Goal: Task Accomplishment & Management: Manage account settings

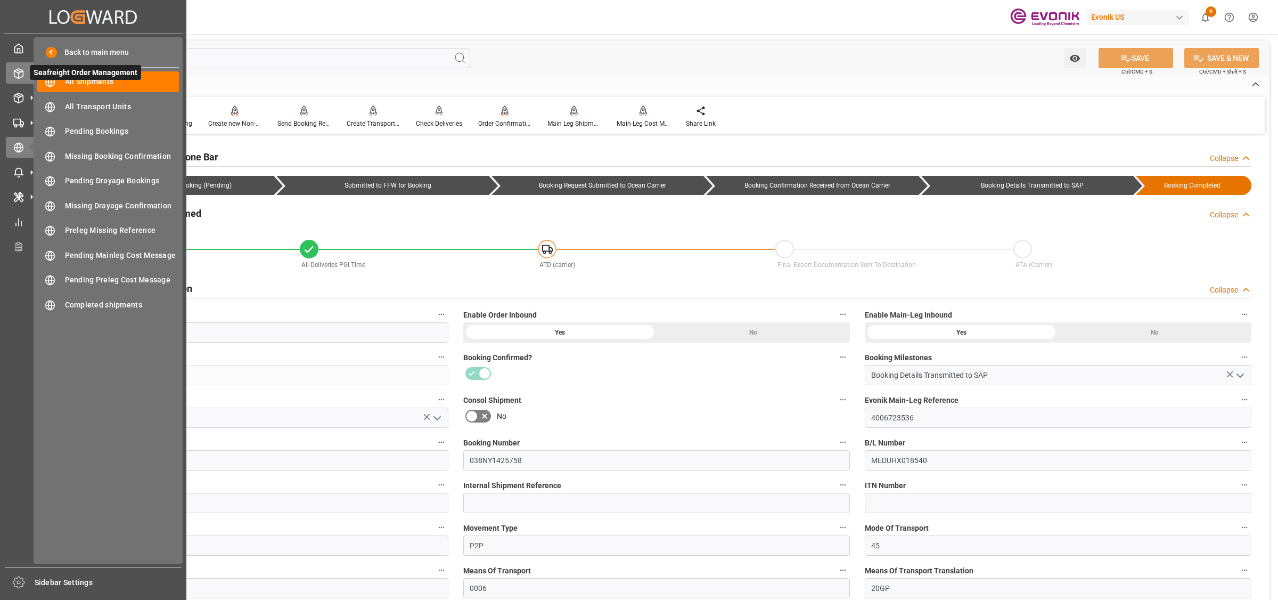
click at [24, 77] on div "Seafreight Order Management Seafreight Order Management" at bounding box center [93, 72] width 175 height 21
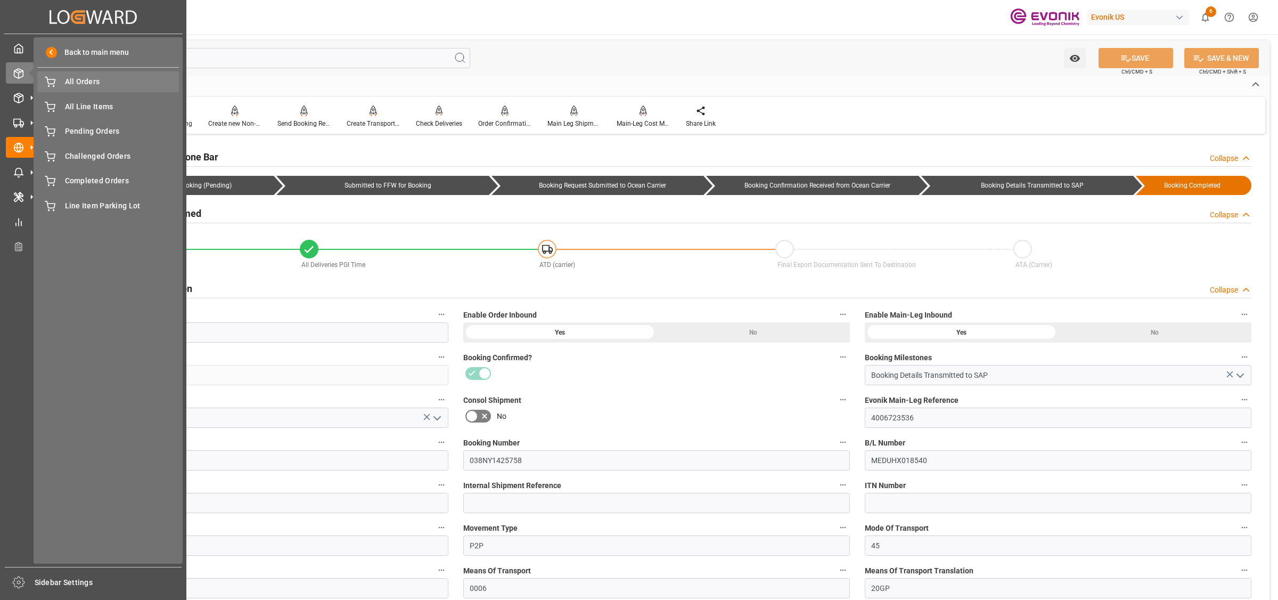
click at [105, 84] on span "All Orders" at bounding box center [122, 81] width 115 height 11
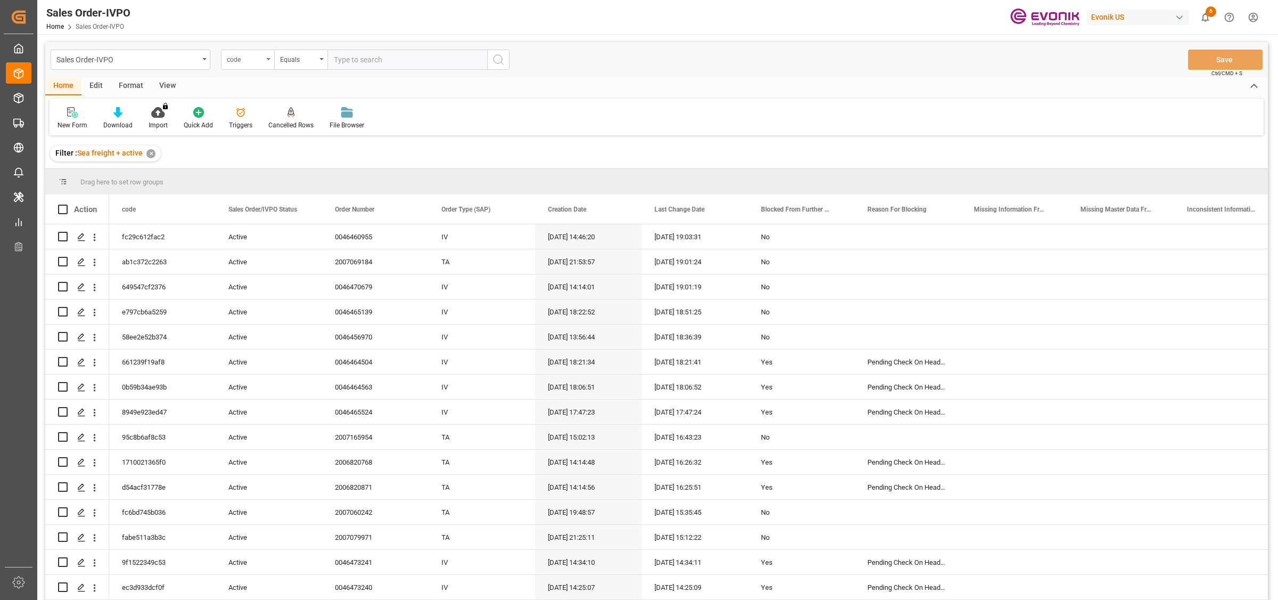
click at [250, 61] on div "code" at bounding box center [245, 58] width 36 height 12
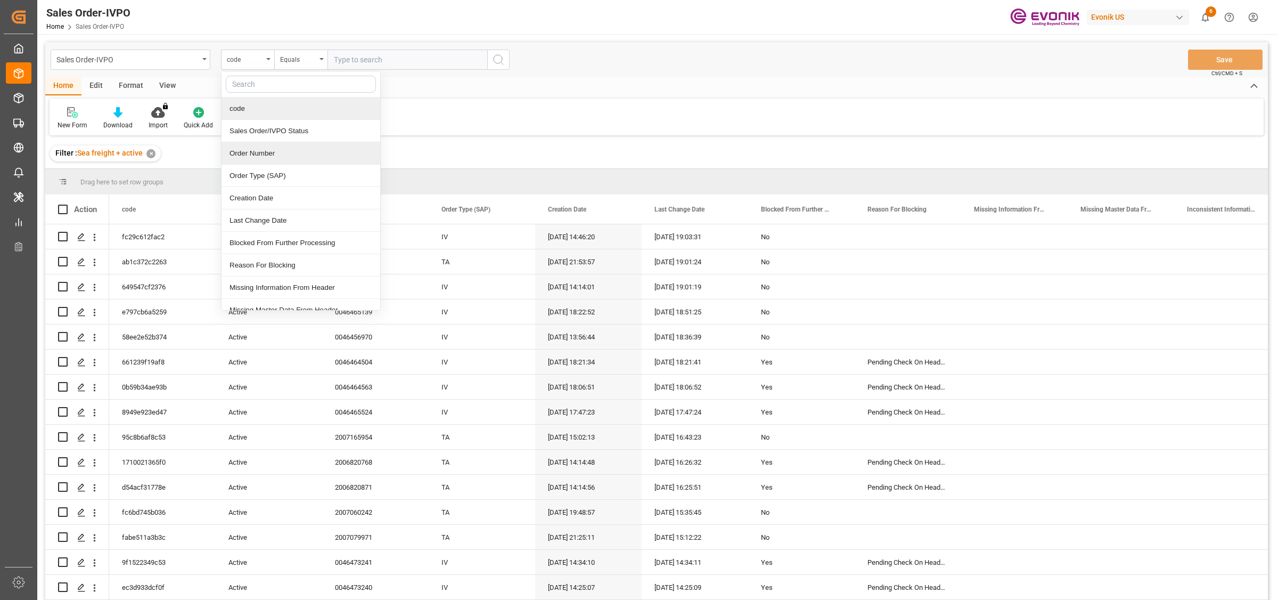
click at [252, 157] on div "Order Number" at bounding box center [301, 153] width 159 height 22
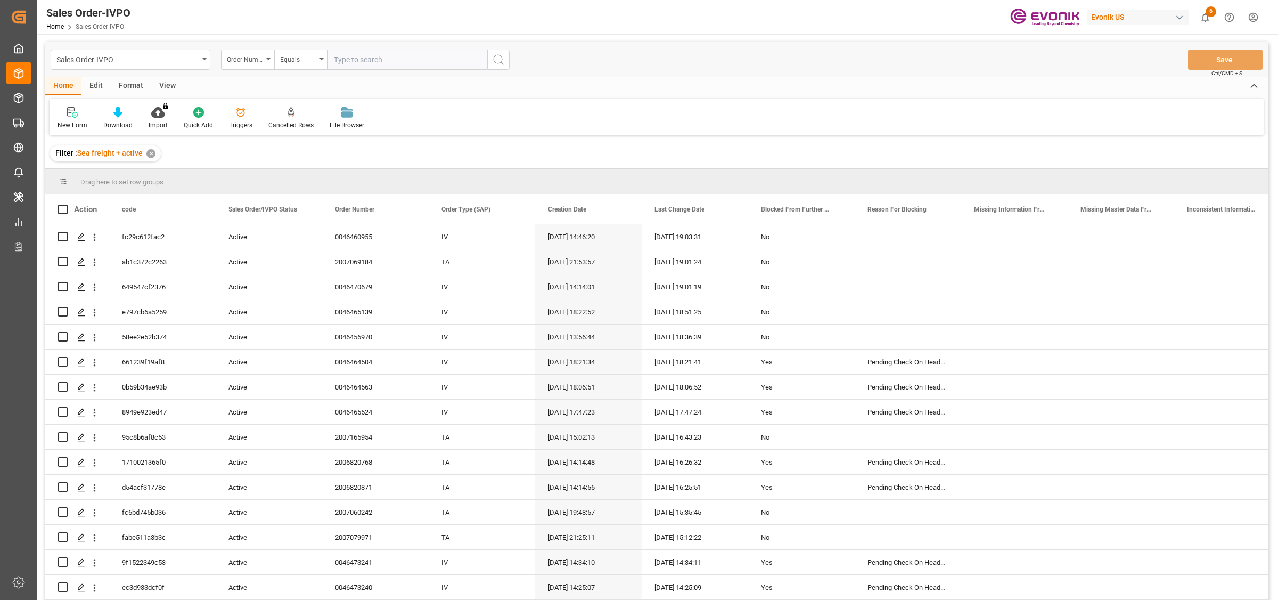
click at [384, 60] on input "text" at bounding box center [408, 60] width 160 height 20
paste input "46466103"
type input "0046466103"
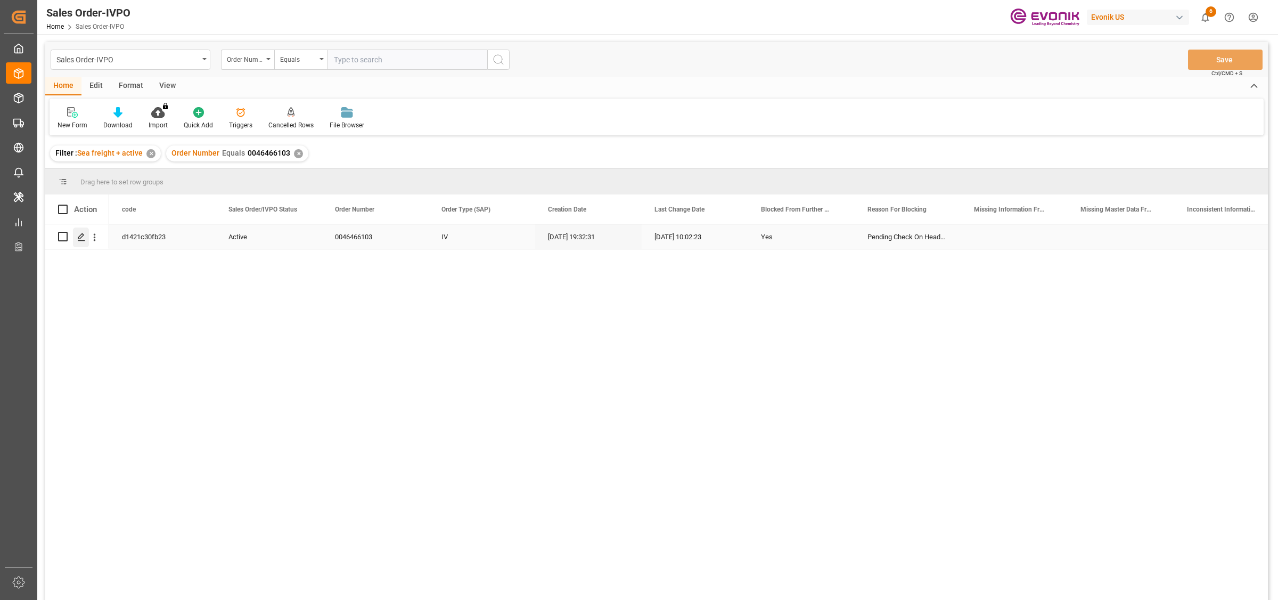
click at [80, 235] on icon "Press SPACE to select this row." at bounding box center [81, 237] width 9 height 9
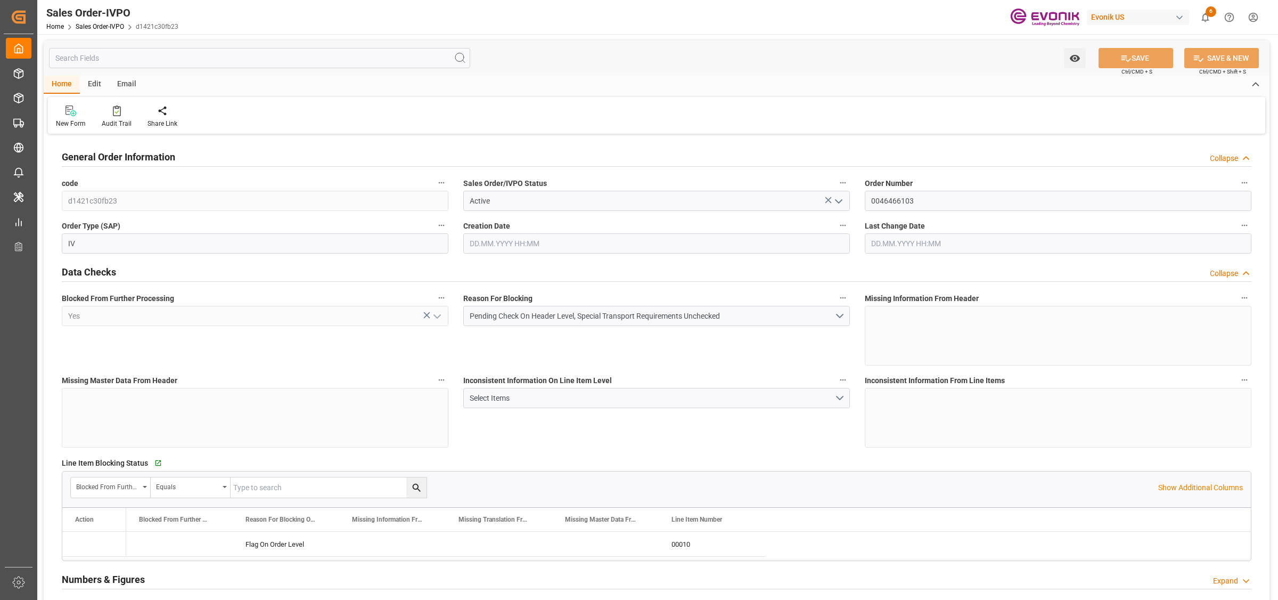
type input "NLRTM"
type input "0"
type input "1"
type input "1059"
type input "20.08.2025 19:32"
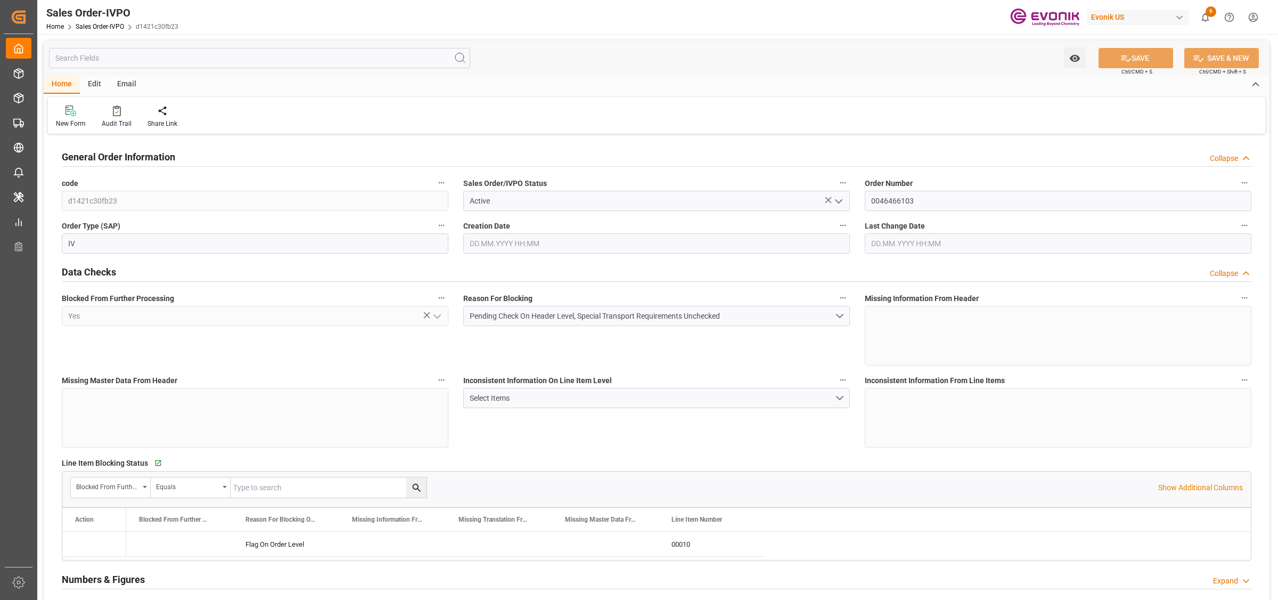
type input "11.09.2025 10:02"
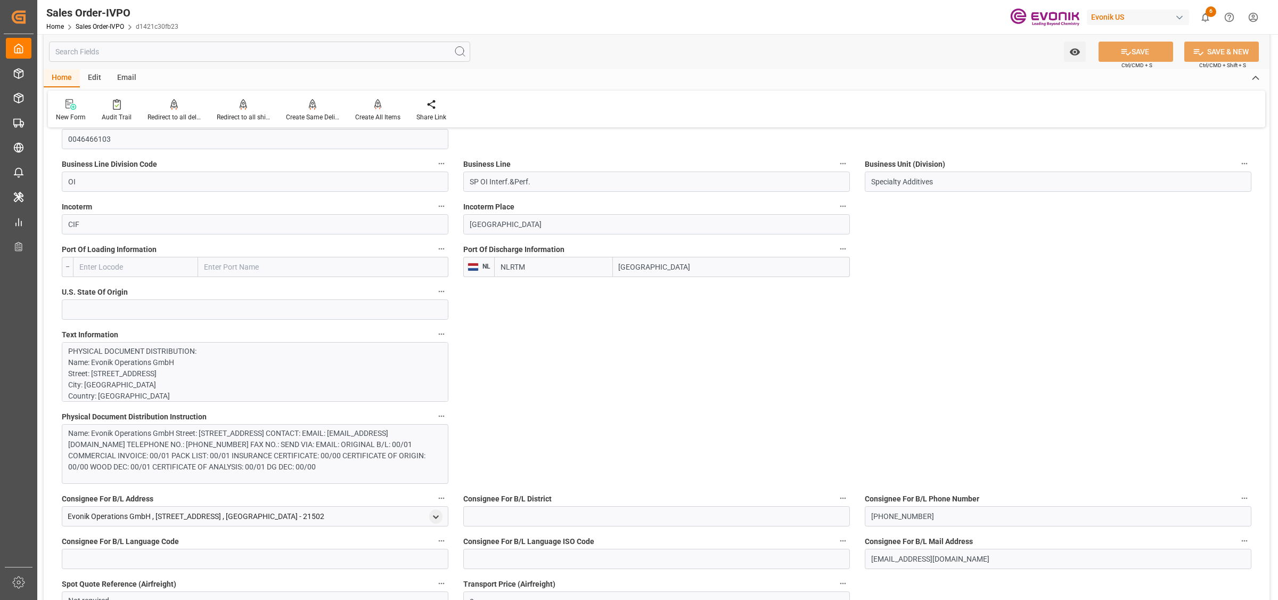
scroll to position [666, 0]
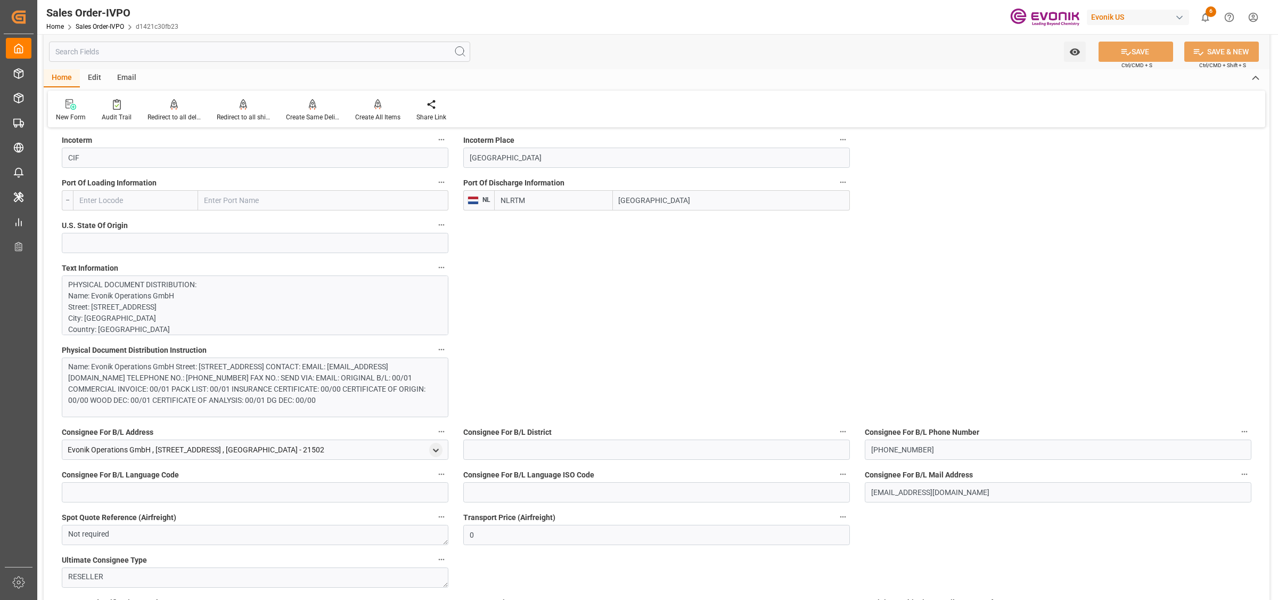
drag, startPoint x: 672, startPoint y: 198, endPoint x: 525, endPoint y: 198, distance: 146.5
click at [525, 198] on div "NLRTM Rotterdam" at bounding box center [672, 200] width 356 height 20
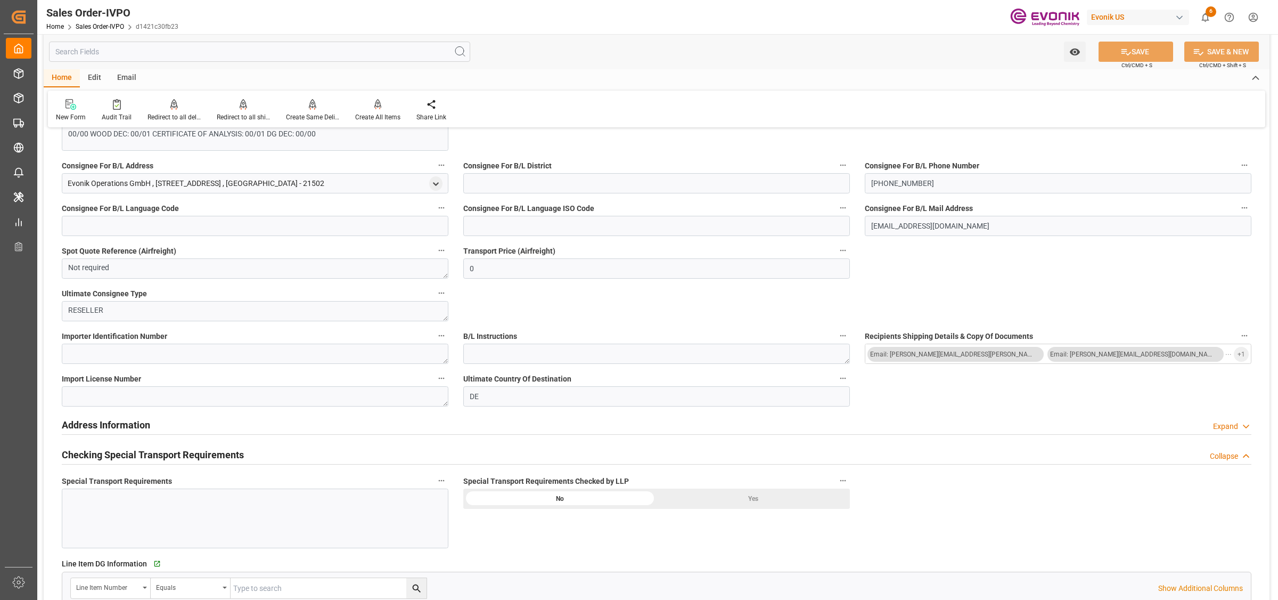
scroll to position [799, 0]
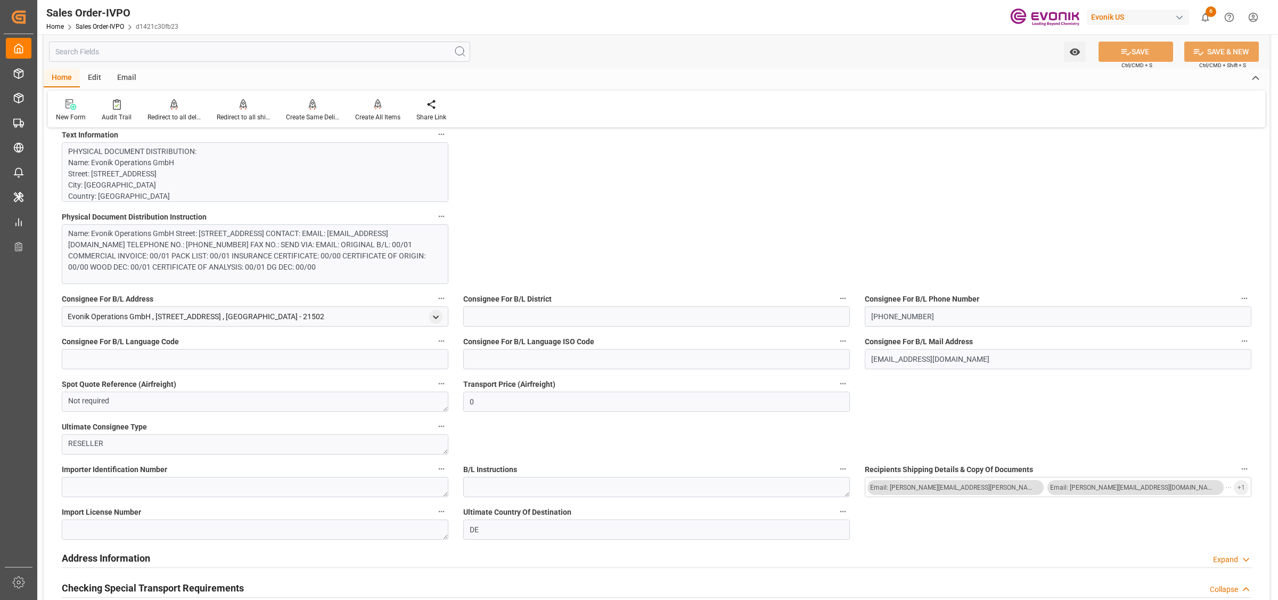
click at [248, 169] on p "PHYSICAL DOCUMENT DISTRIBUTION: Name: Evonik Operations GmbH Street: Charlotten…" at bounding box center [249, 493] width 363 height 694
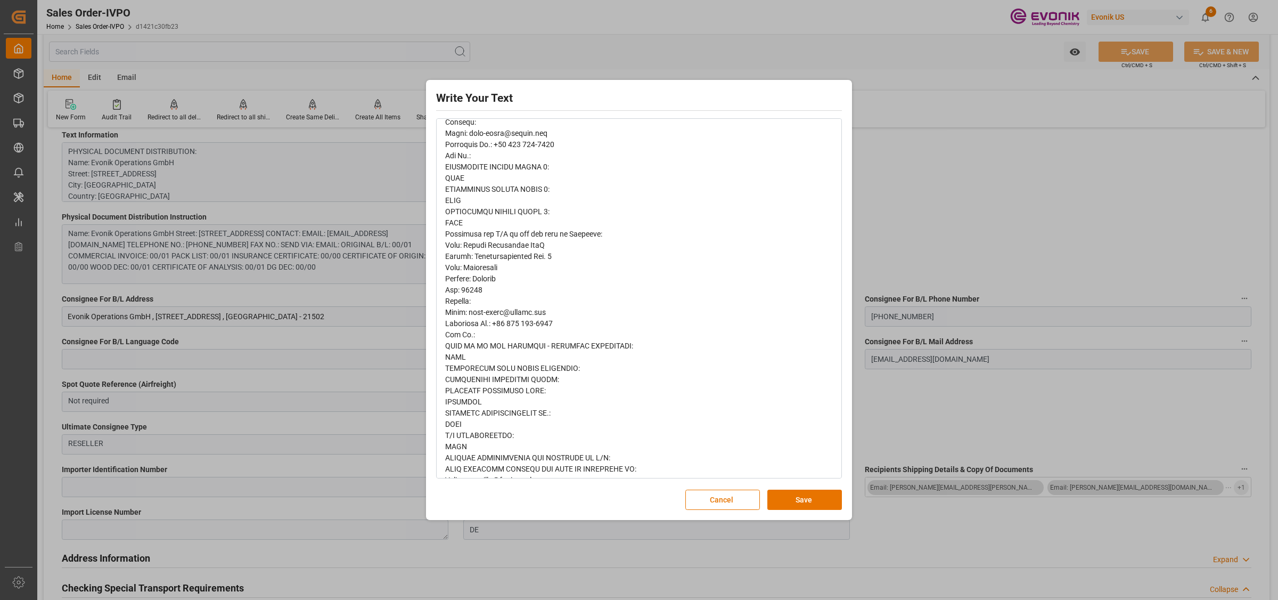
scroll to position [394, 0]
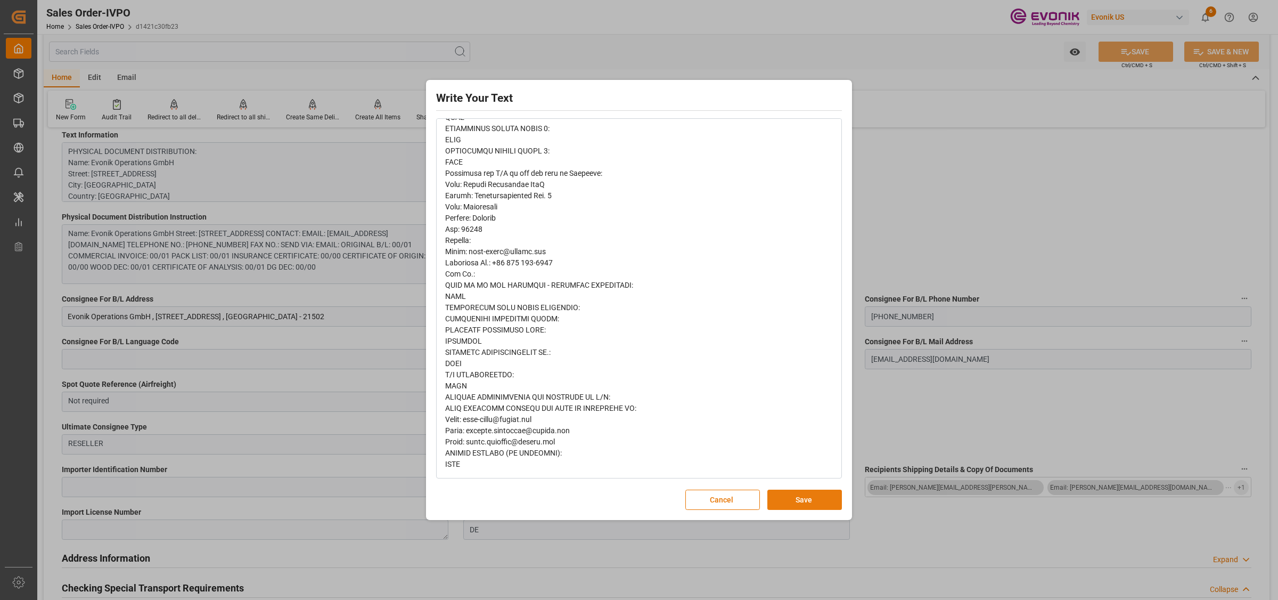
click at [792, 501] on button "Save" at bounding box center [805, 500] width 75 height 20
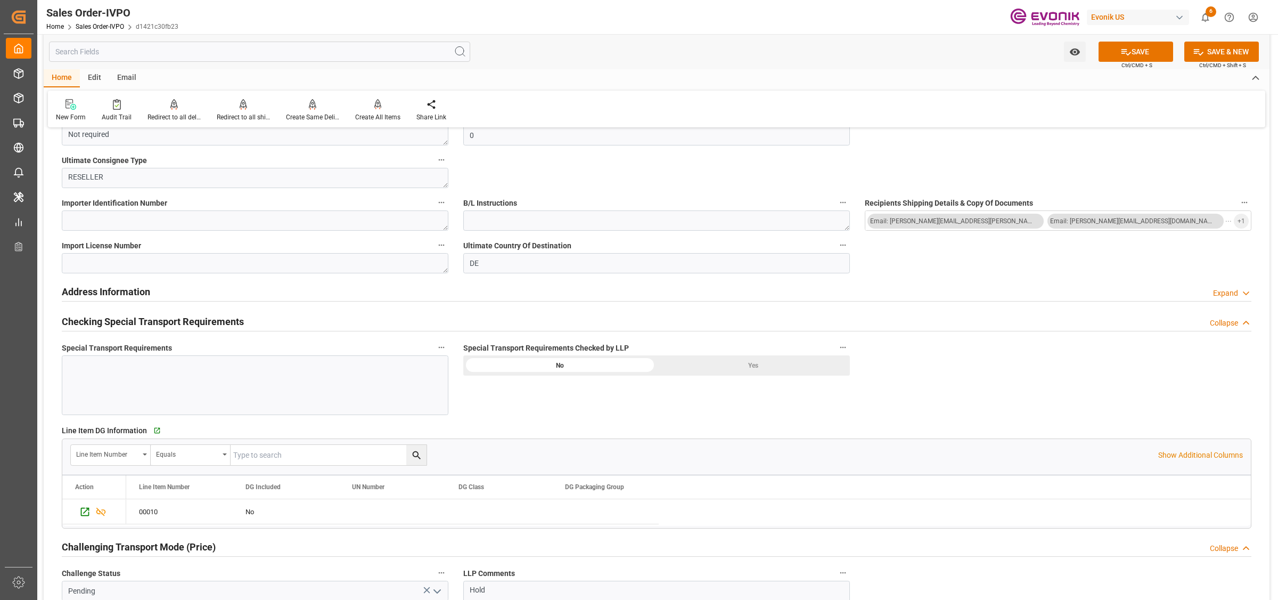
scroll to position [1199, 0]
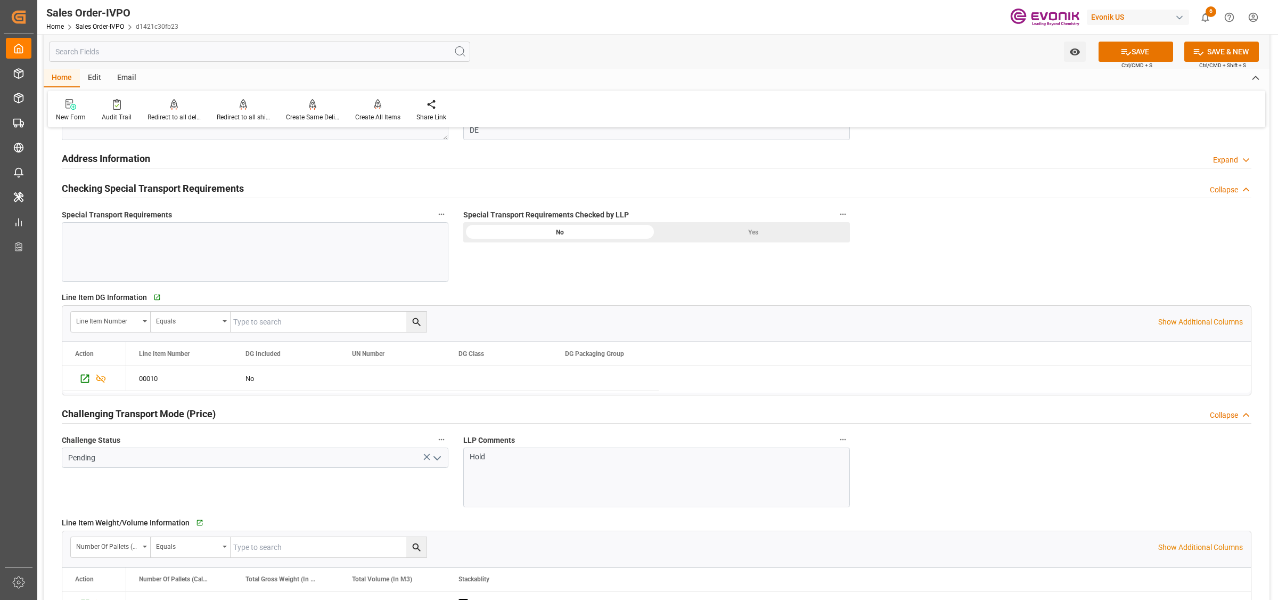
click at [752, 234] on div "Yes" at bounding box center [753, 232] width 193 height 20
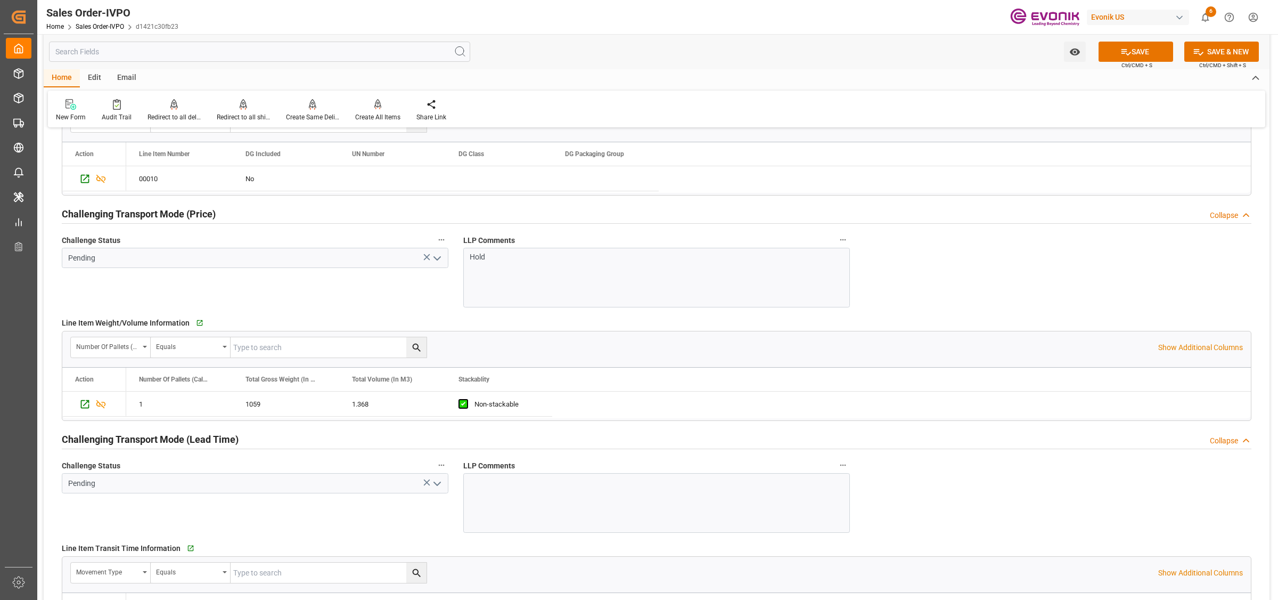
click at [433, 259] on icon "open menu" at bounding box center [437, 258] width 13 height 13
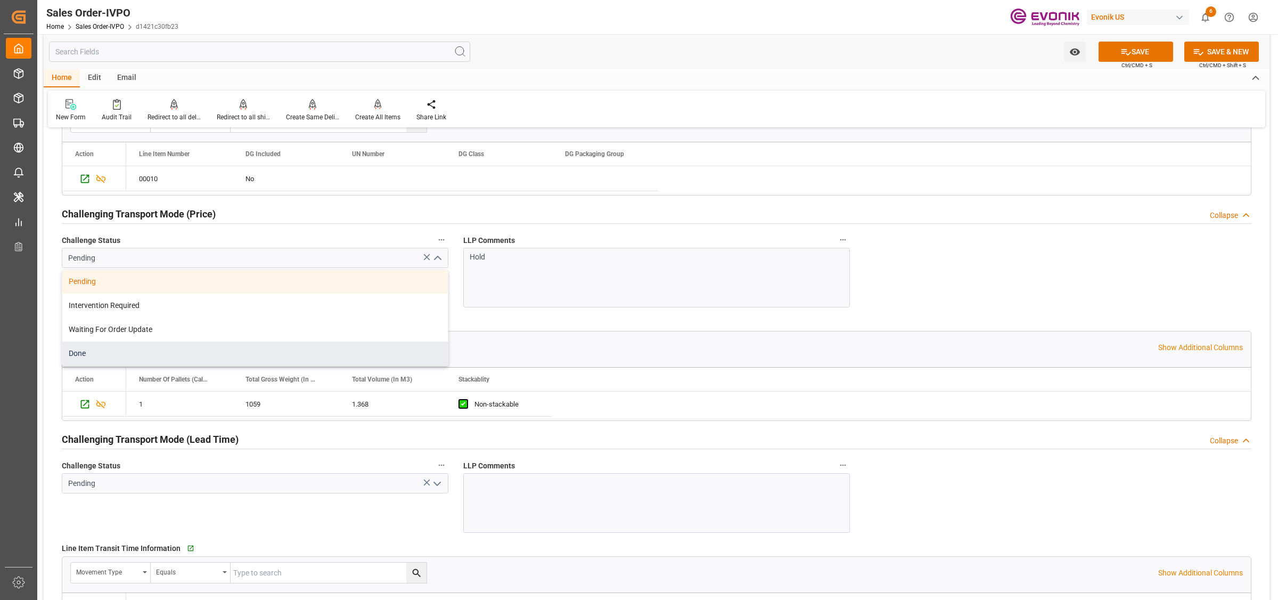
click at [83, 345] on div "Done" at bounding box center [255, 353] width 386 height 24
type input "Done"
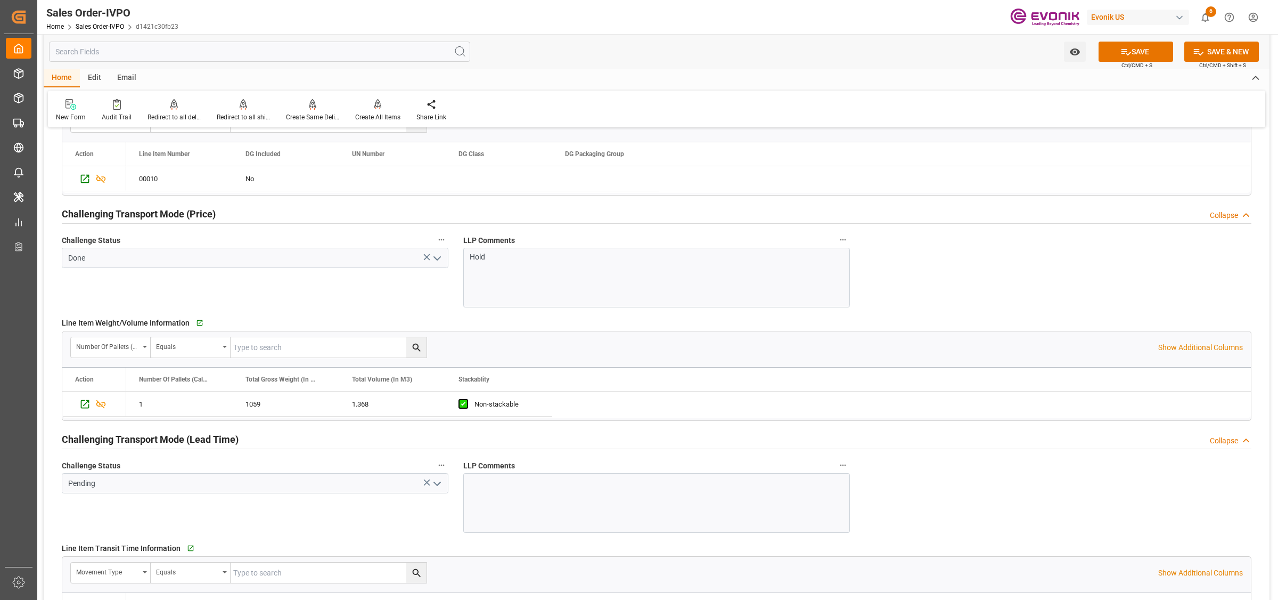
click at [443, 481] on icon "open menu" at bounding box center [437, 483] width 13 height 13
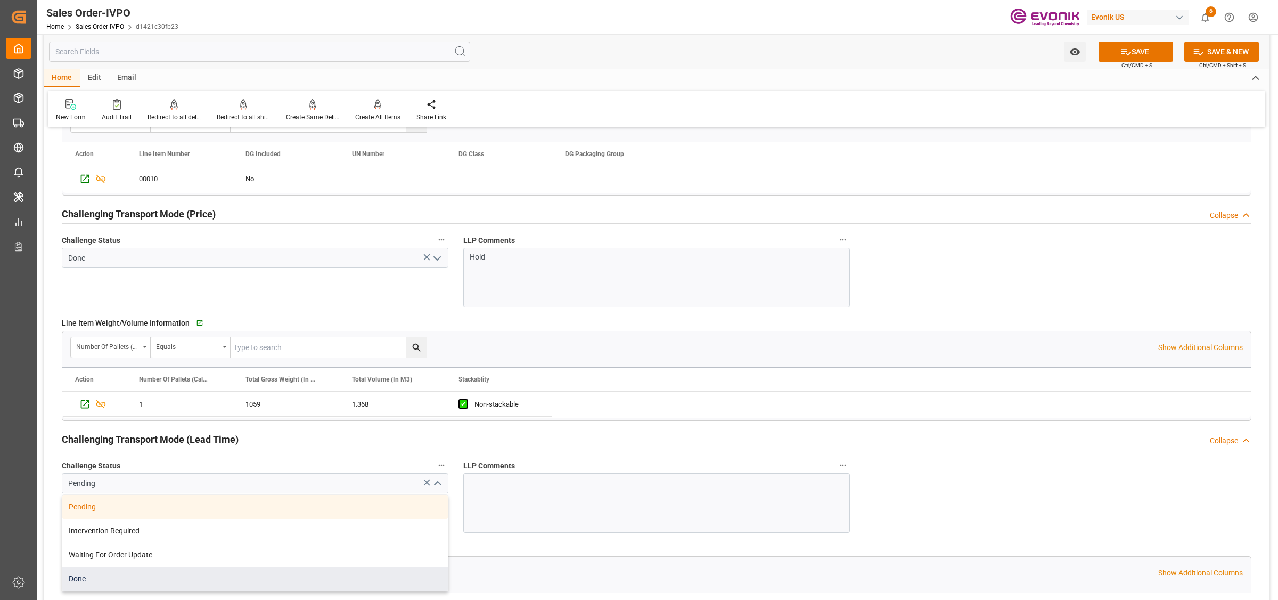
click at [116, 575] on div "Done" at bounding box center [255, 579] width 386 height 24
type input "Done"
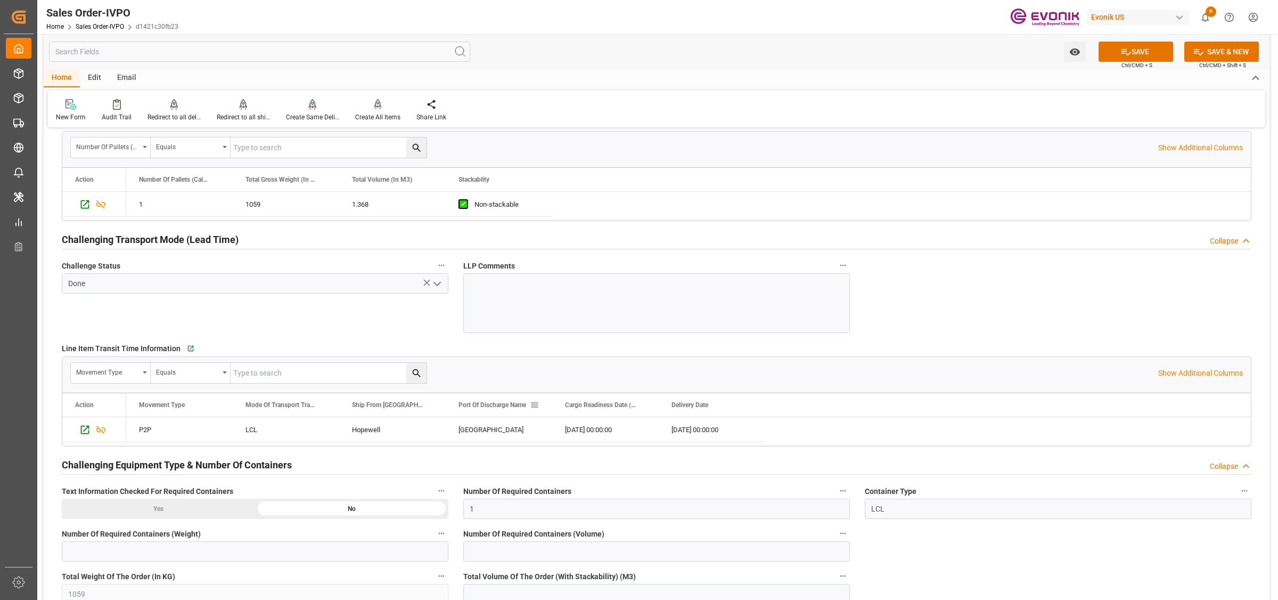
scroll to position [1798, 0]
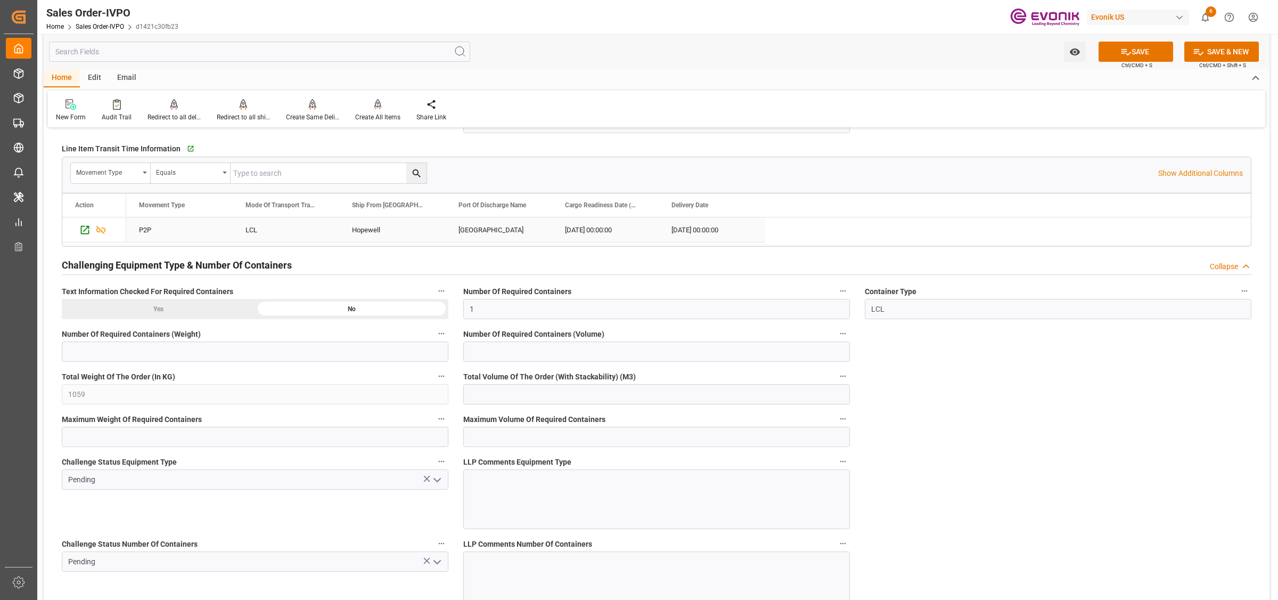
click at [386, 238] on div "Hopewell" at bounding box center [392, 229] width 107 height 25
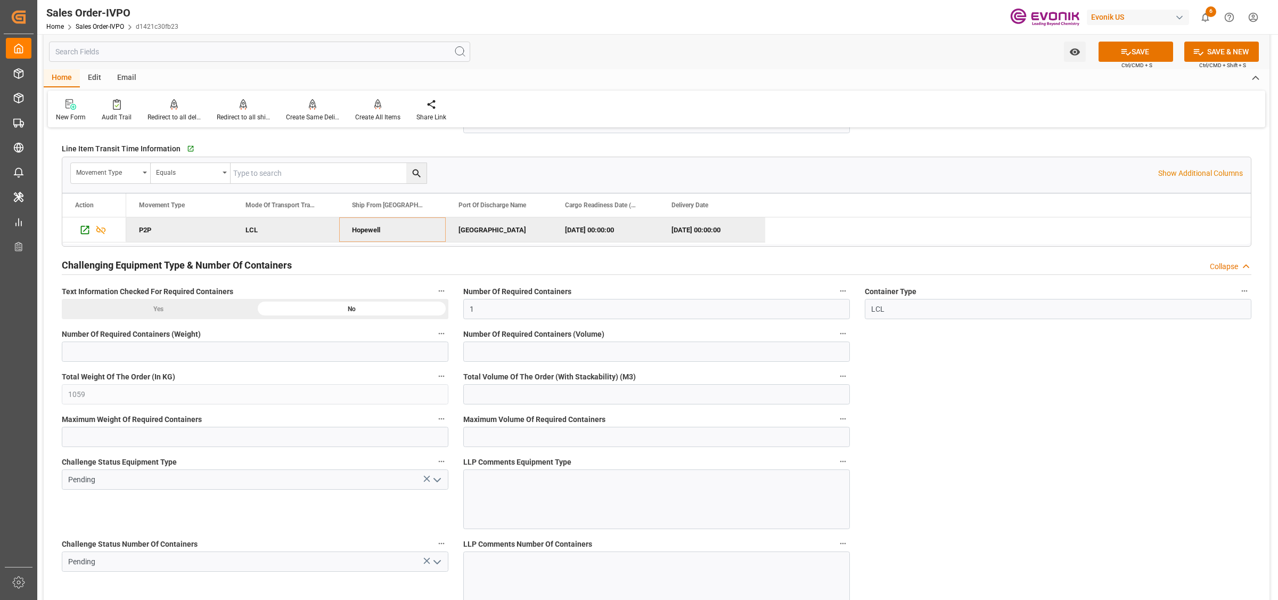
scroll to position [1931, 0]
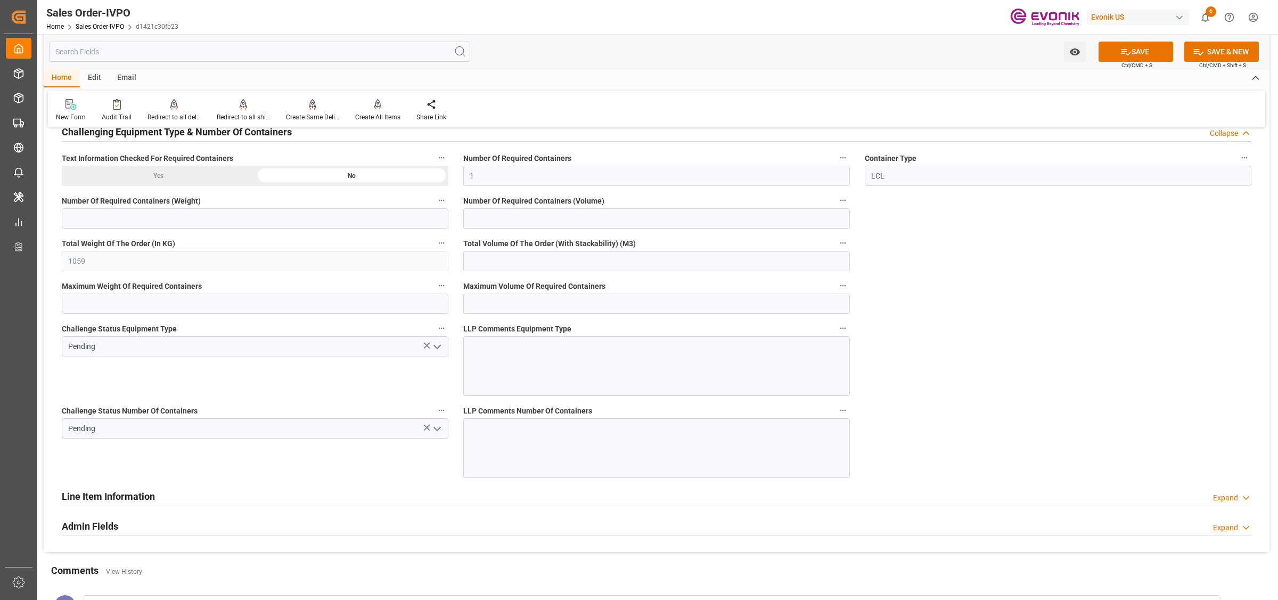
drag, startPoint x: 434, startPoint y: 348, endPoint x: 419, endPoint y: 355, distance: 16.7
click at [434, 348] on polyline "open menu" at bounding box center [437, 346] width 6 height 3
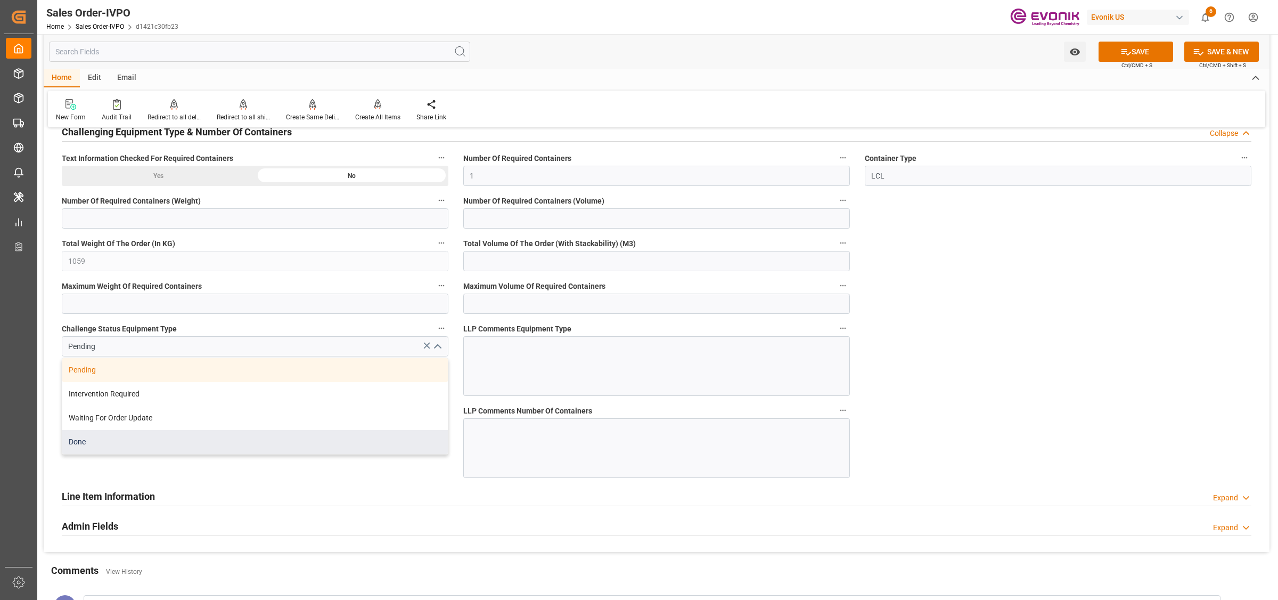
click at [133, 453] on div "Done" at bounding box center [255, 442] width 386 height 24
type input "Done"
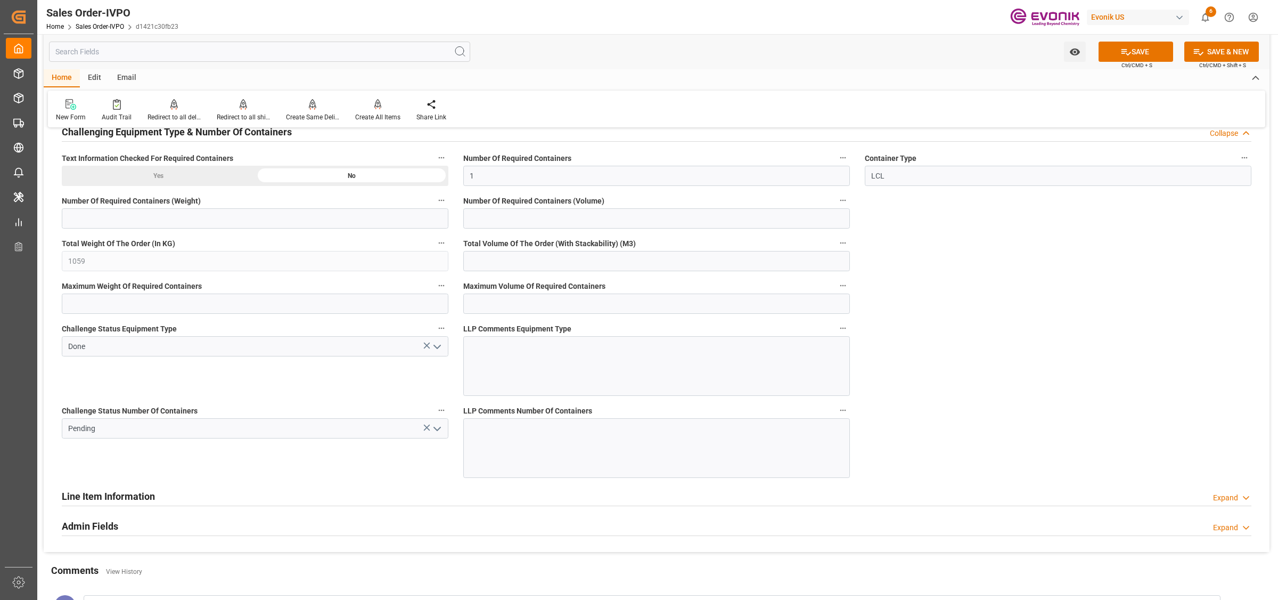
drag, startPoint x: 360, startPoint y: 479, endPoint x: 418, endPoint y: 456, distance: 63.1
click at [360, 480] on div "Challenge Status Number Of Containers Pending" at bounding box center [255, 441] width 402 height 82
click at [434, 431] on icon "open menu" at bounding box center [437, 428] width 13 height 13
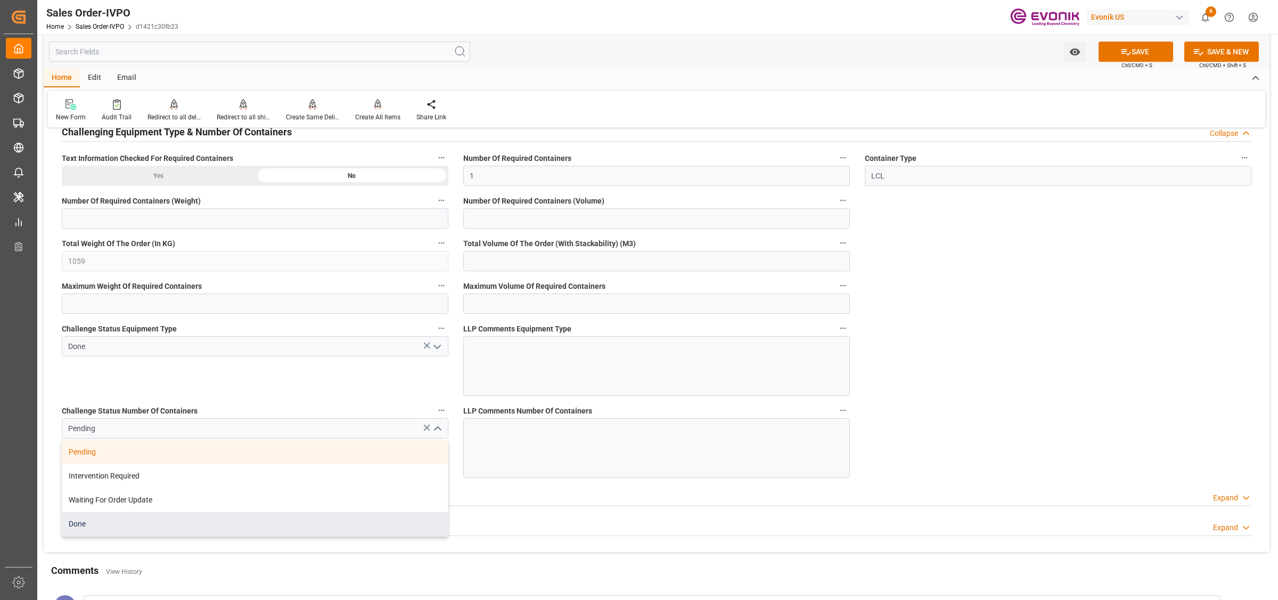
click at [83, 526] on div "Done" at bounding box center [255, 524] width 386 height 24
type input "Done"
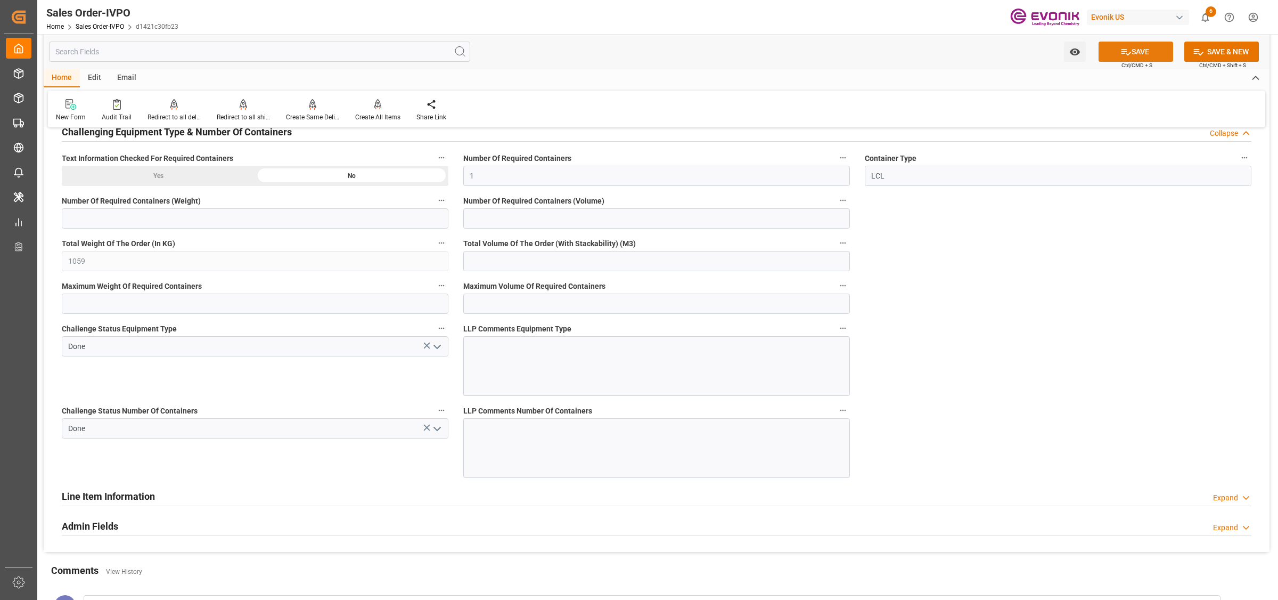
click at [1135, 51] on button "SAVE" at bounding box center [1136, 52] width 75 height 20
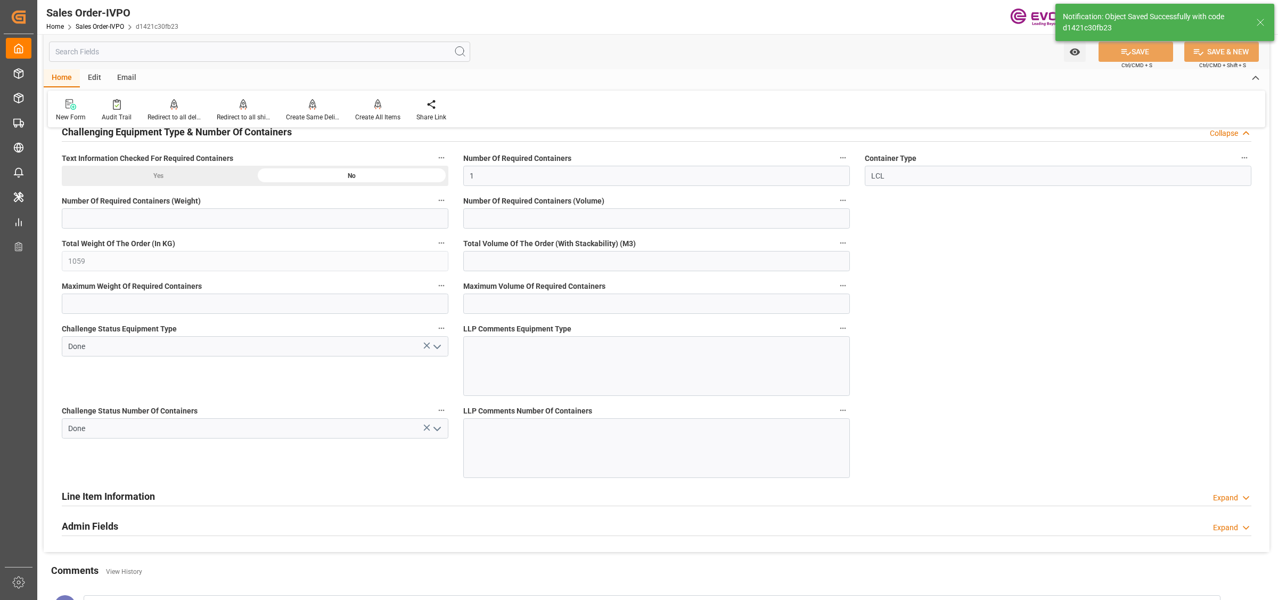
type input "[DATE] 19:36"
type input "No"
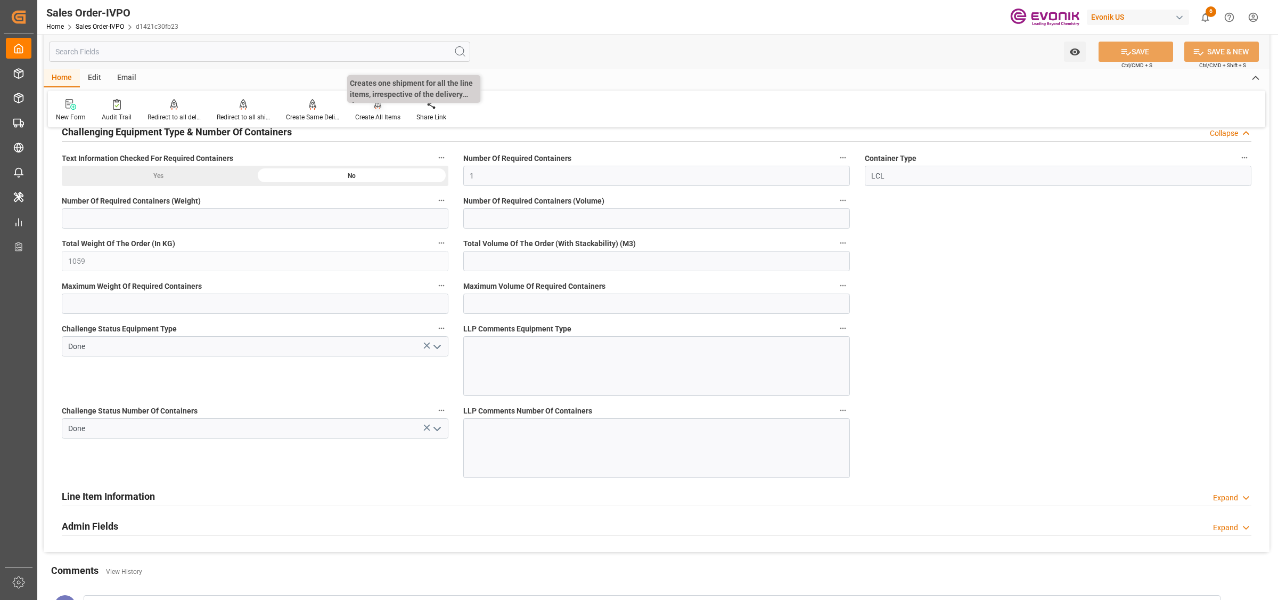
click at [373, 110] on div "Create All Items" at bounding box center [377, 110] width 61 height 23
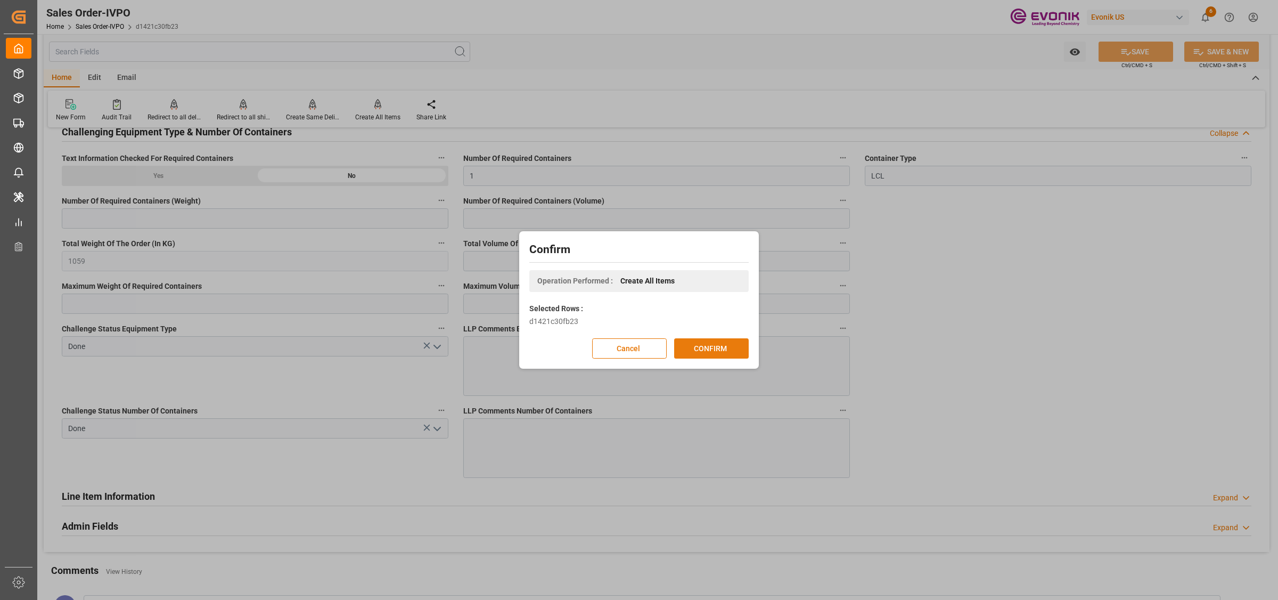
click at [707, 345] on button "CONFIRM" at bounding box center [711, 348] width 75 height 20
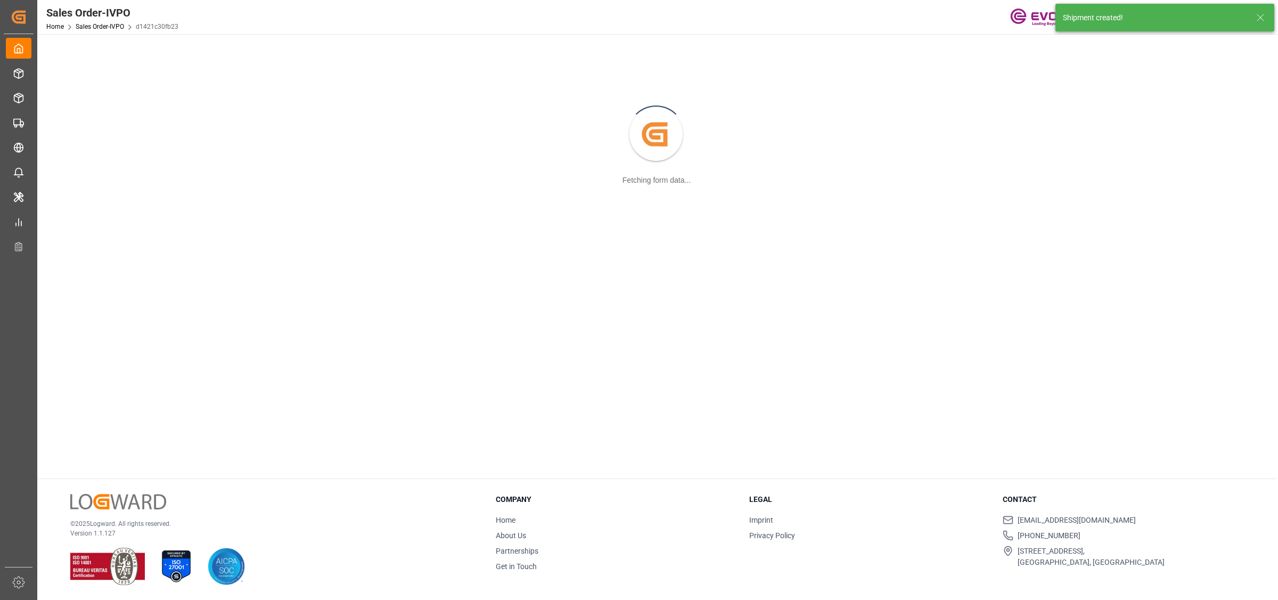
scroll to position [115, 0]
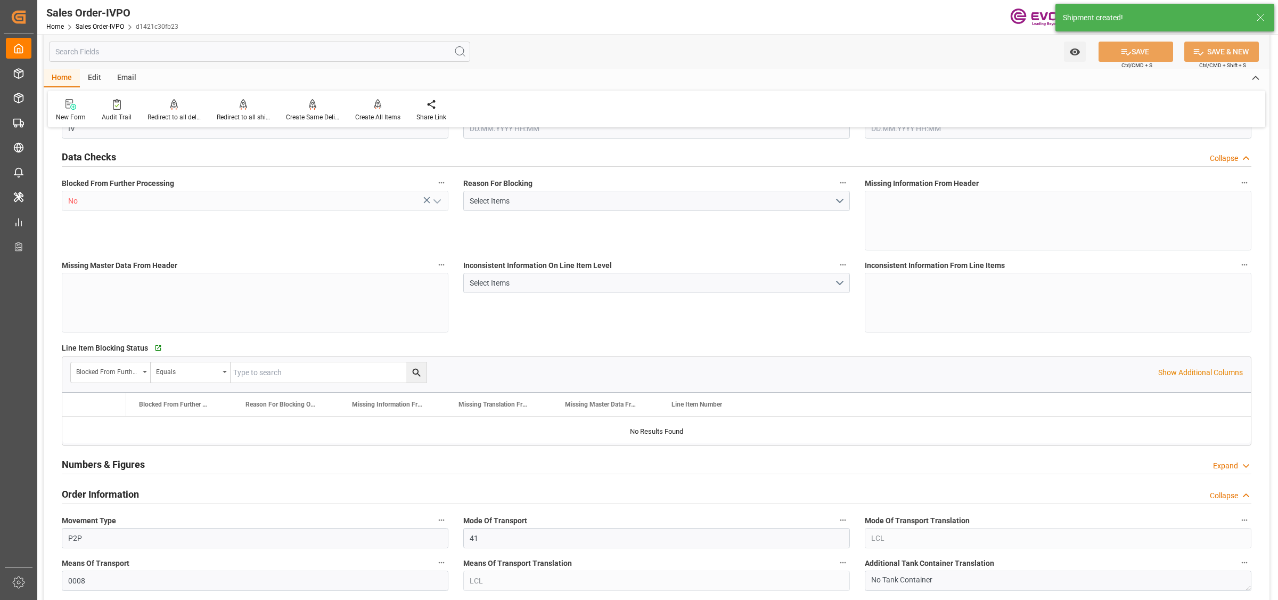
type input "NLRTM"
type input "0"
type input "1"
type input "1059"
type input "20.08.2025 19:32"
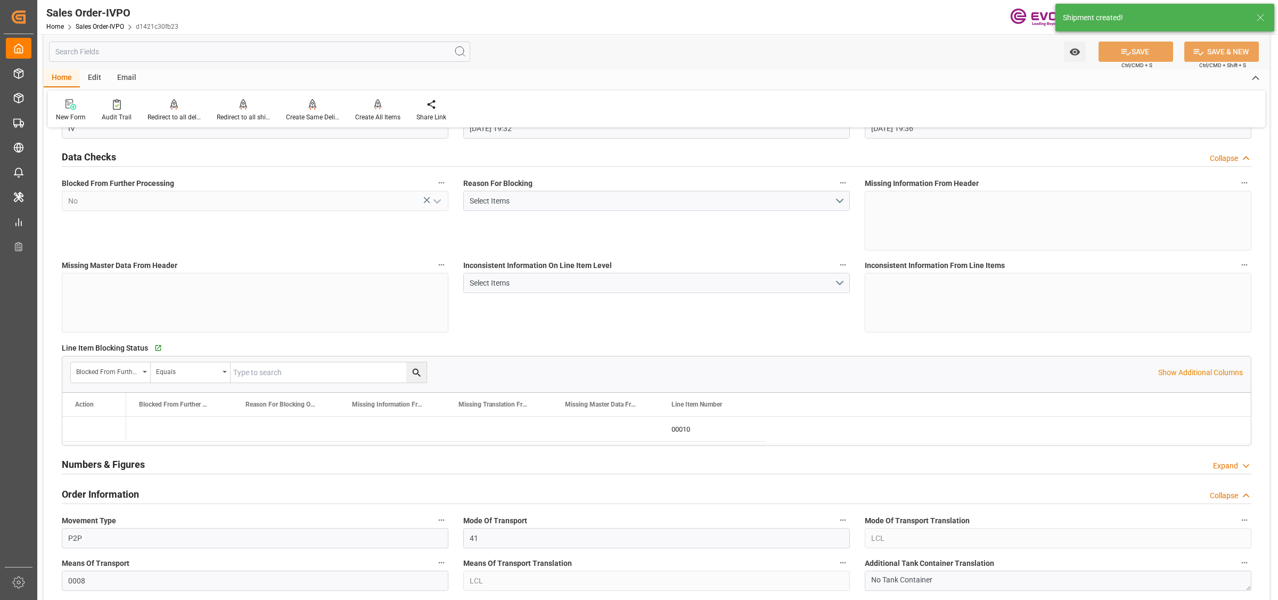
type input "[DATE] 19:36"
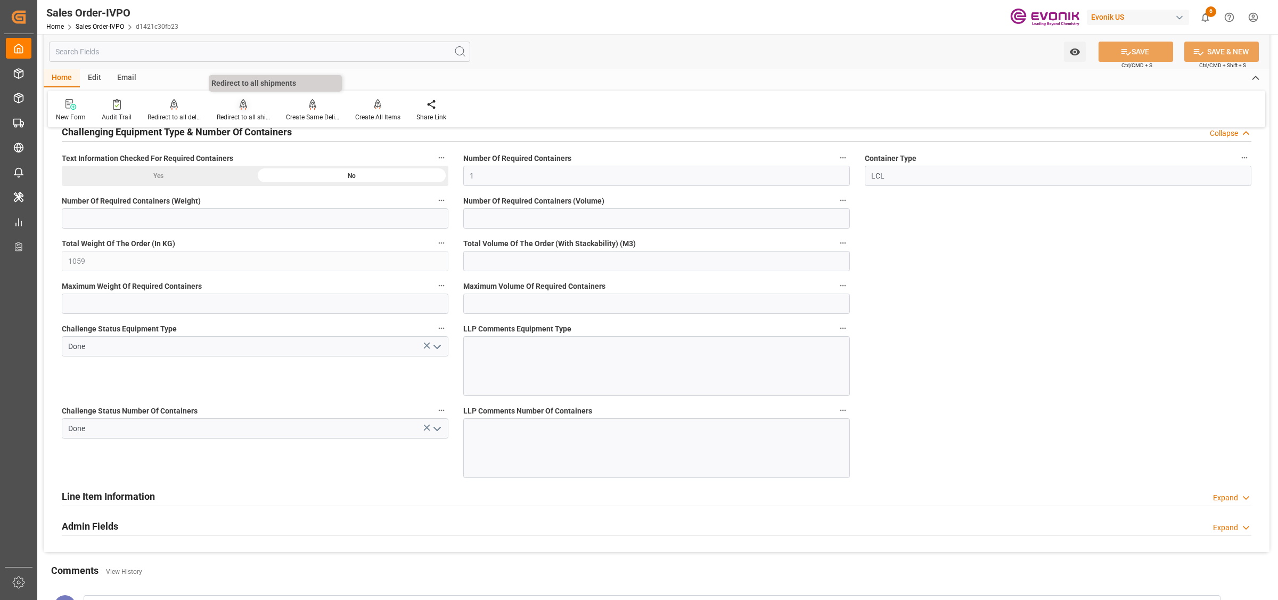
click at [231, 102] on div at bounding box center [243, 104] width 53 height 11
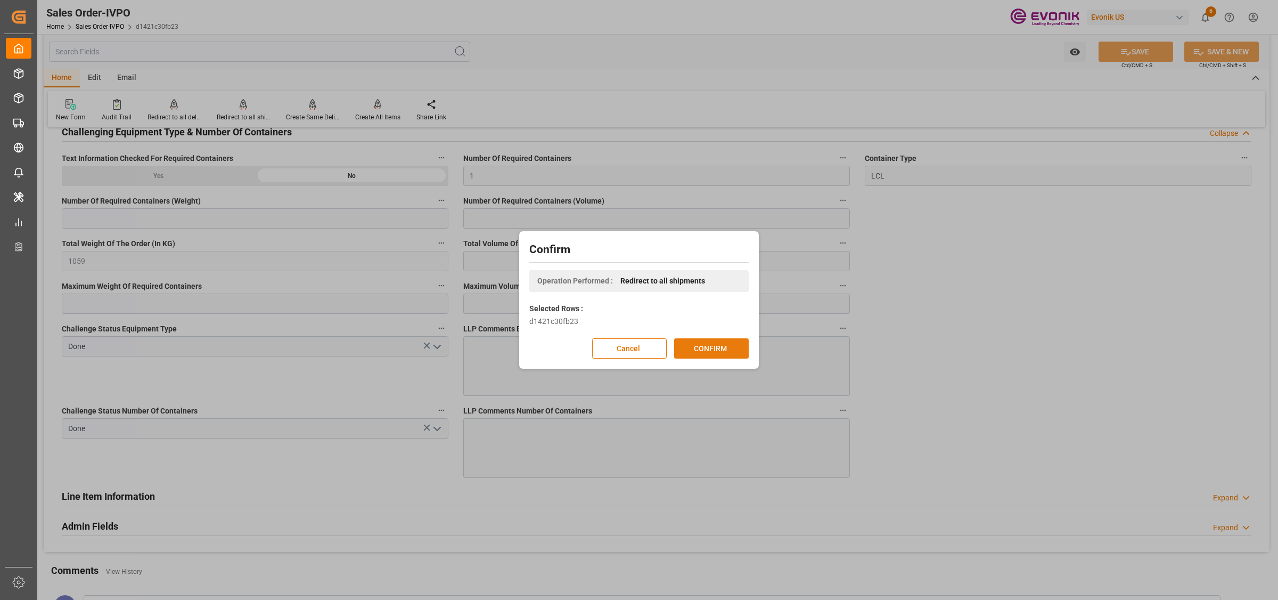
click at [716, 349] on button "CONFIRM" at bounding box center [711, 348] width 75 height 20
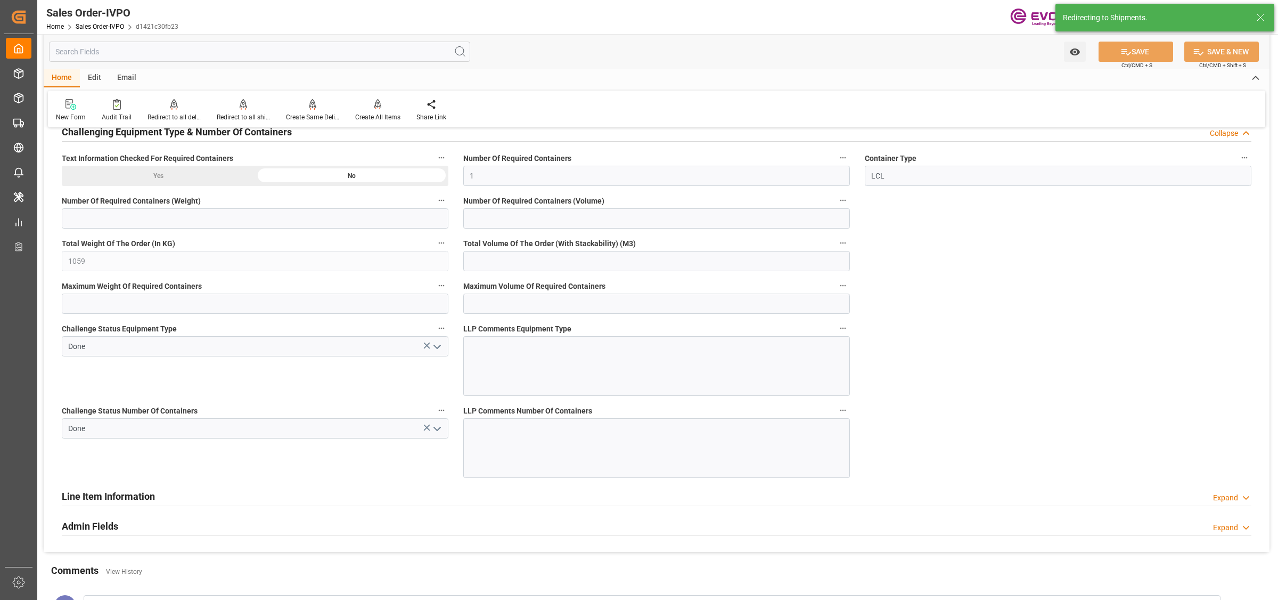
type input "20.08.2025 19:32"
type input "[DATE] 19:36"
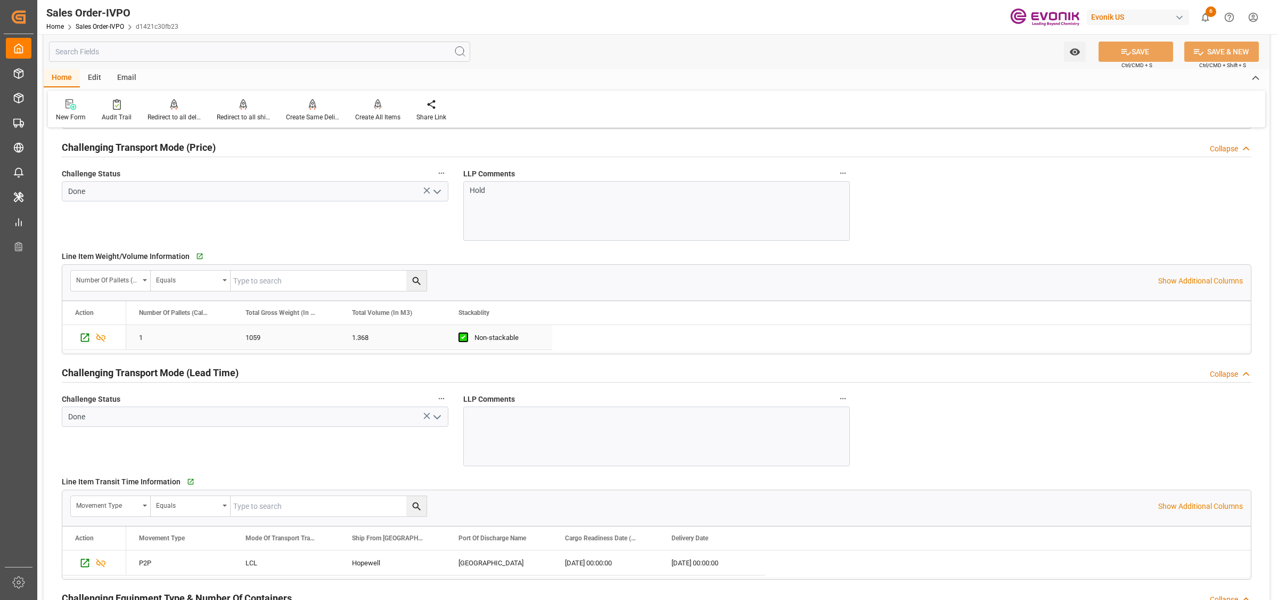
scroll to position [1199, 0]
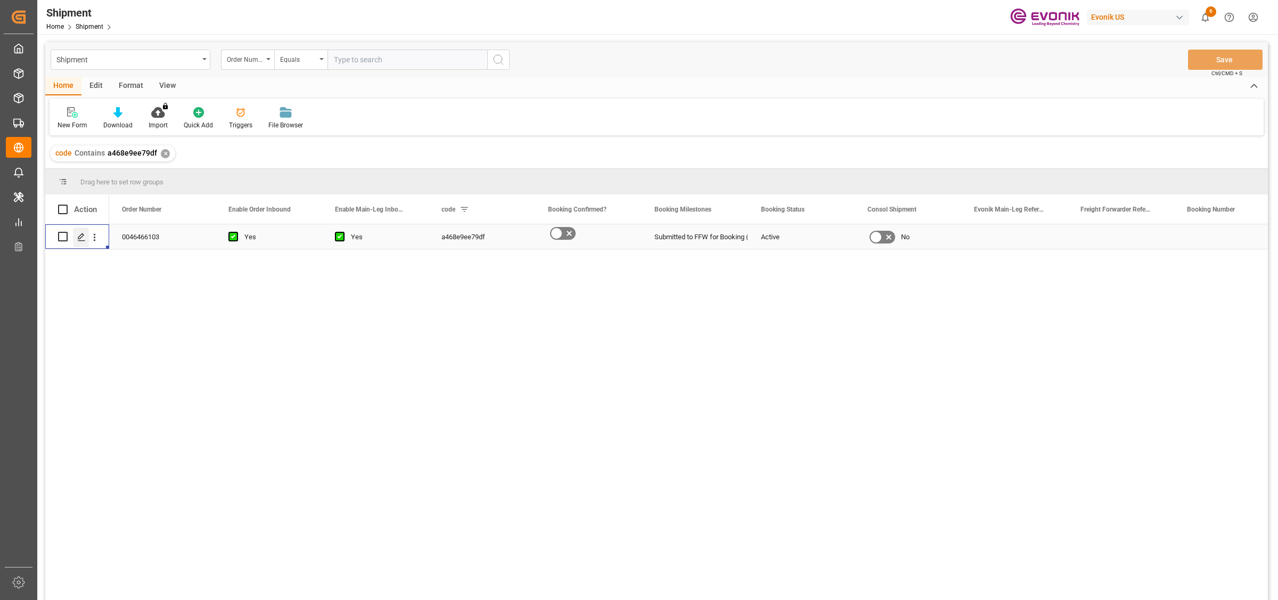
click at [83, 238] on icon "Press SPACE to select this row." at bounding box center [81, 237] width 9 height 9
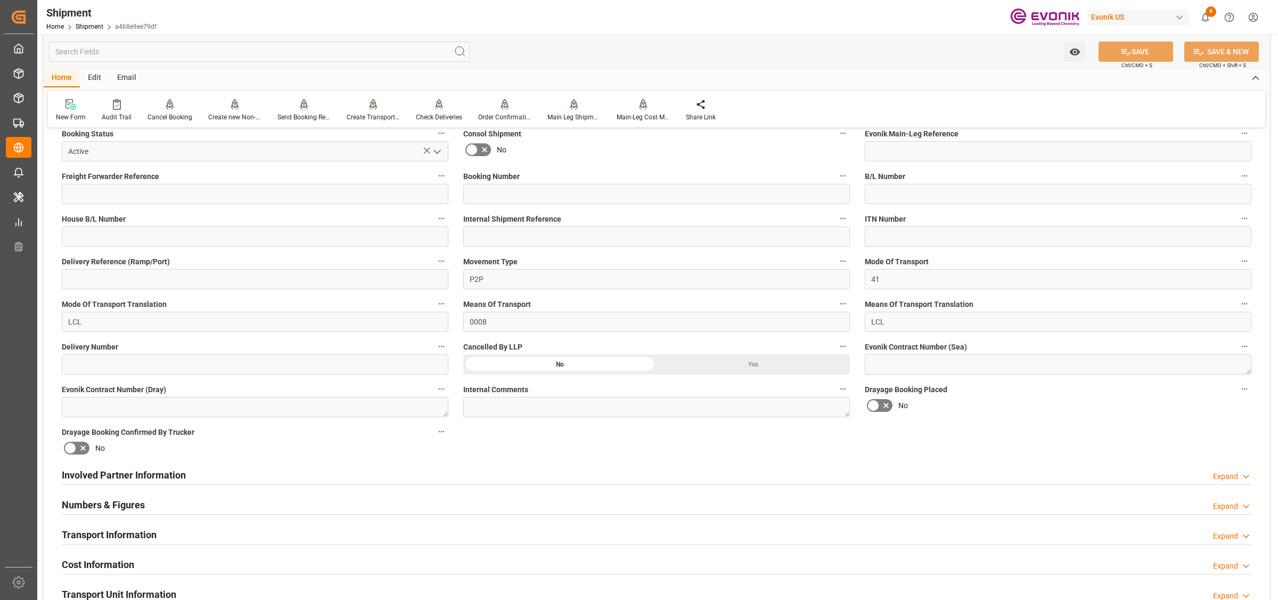
scroll to position [400, 0]
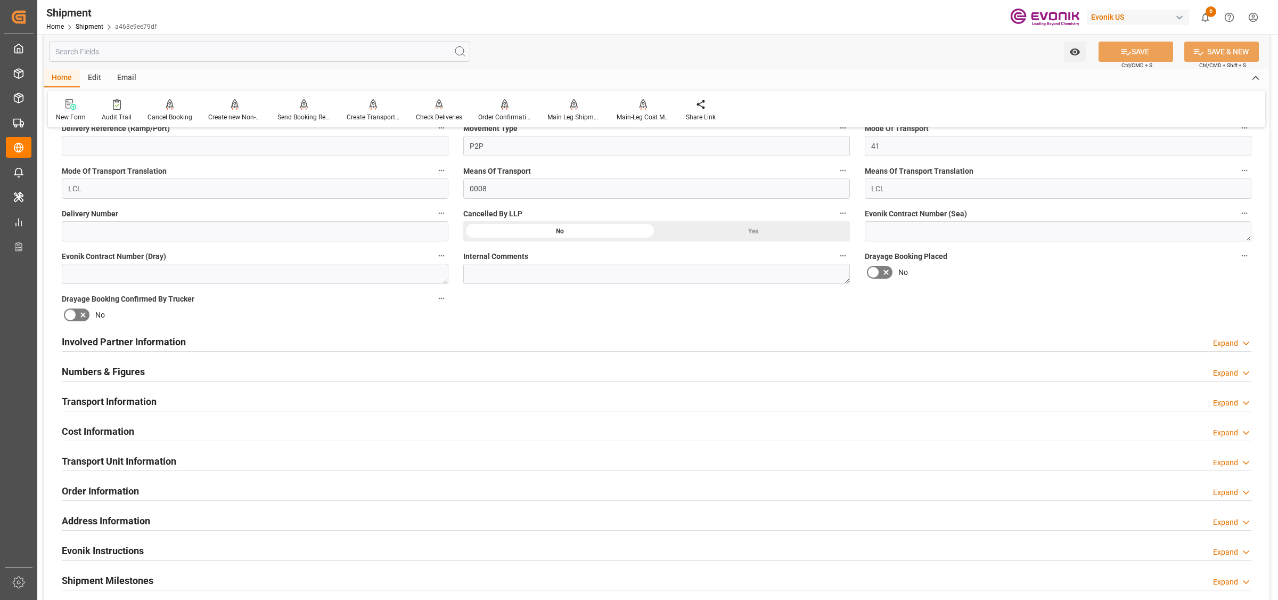
click at [185, 344] on h2 "Involved Partner Information" at bounding box center [124, 342] width 124 height 14
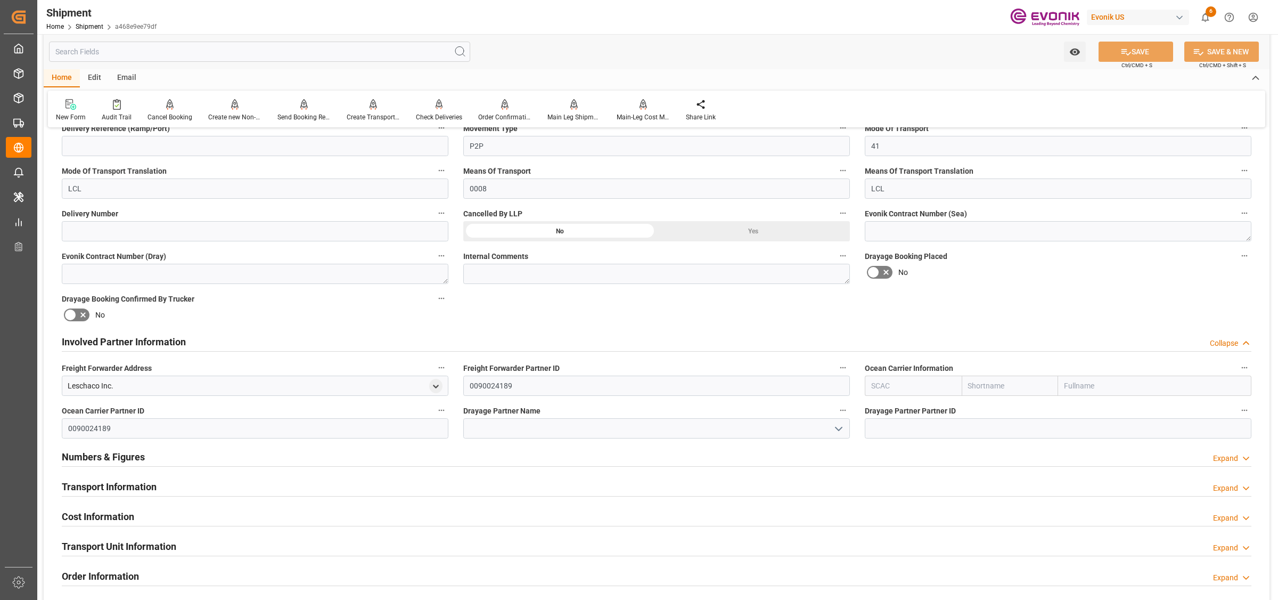
click at [898, 381] on input "text" at bounding box center [913, 386] width 97 height 20
click at [885, 405] on b "ALRB" at bounding box center [881, 409] width 19 height 9
type input "ALRB"
type input "AC Containerline"
type input "AC Containerline GmbH"
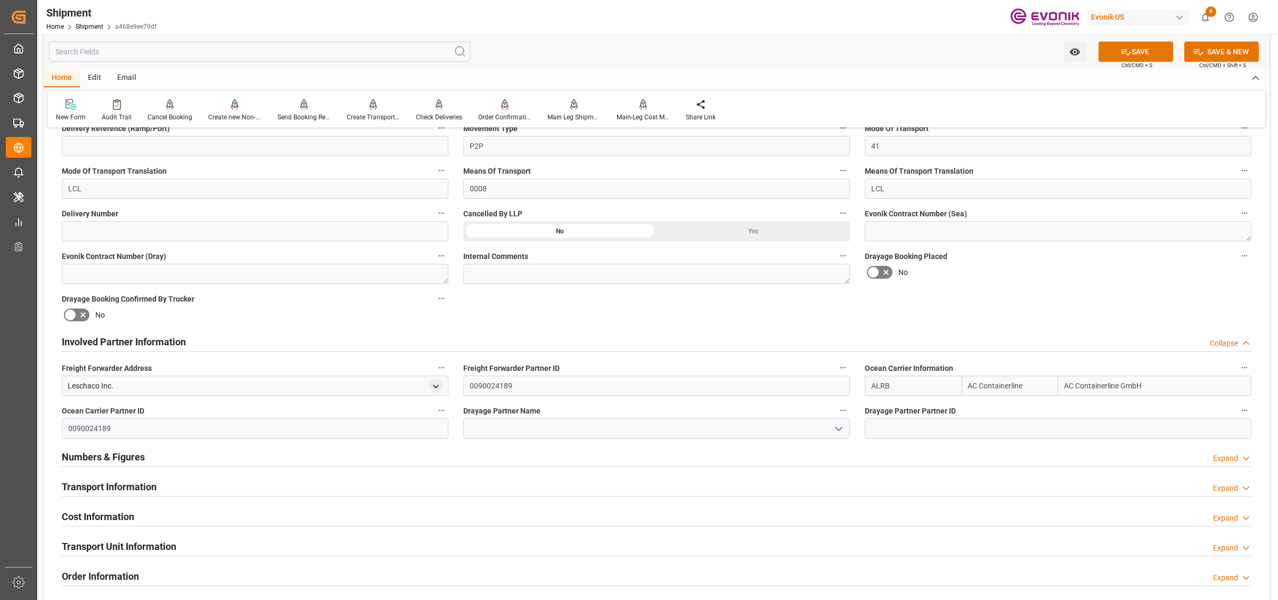
type input "ALRB"
click at [574, 426] on input at bounding box center [656, 428] width 387 height 20
click at [567, 430] on input at bounding box center [656, 428] width 387 height 20
paste input "Pitt [US_STATE]"
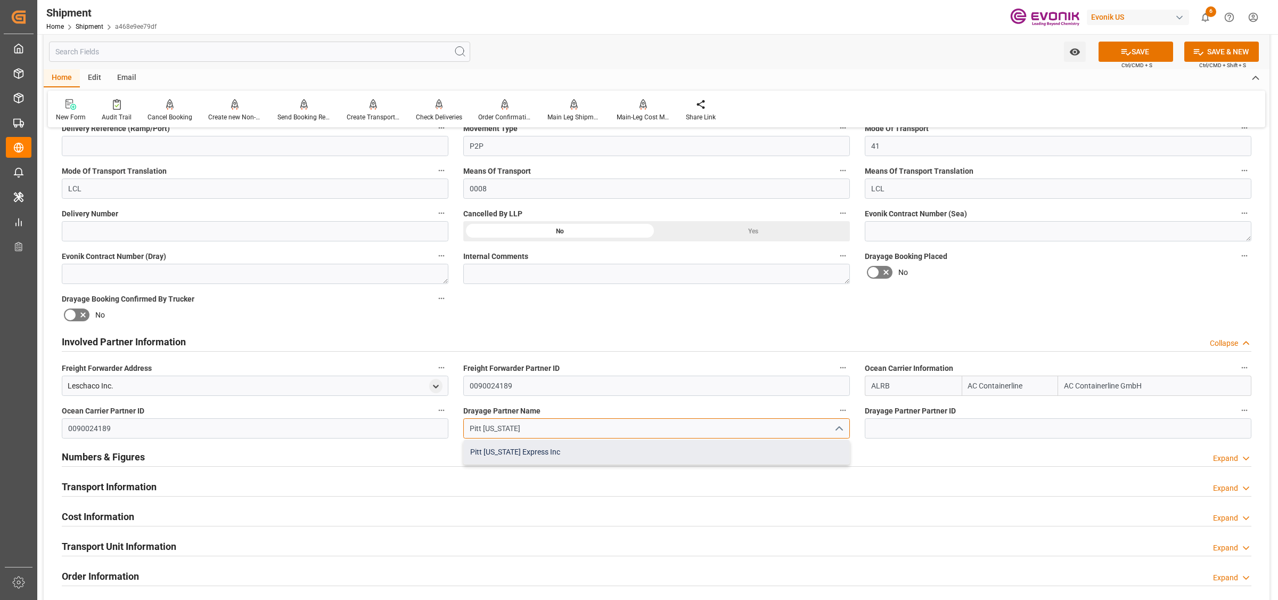
click at [503, 453] on div "Pitt [US_STATE] Express Inc" at bounding box center [657, 452] width 386 height 24
type input "Pitt [US_STATE] Express Inc"
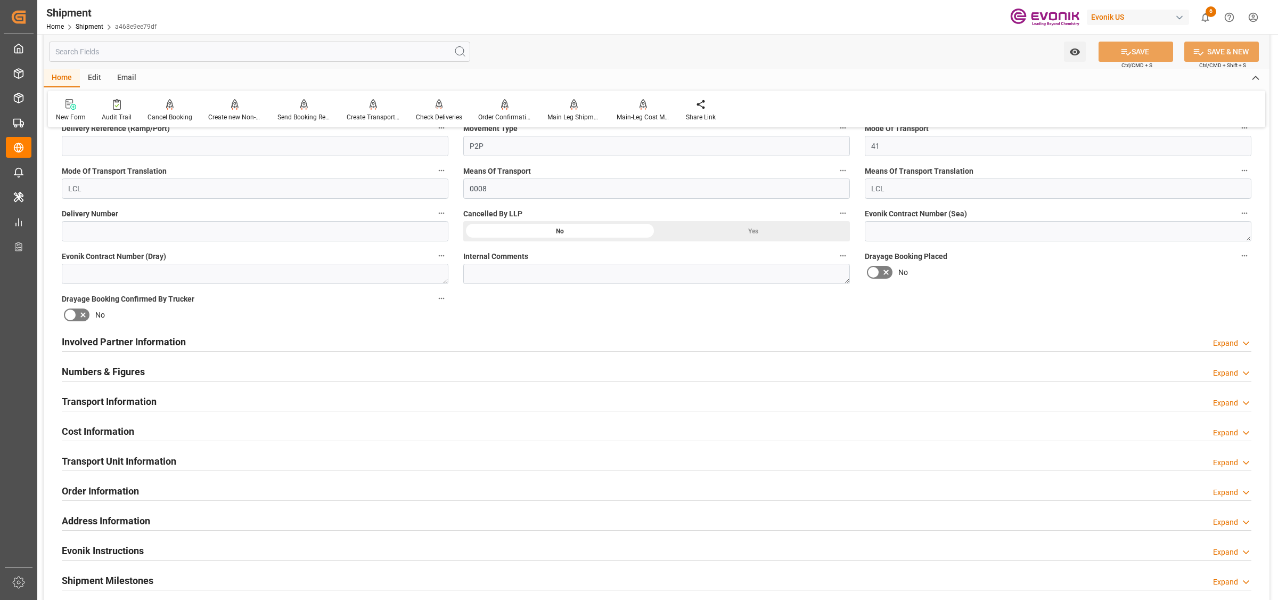
click at [304, 340] on div "Involved Partner Information Expand" at bounding box center [657, 341] width 1190 height 20
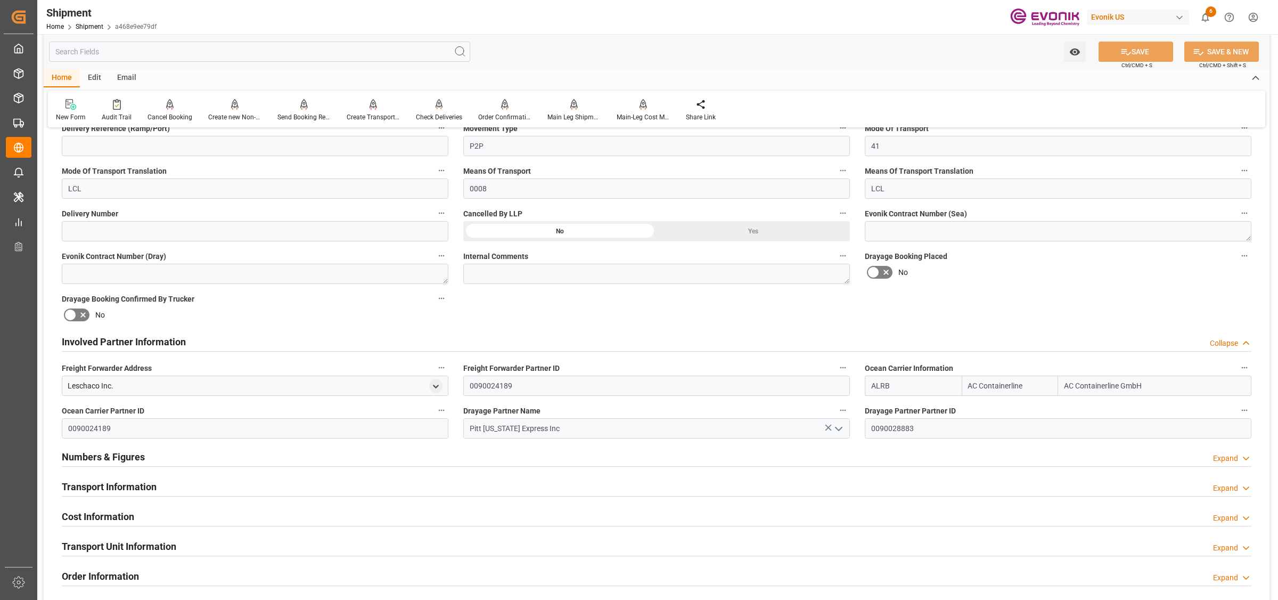
click at [285, 343] on div "Involved Partner Information Collapse" at bounding box center [657, 341] width 1190 height 20
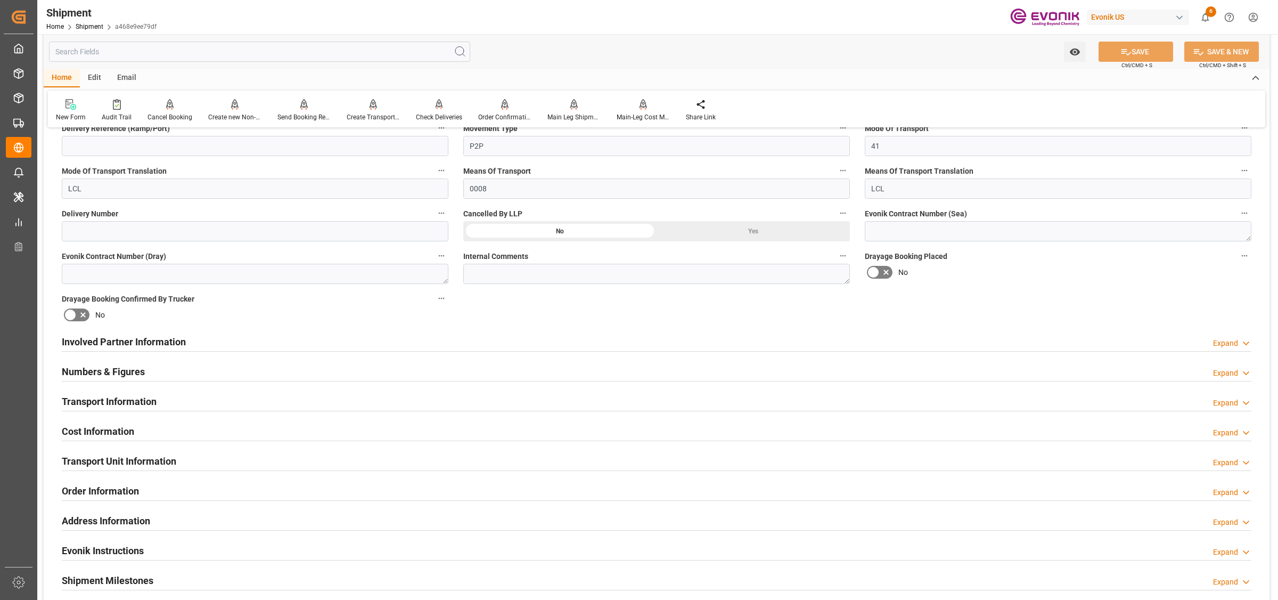
click at [153, 370] on div "Numbers & Figures Expand" at bounding box center [657, 371] width 1190 height 20
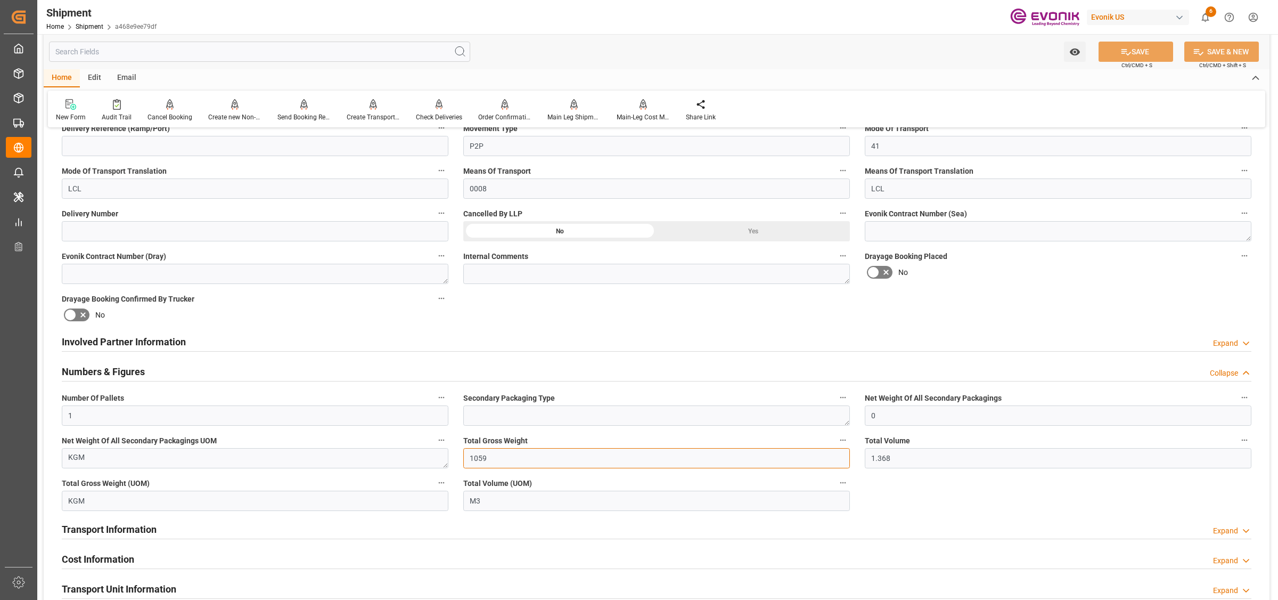
drag, startPoint x: 486, startPoint y: 459, endPoint x: 434, endPoint y: 451, distance: 52.3
click at [434, 451] on div "Booking Confirmation Milestone Bar Collapse Submitted to FFW for Booking (Pendi…" at bounding box center [657, 351] width 1226 height 1229
drag, startPoint x: 915, startPoint y: 464, endPoint x: 827, endPoint y: 462, distance: 88.5
click at [827, 462] on div "Booking Confirmation Milestone Bar Collapse Submitted to FFW for Booking (Pendi…" at bounding box center [657, 351] width 1226 height 1229
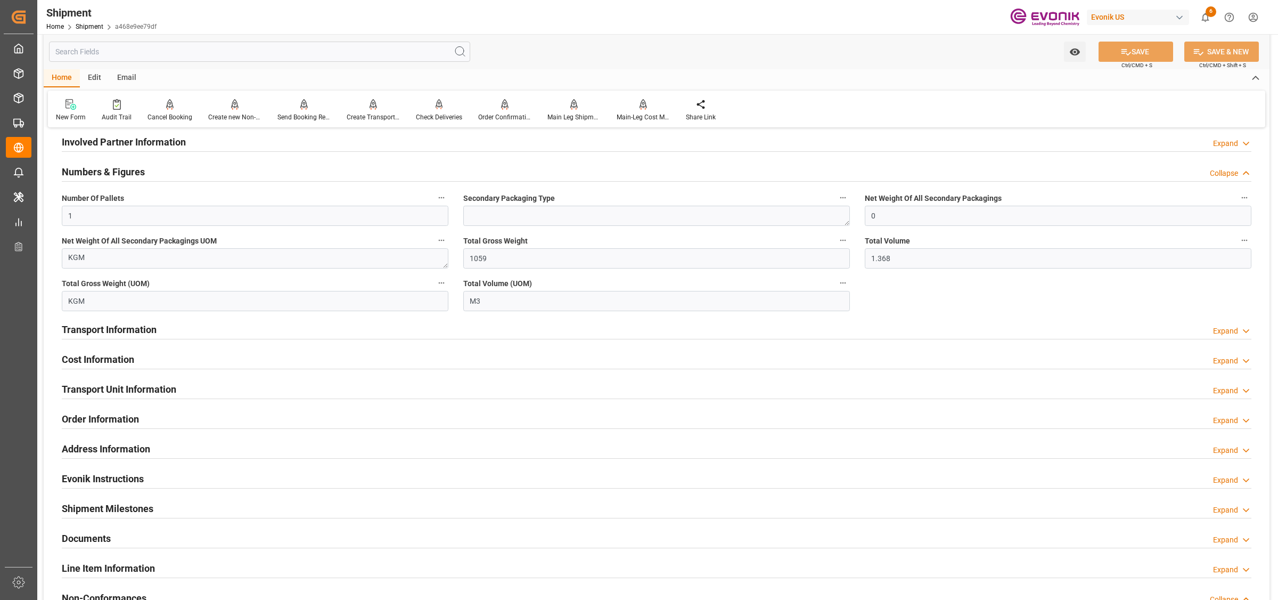
click at [113, 181] on div at bounding box center [657, 181] width 1190 height 1
click at [123, 174] on h2 "Numbers & Figures" at bounding box center [103, 172] width 83 height 14
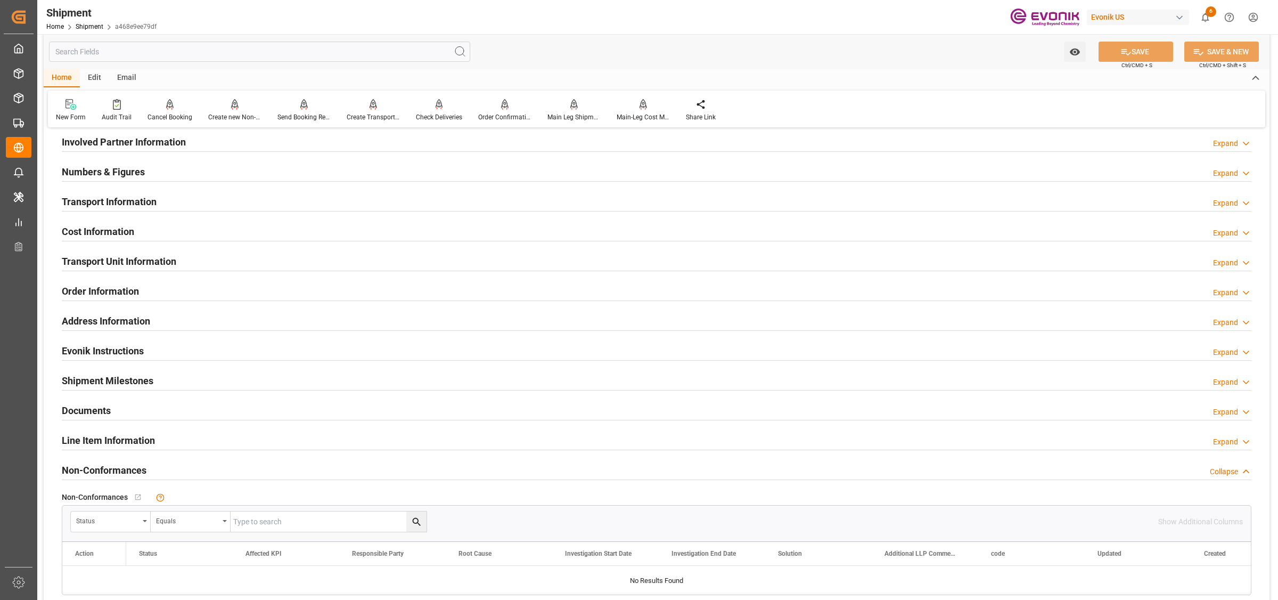
click at [136, 202] on h2 "Transport Information" at bounding box center [109, 201] width 95 height 14
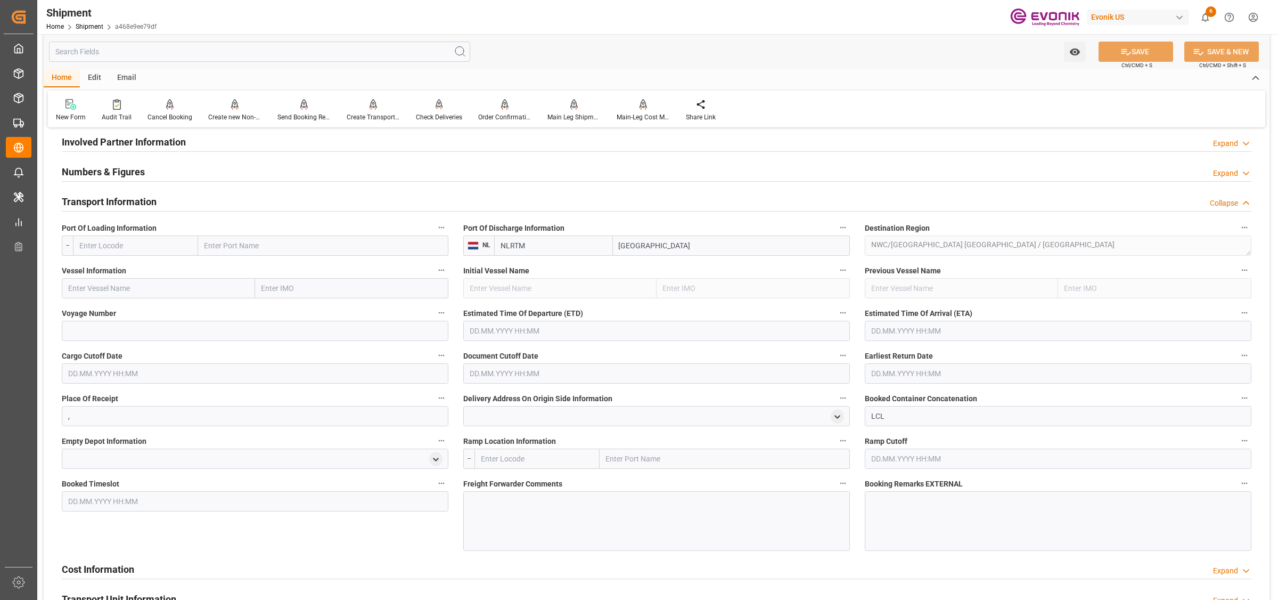
click at [172, 254] on input "text" at bounding box center [135, 245] width 125 height 20
paste input "[US_STATE]"
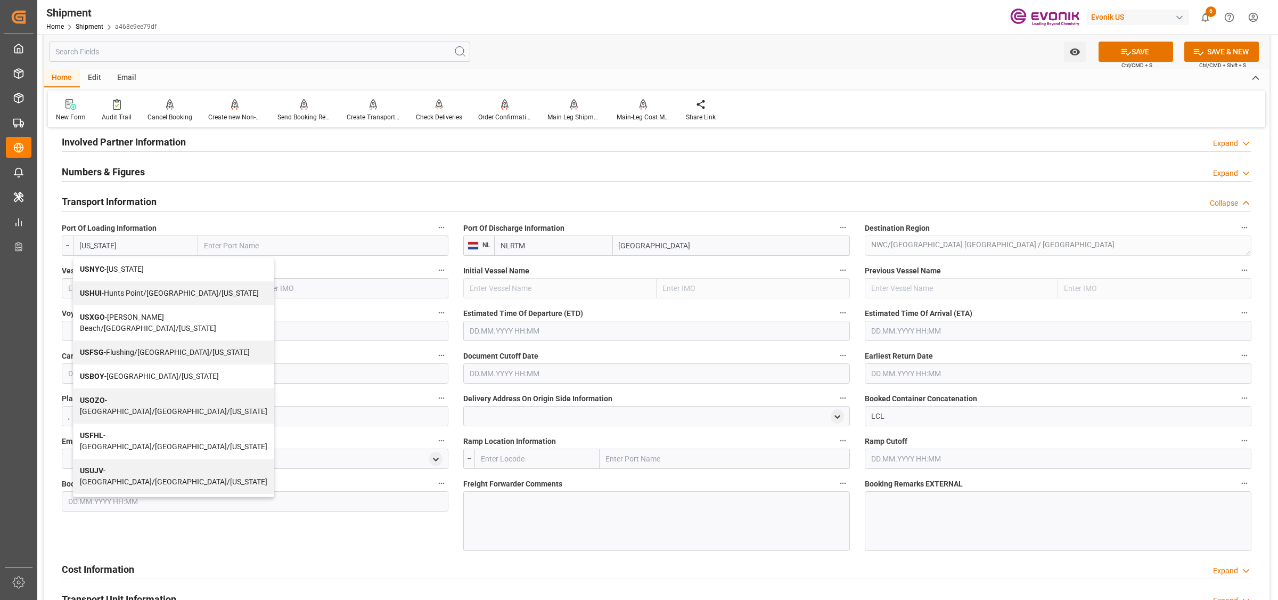
click at [127, 270] on span "USNYC - [US_STATE]" at bounding box center [112, 269] width 64 height 9
type input "USNYC"
type input "[US_STATE]"
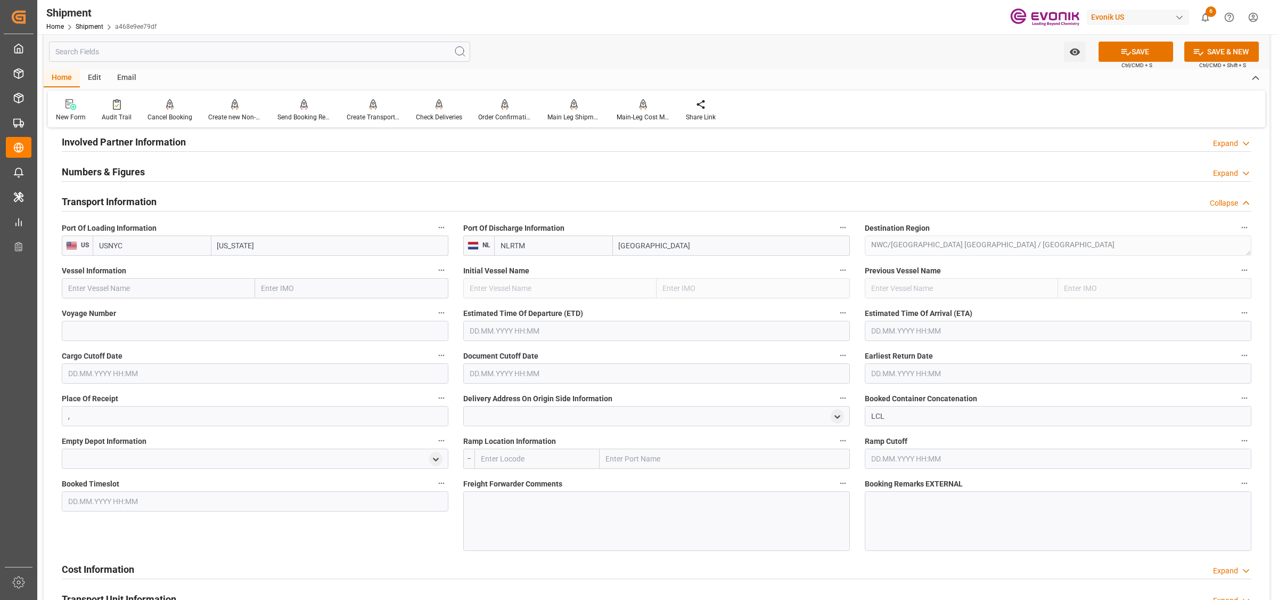
type input "USNYC"
click at [219, 283] on input "text" at bounding box center [158, 288] width 193 height 20
paste input "APL LE HAVR"
drag, startPoint x: 133, startPoint y: 307, endPoint x: 1, endPoint y: 208, distance: 165.1
click at [132, 307] on span "APL [GEOGRAPHIC_DATA] - 9461881" at bounding box center [129, 311] width 120 height 9
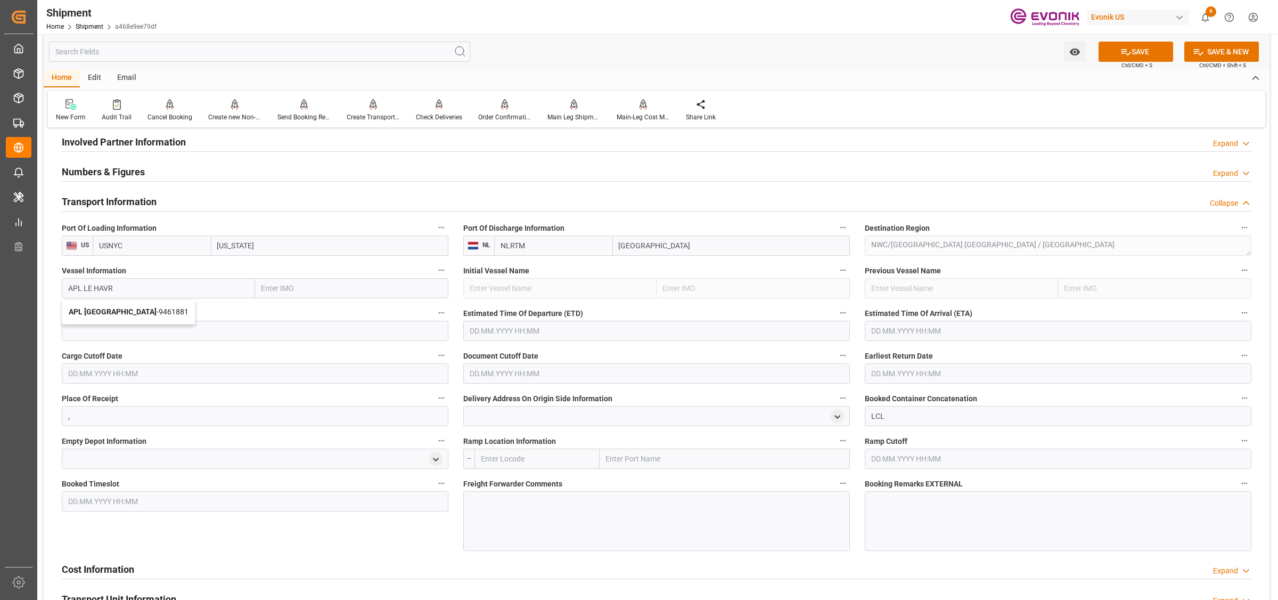
type input "APL [GEOGRAPHIC_DATA]"
type input "9461881"
type input "APL [GEOGRAPHIC_DATA]"
click at [205, 329] on input at bounding box center [255, 331] width 387 height 20
paste input "0LBKME1MA"
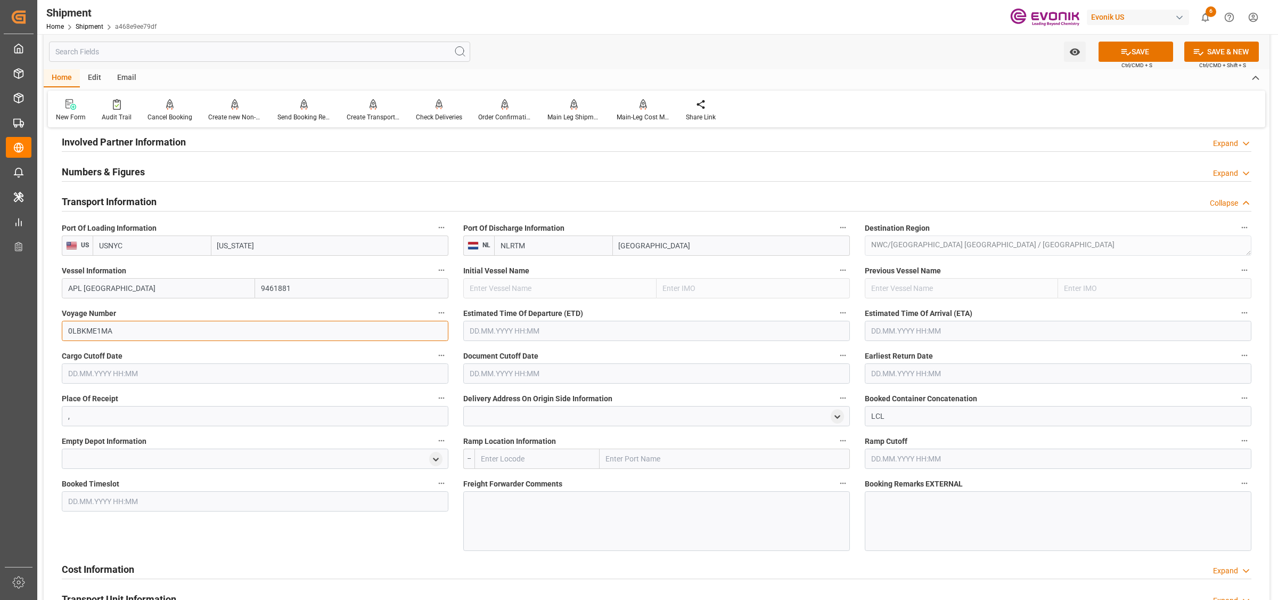
type input "0LBKME1MA"
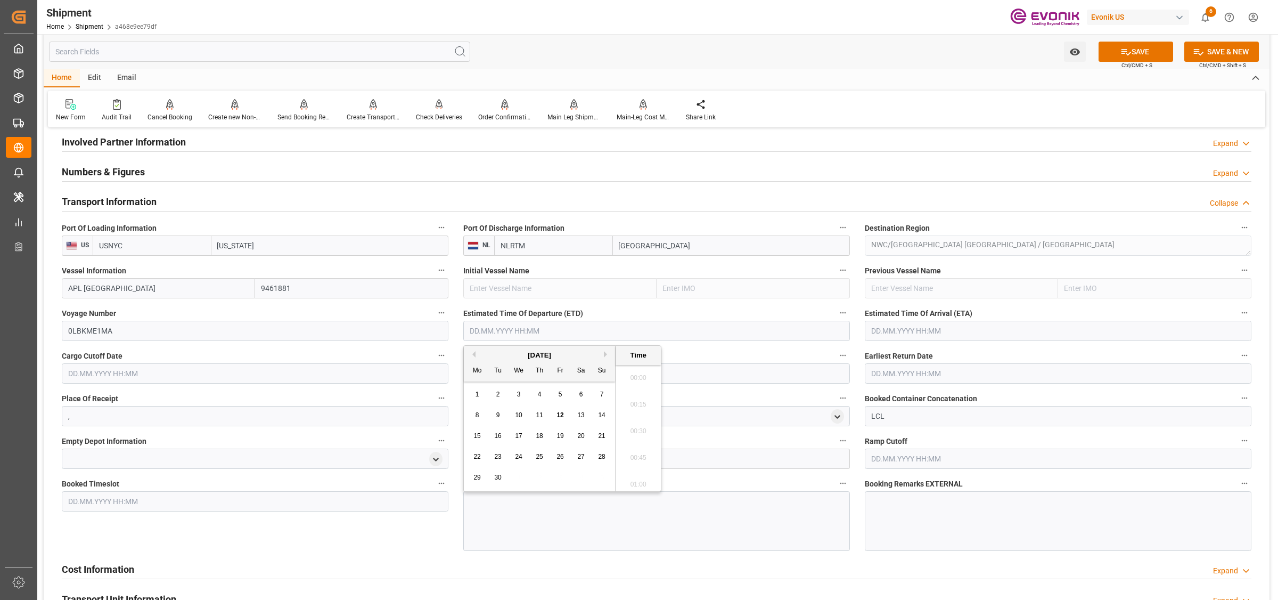
scroll to position [1521, 0]
type input "[DATE] 00:00"
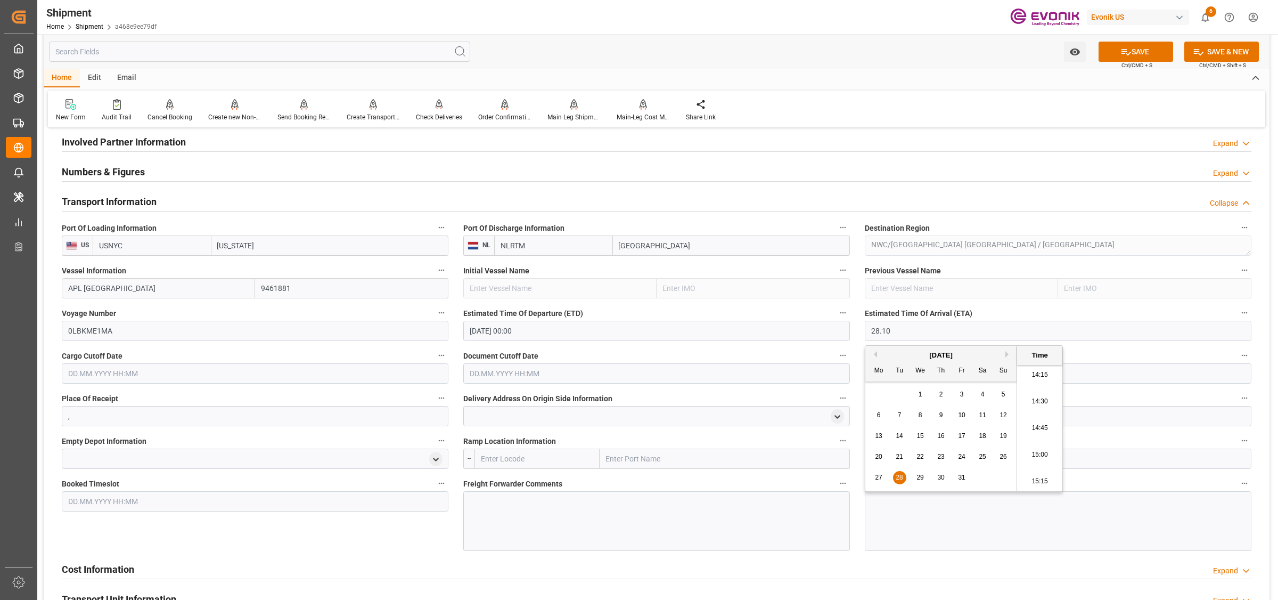
type input "[DATE] 00:00"
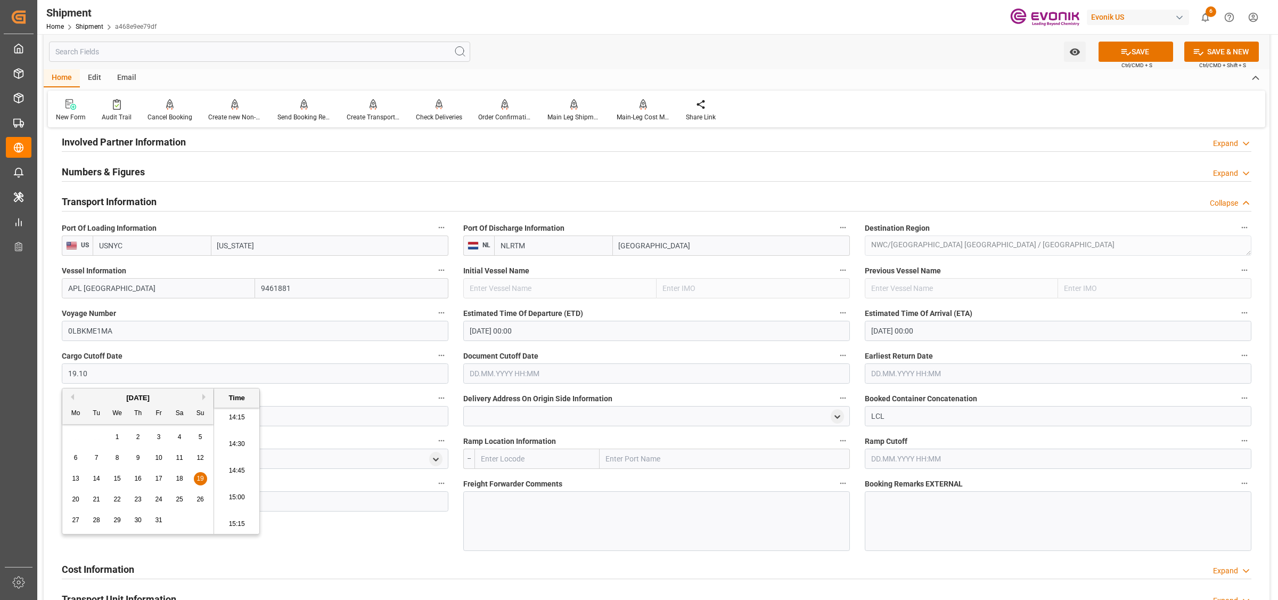
type input "[DATE] 00:00"
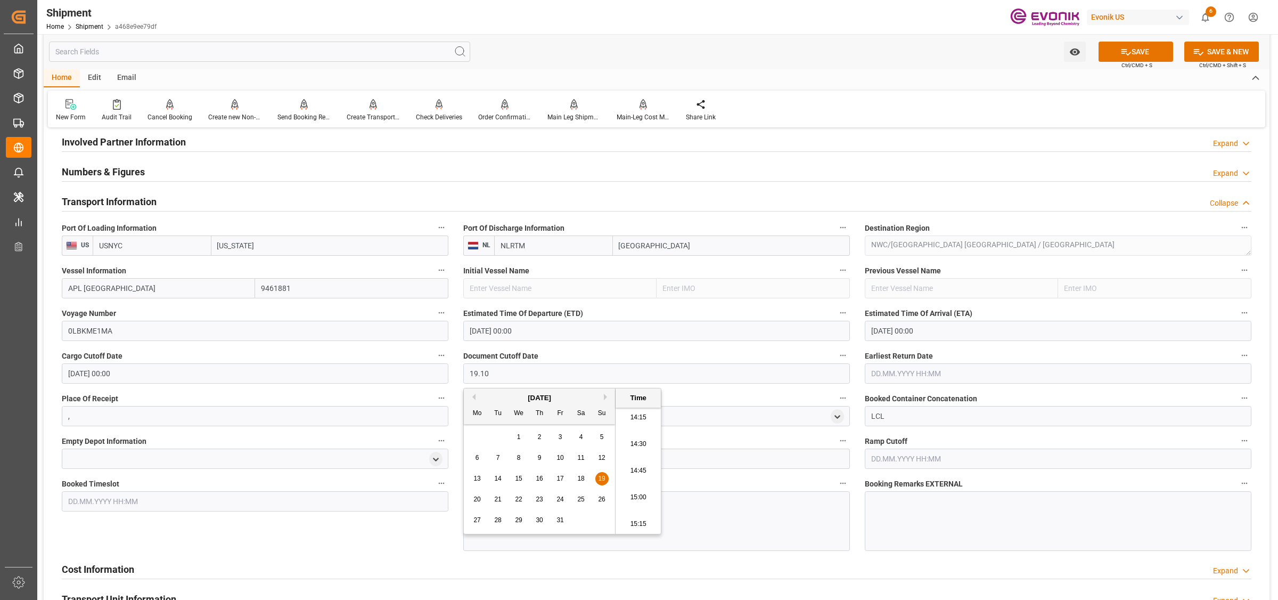
type input "19.10"
type input "[DATE] 00:00"
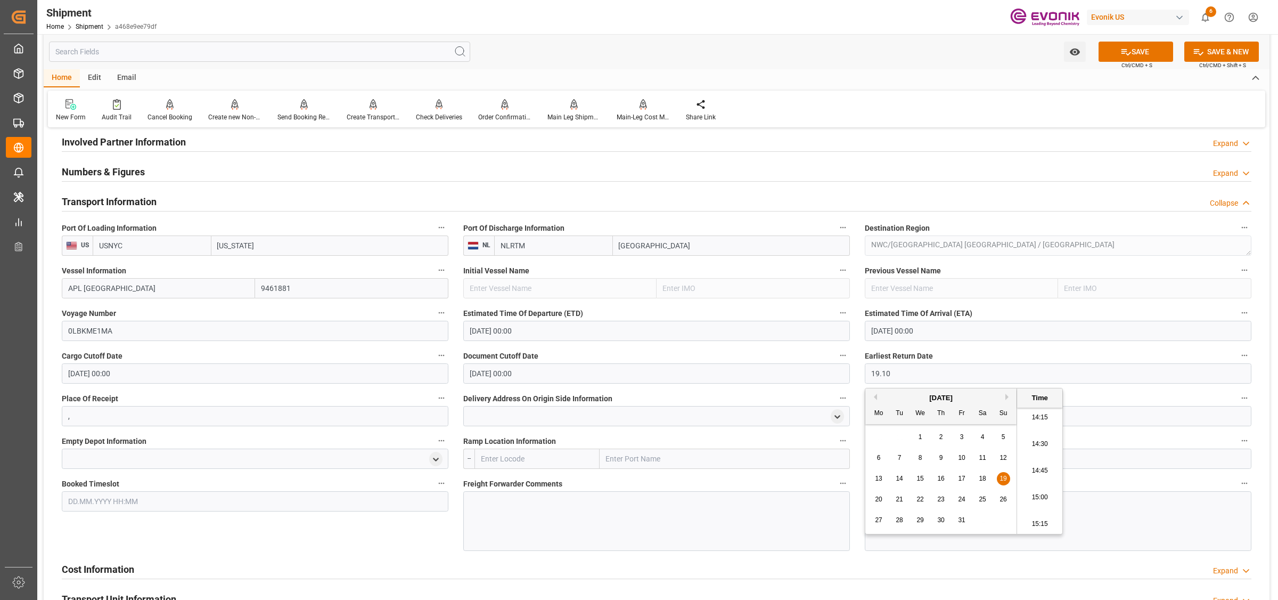
type input "[DATE] 00:00"
click at [550, 515] on div at bounding box center [656, 521] width 387 height 60
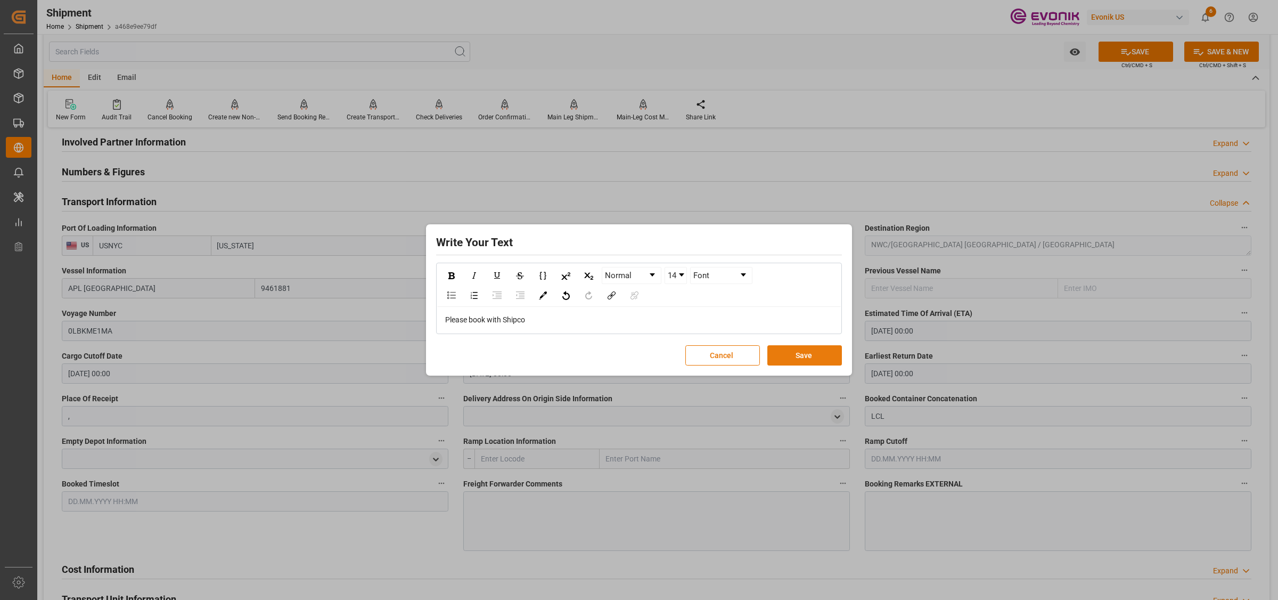
click at [797, 352] on button "Save" at bounding box center [805, 355] width 75 height 20
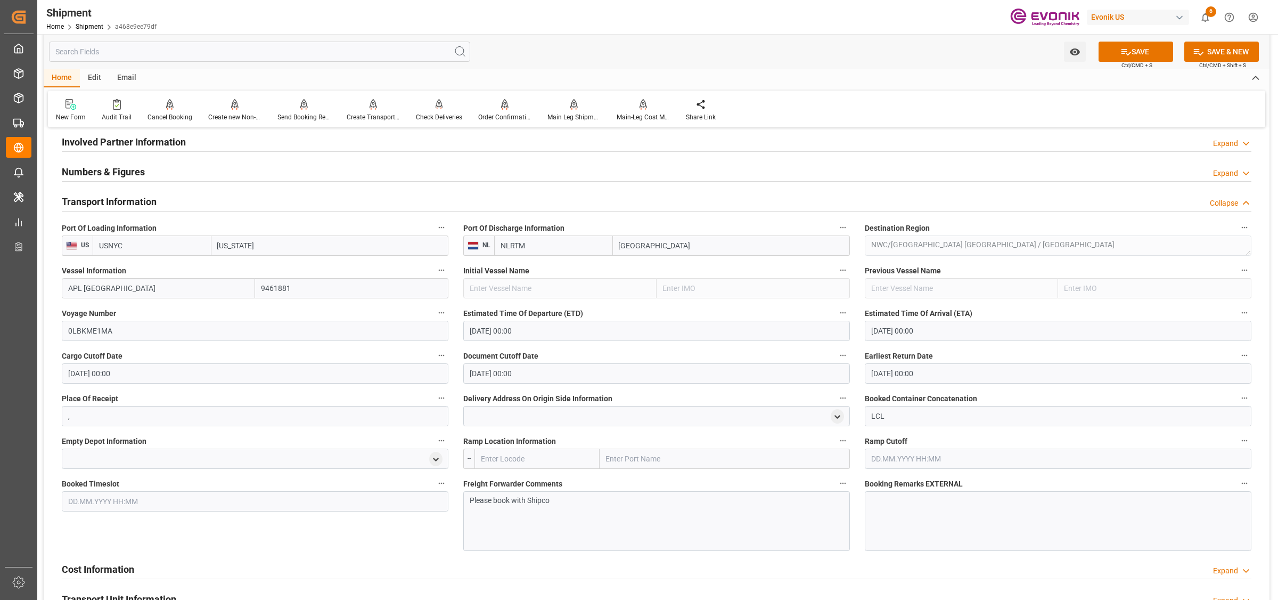
click at [562, 461] on input "text" at bounding box center [537, 459] width 125 height 20
type input "s"
click at [501, 481] on b "USNYC" at bounding box center [494, 482] width 25 height 9
type input "USNYC"
type input "[US_STATE]"
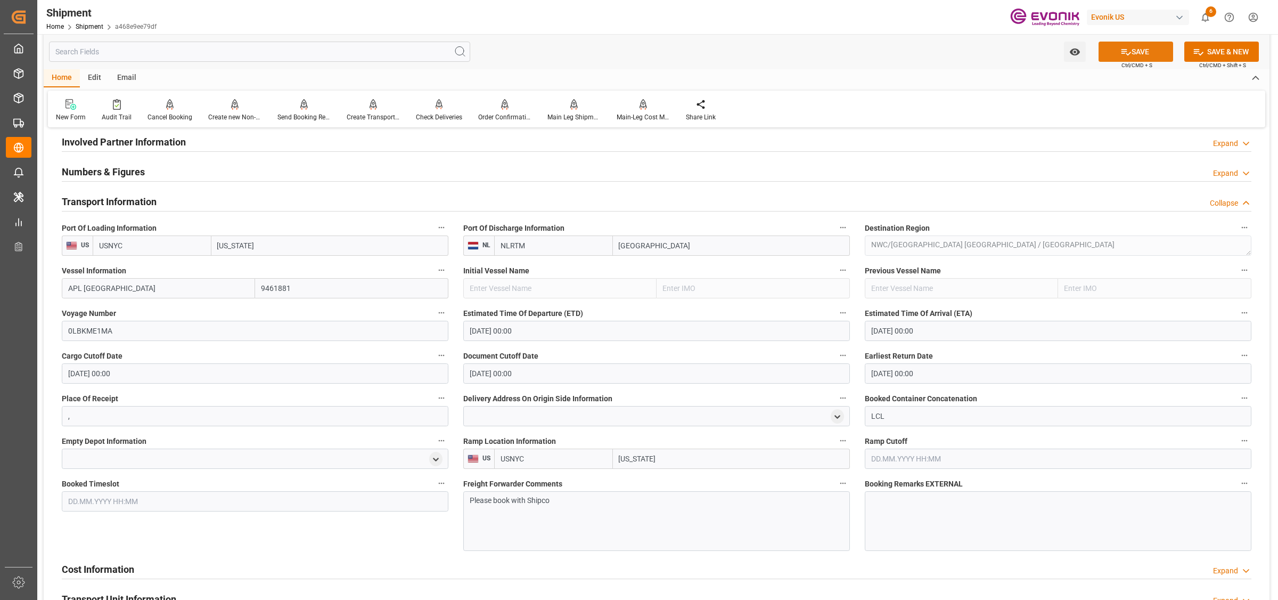
type input "USNYC"
click at [1123, 50] on icon at bounding box center [1126, 51] width 11 height 11
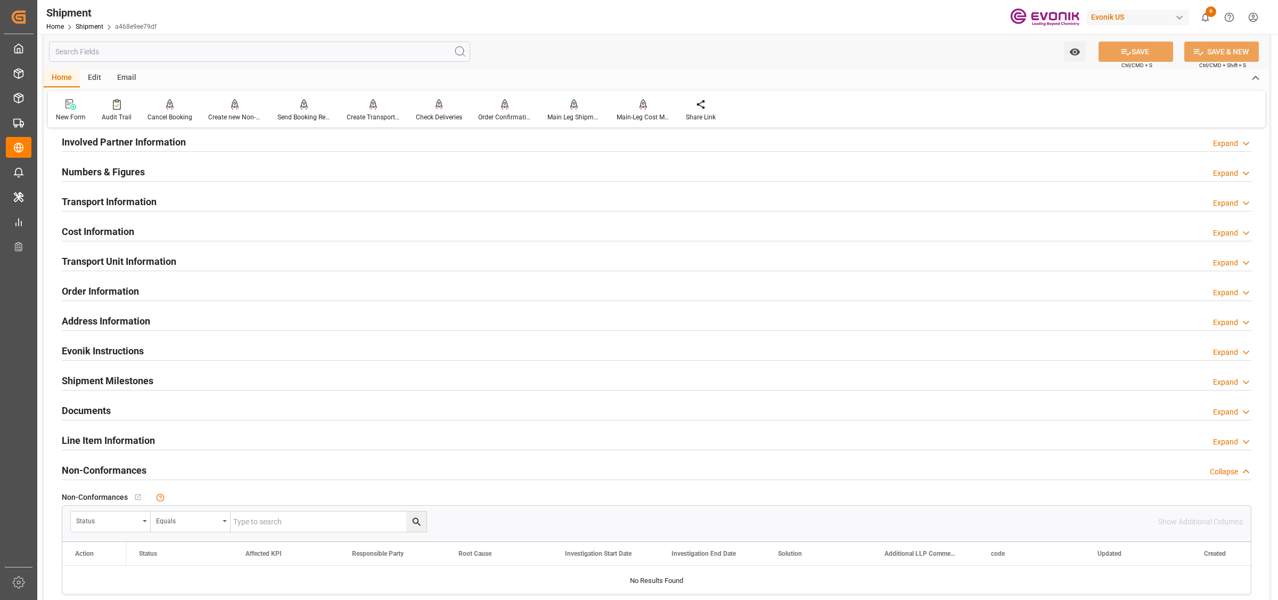
click at [124, 206] on h2 "Transport Information" at bounding box center [109, 201] width 95 height 14
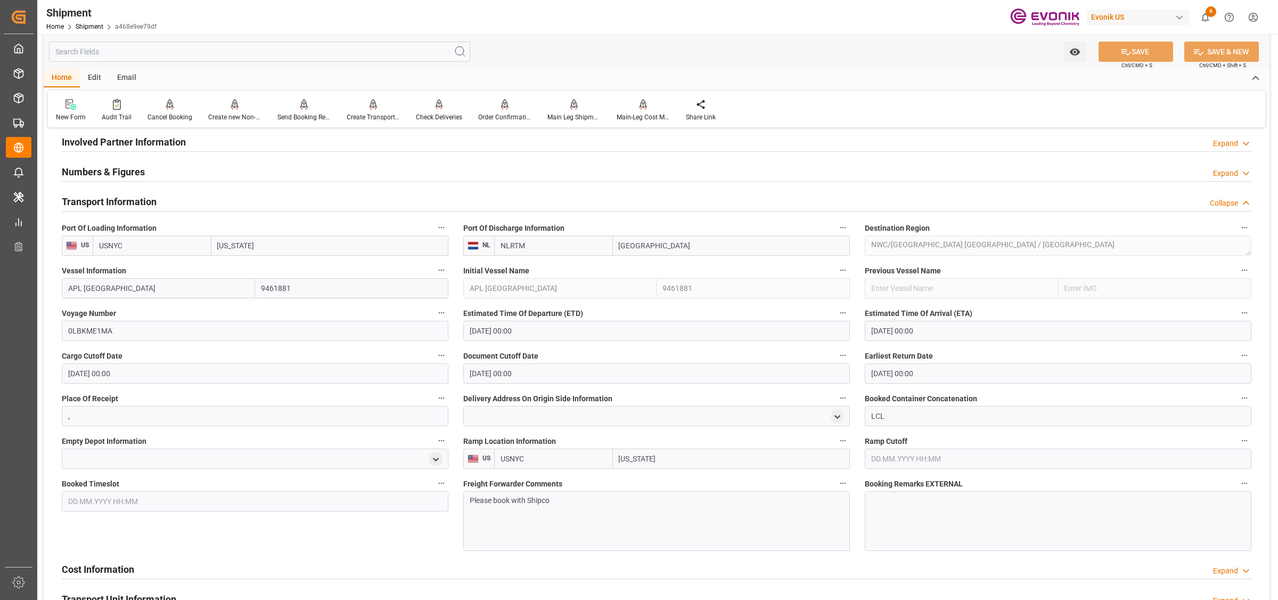
click at [124, 206] on h2 "Transport Information" at bounding box center [109, 201] width 95 height 14
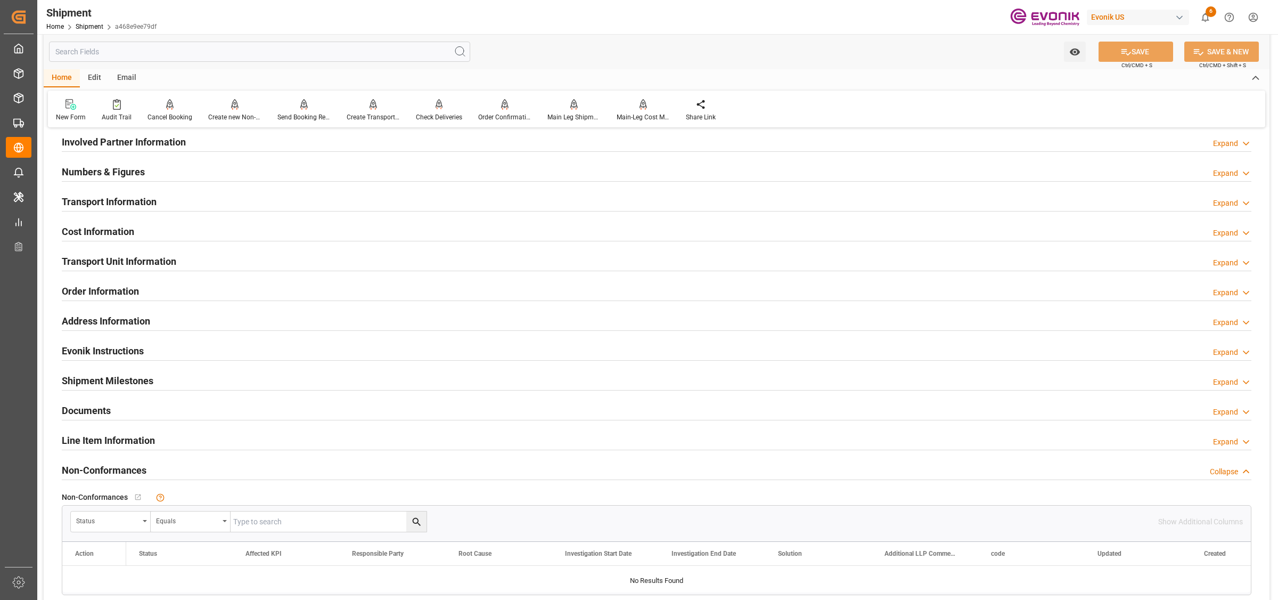
click at [120, 227] on h2 "Cost Information" at bounding box center [98, 231] width 72 height 14
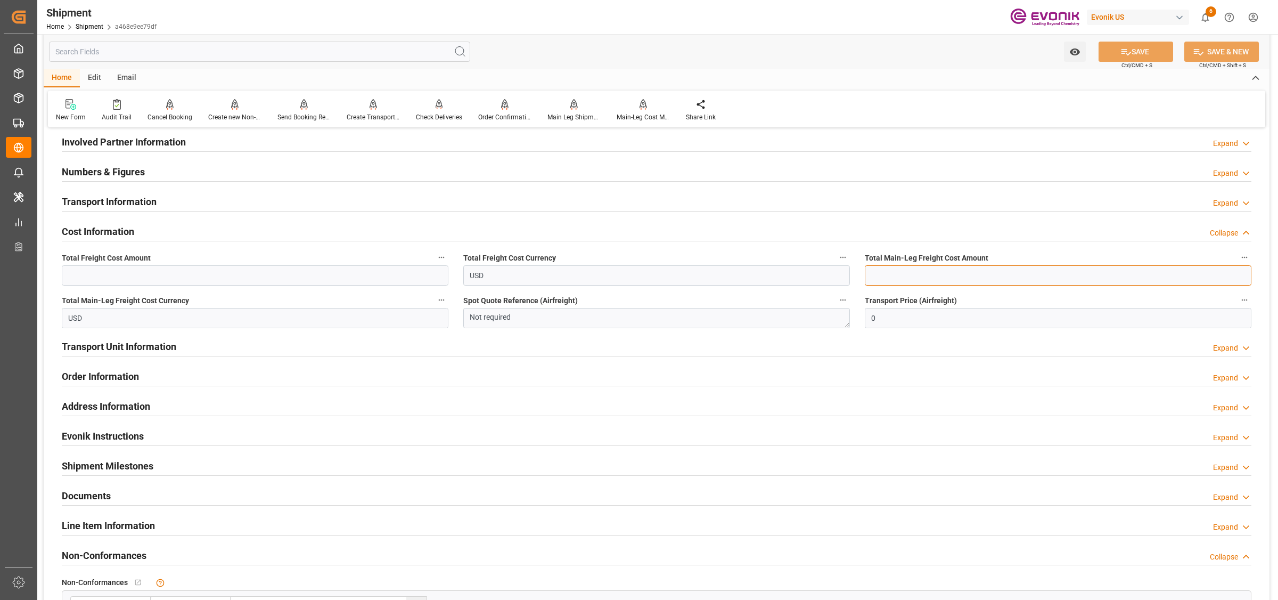
click at [902, 273] on input "text" at bounding box center [1058, 275] width 387 height 20
type input "319"
click at [112, 270] on input "text" at bounding box center [255, 275] width 387 height 20
type input "549"
click at [1134, 43] on button "SAVE" at bounding box center [1136, 52] width 75 height 20
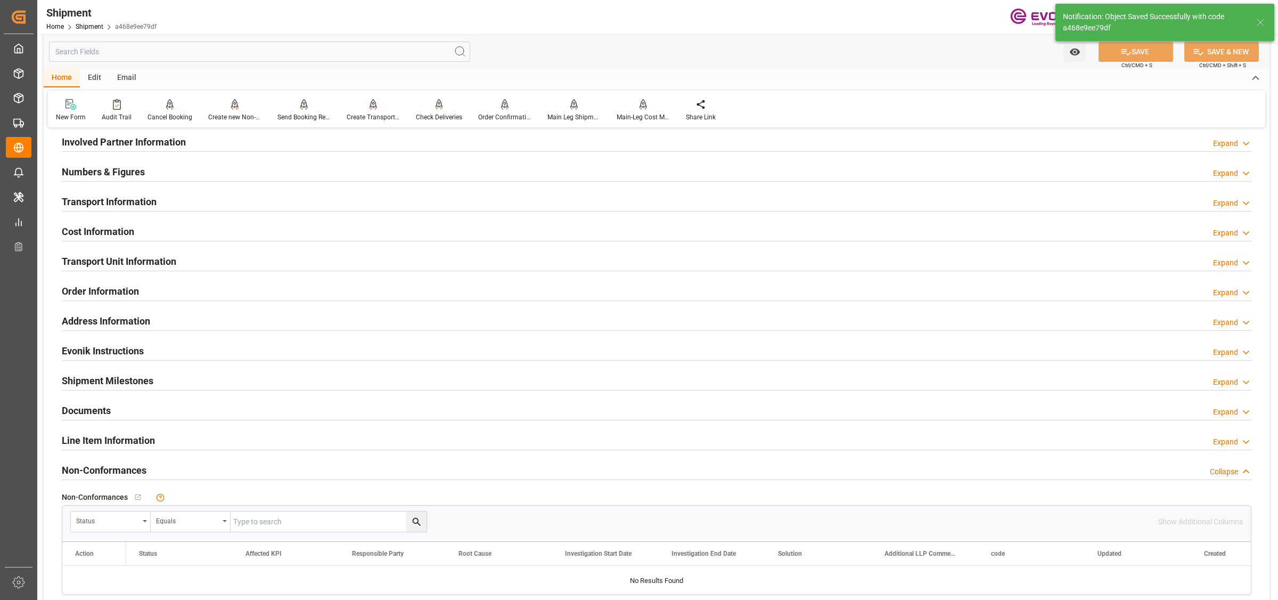
click at [119, 231] on h2 "Cost Information" at bounding box center [98, 231] width 72 height 14
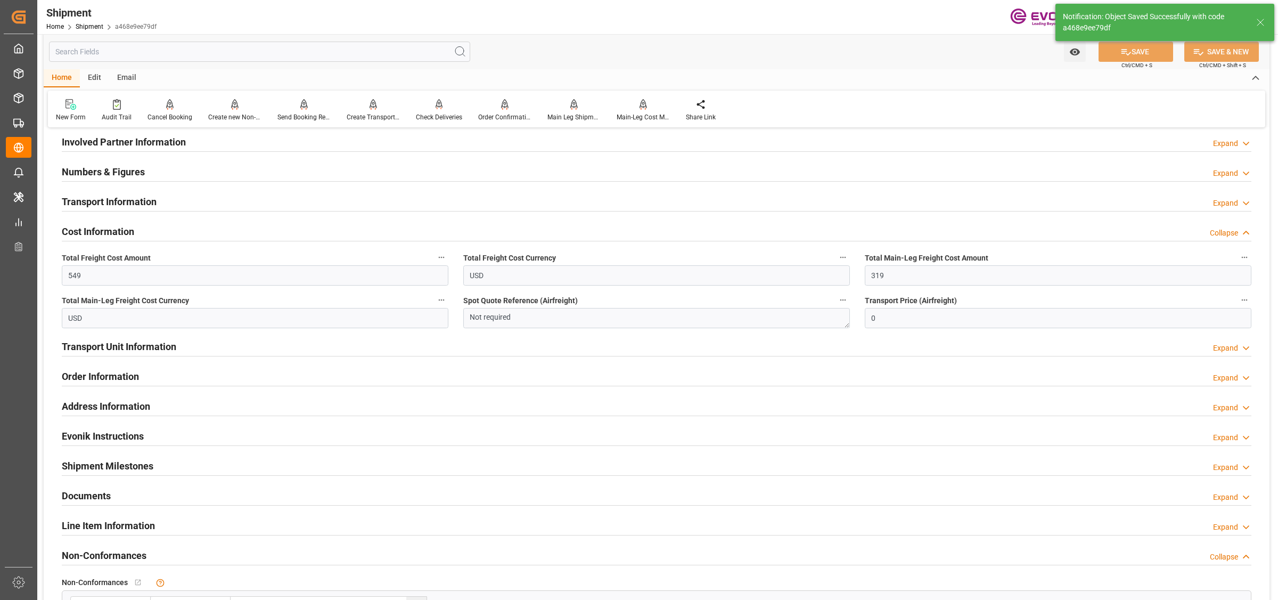
click at [118, 231] on h2 "Cost Information" at bounding box center [98, 231] width 72 height 14
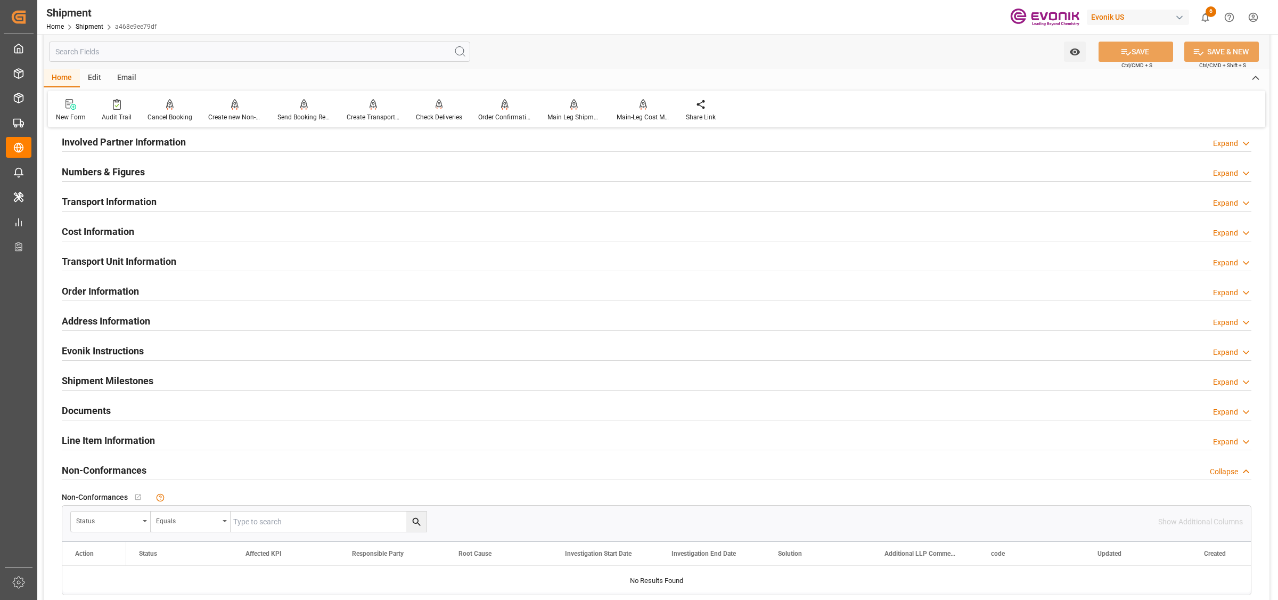
click at [121, 258] on h2 "Transport Unit Information" at bounding box center [119, 261] width 115 height 14
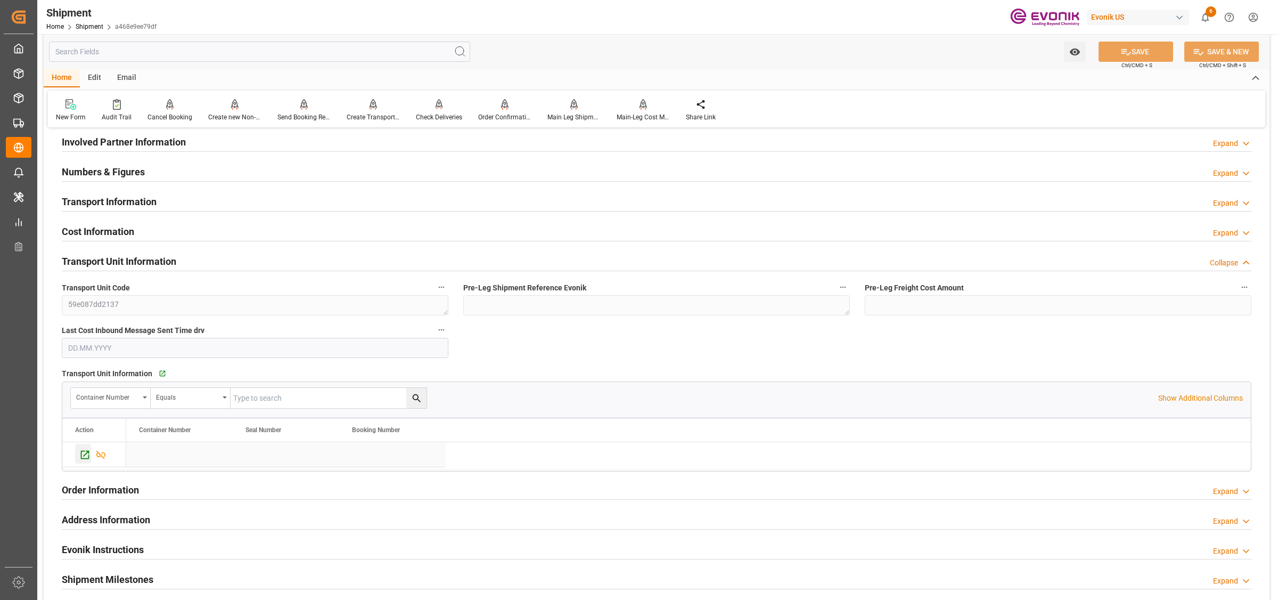
click at [85, 454] on icon "Press SPACE to select this row." at bounding box center [85, 455] width 9 height 9
click at [104, 231] on h2 "Cost Information" at bounding box center [98, 231] width 72 height 14
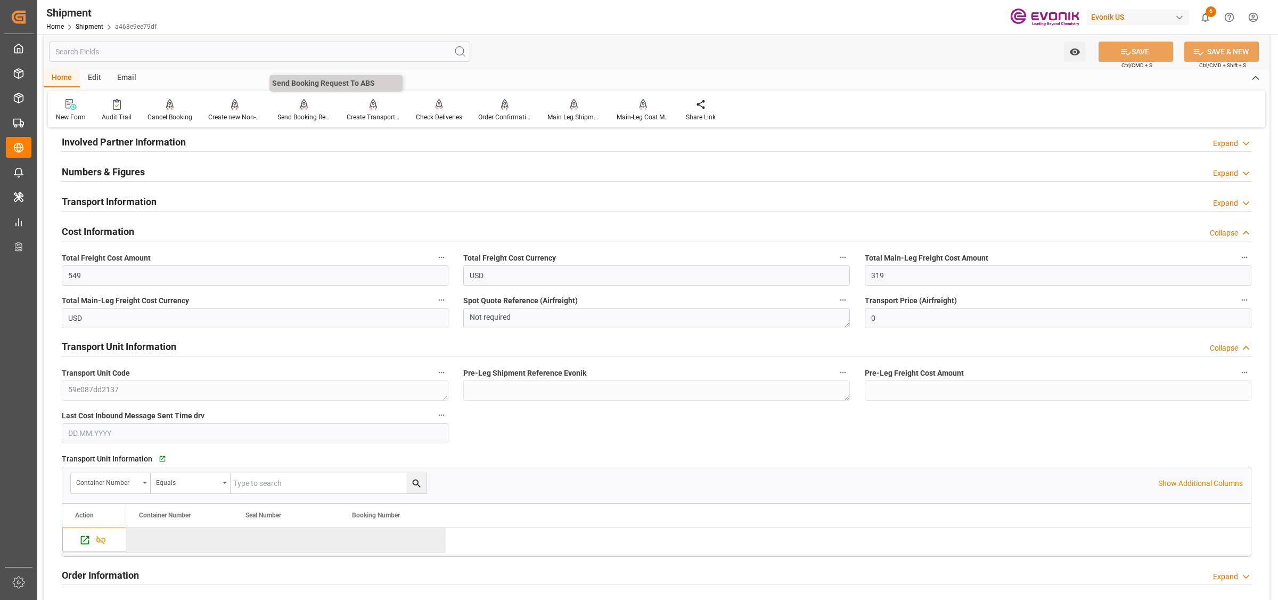
click at [292, 107] on div at bounding box center [304, 104] width 53 height 11
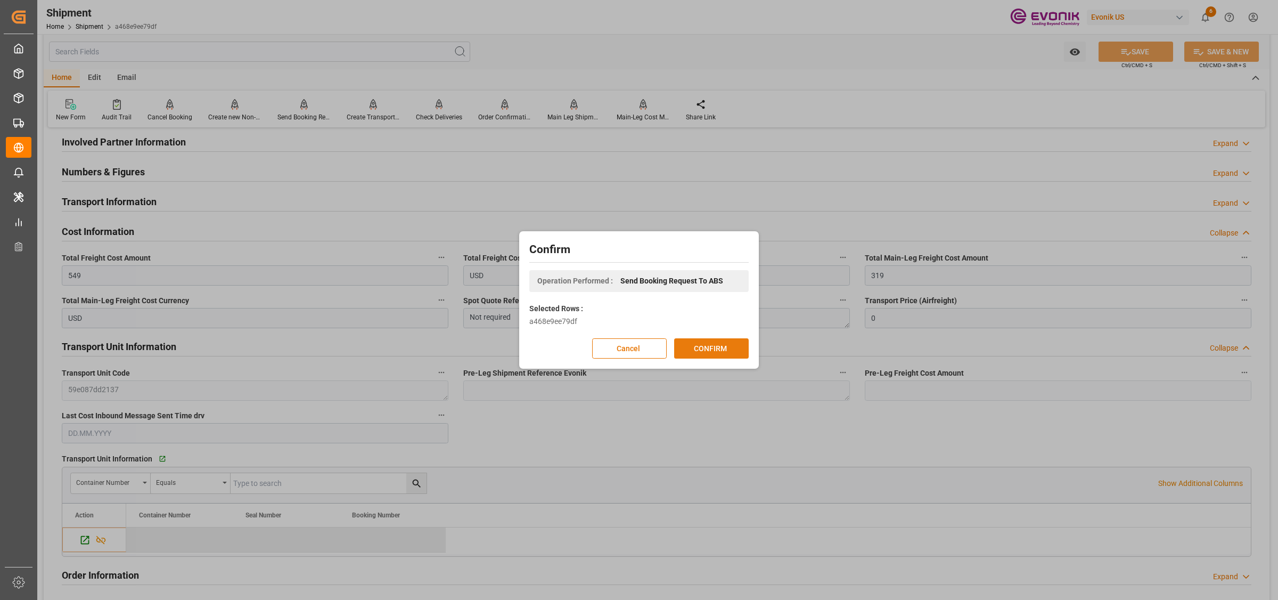
click at [729, 352] on button "CONFIRM" at bounding box center [711, 348] width 75 height 20
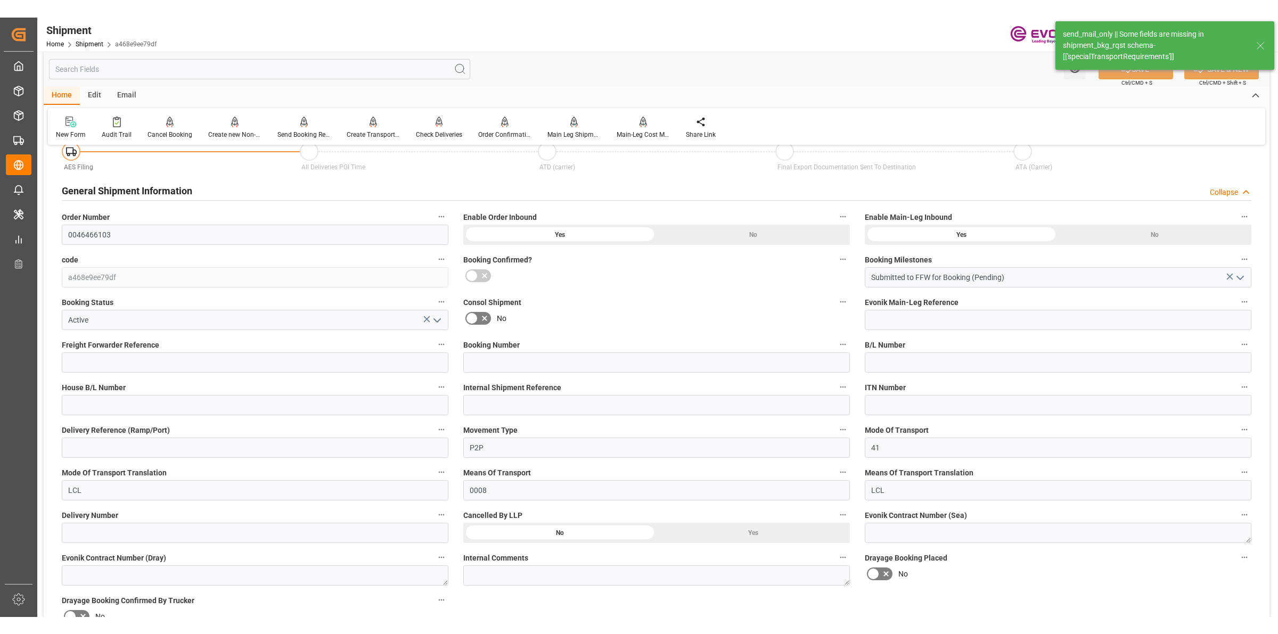
scroll to position [599, 0]
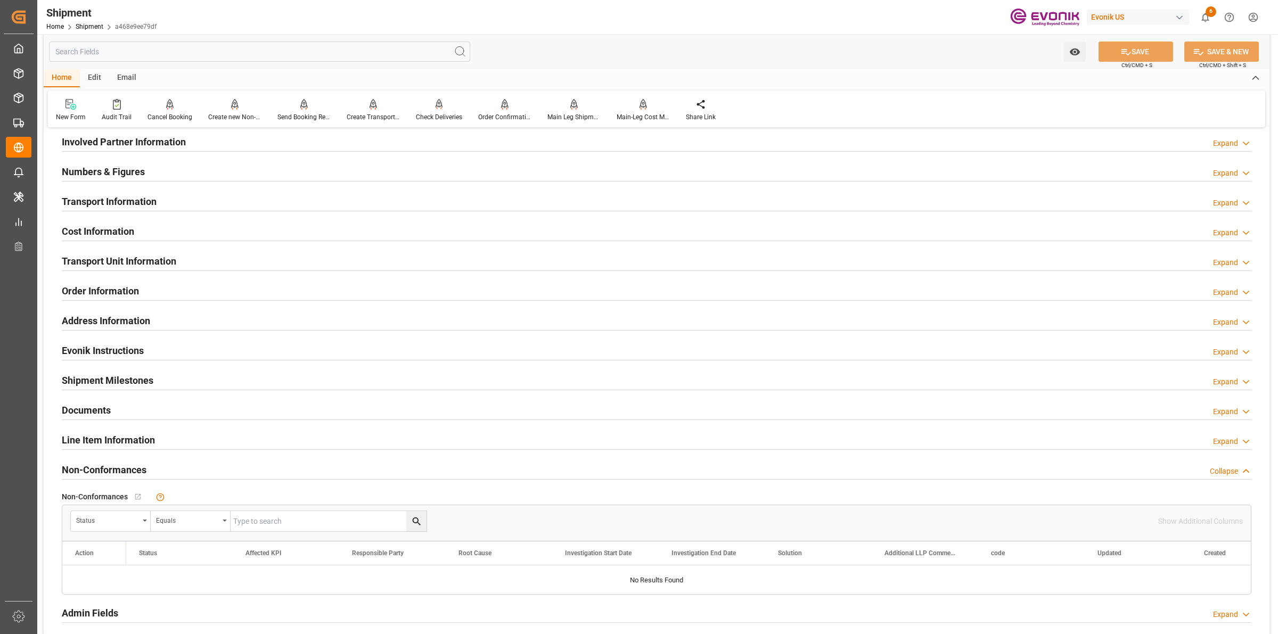
click at [211, 52] on input "text" at bounding box center [259, 52] width 421 height 20
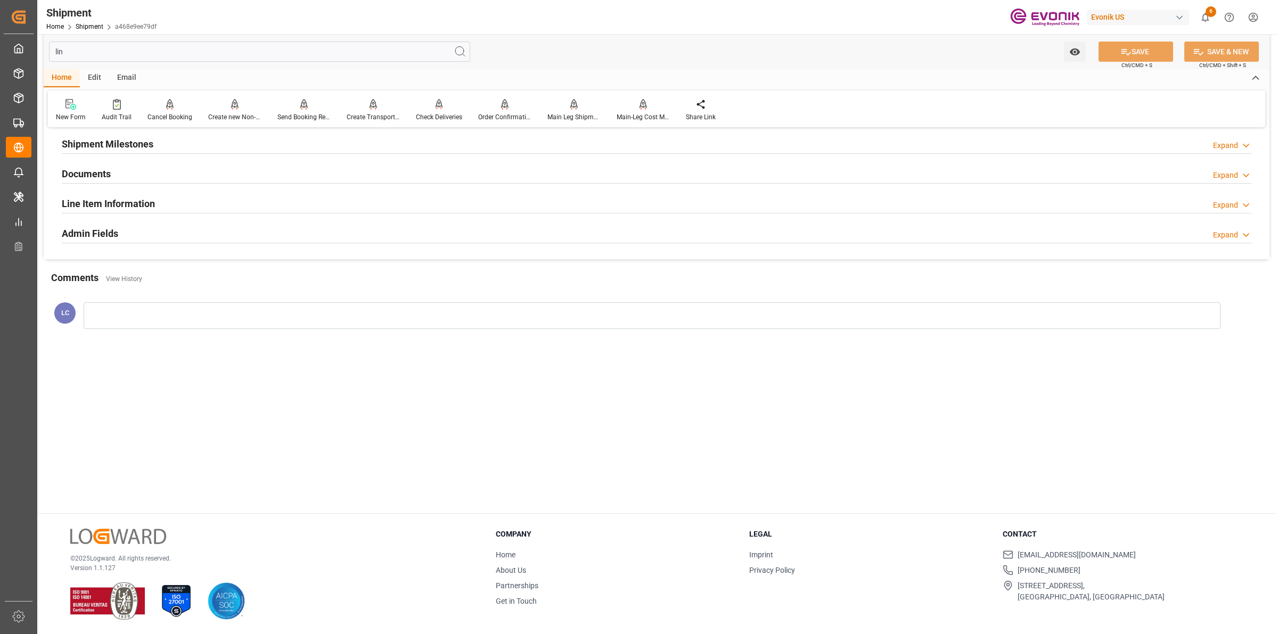
scroll to position [43, 0]
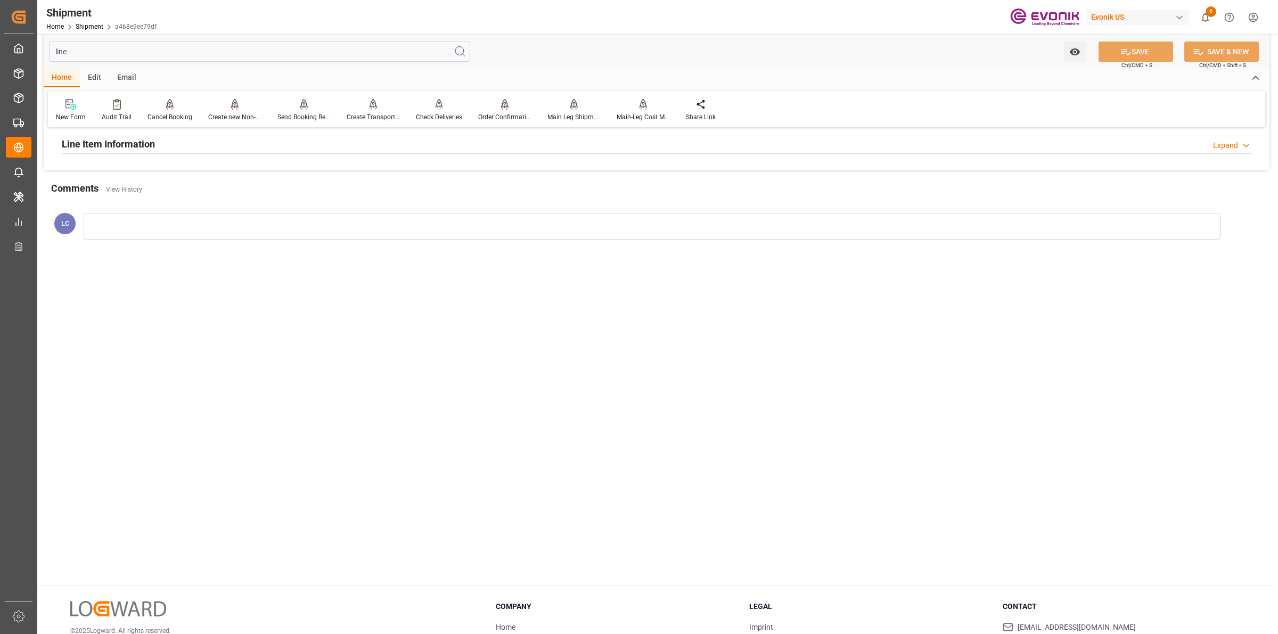
type input "line"
click at [175, 142] on div "Line Item Information Expand" at bounding box center [657, 143] width 1190 height 20
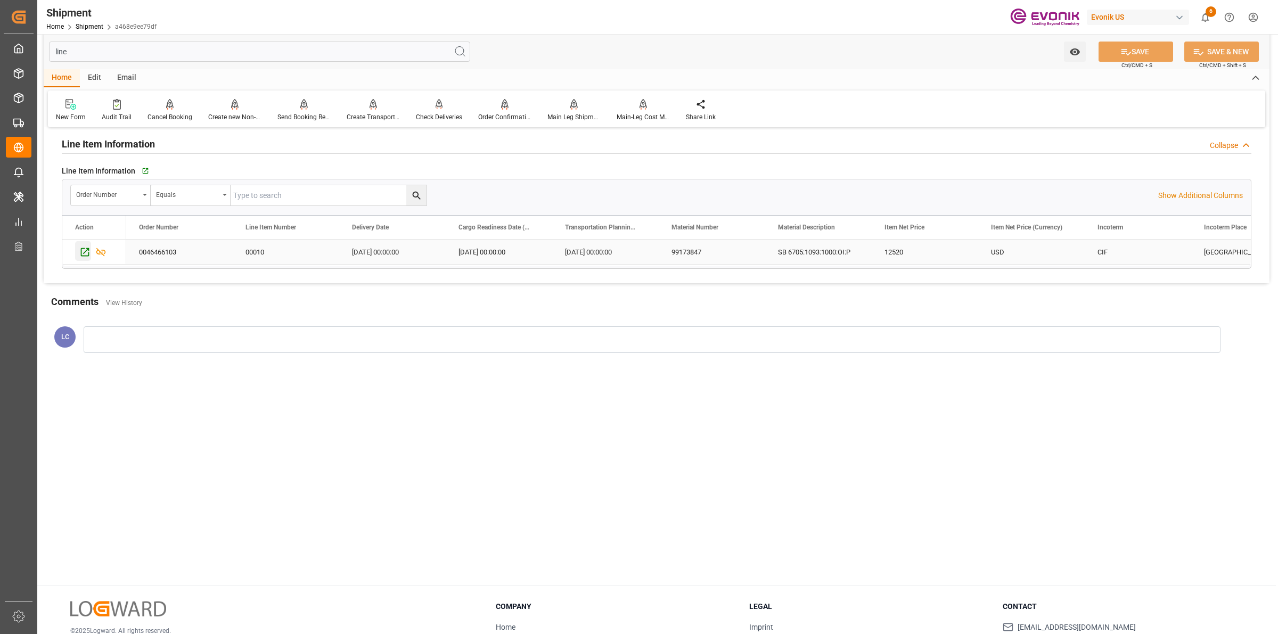
click at [80, 256] on icon "Press SPACE to select this row." at bounding box center [84, 252] width 11 height 11
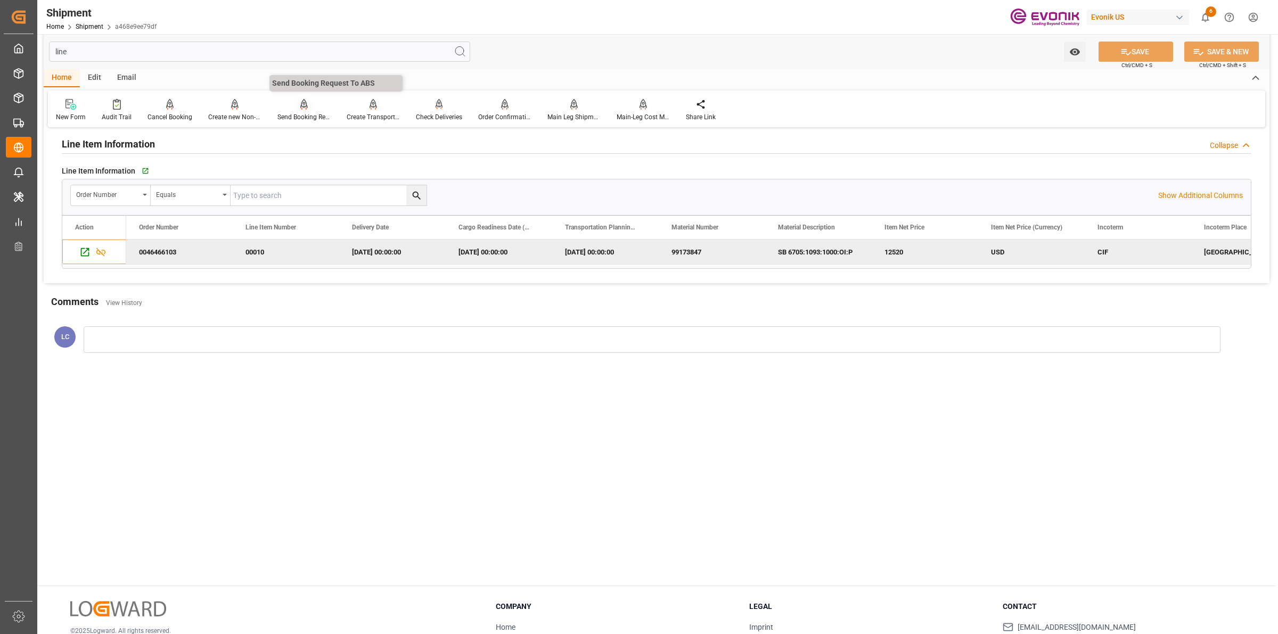
click at [310, 111] on div "Send Booking Request To ABS" at bounding box center [304, 110] width 69 height 23
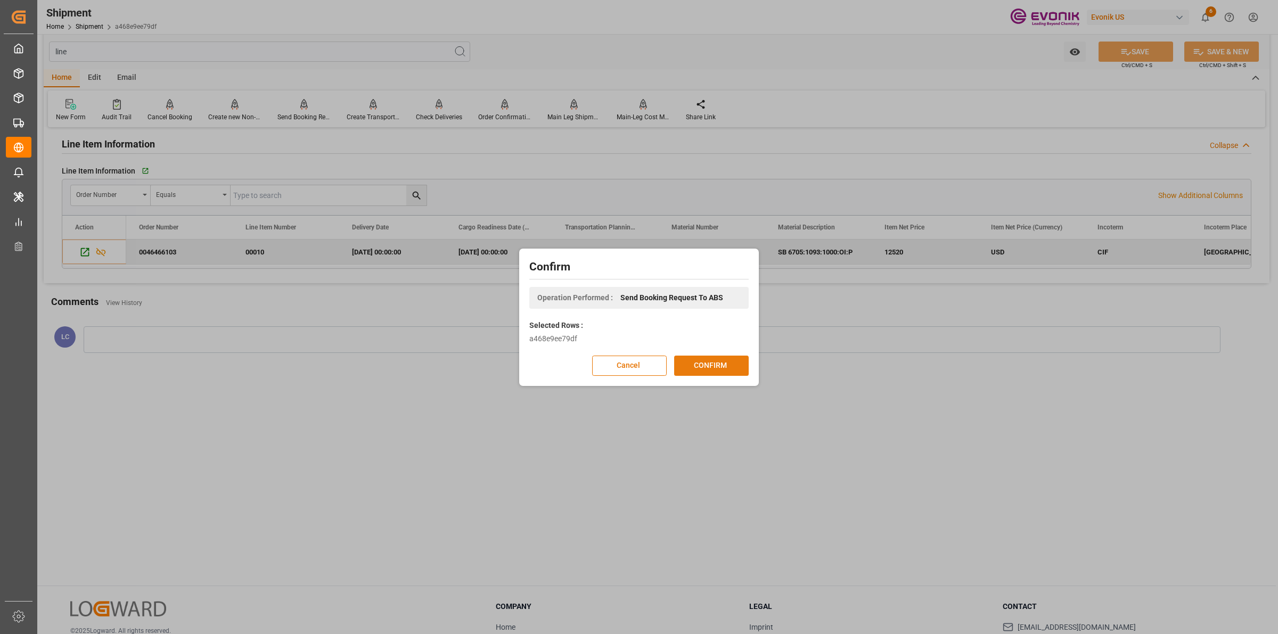
click at [728, 368] on button "CONFIRM" at bounding box center [711, 366] width 75 height 20
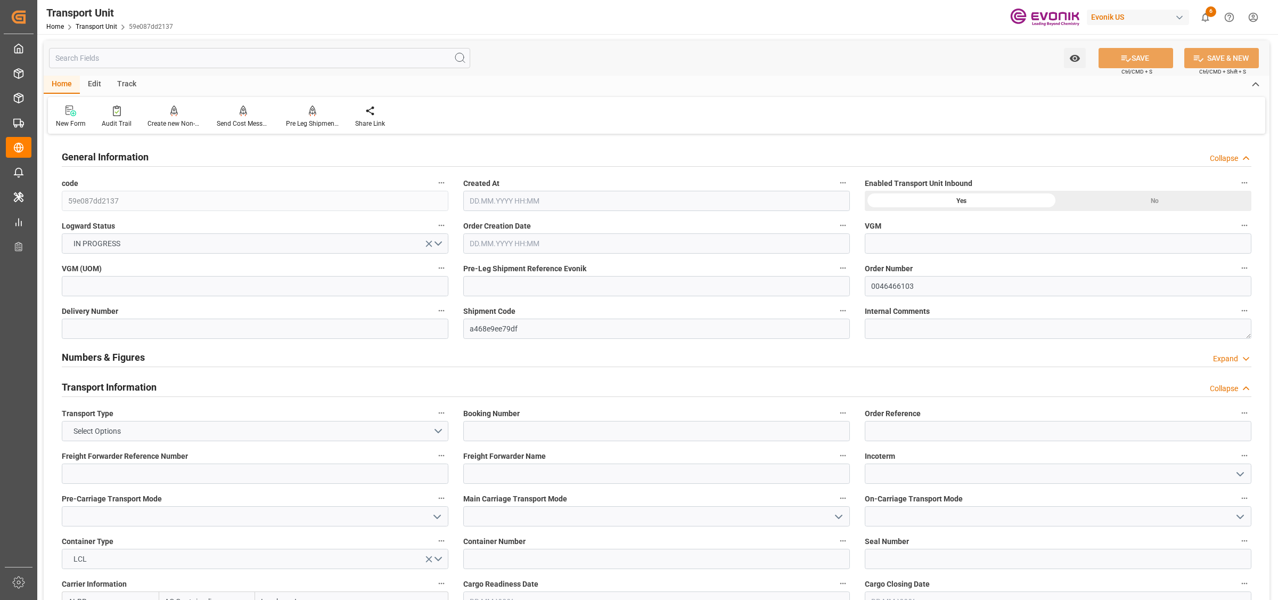
type input "AC Containerline"
type input "Leschaco Inc."
type input "USNYC"
type input "NLRTM"
type input "1059"
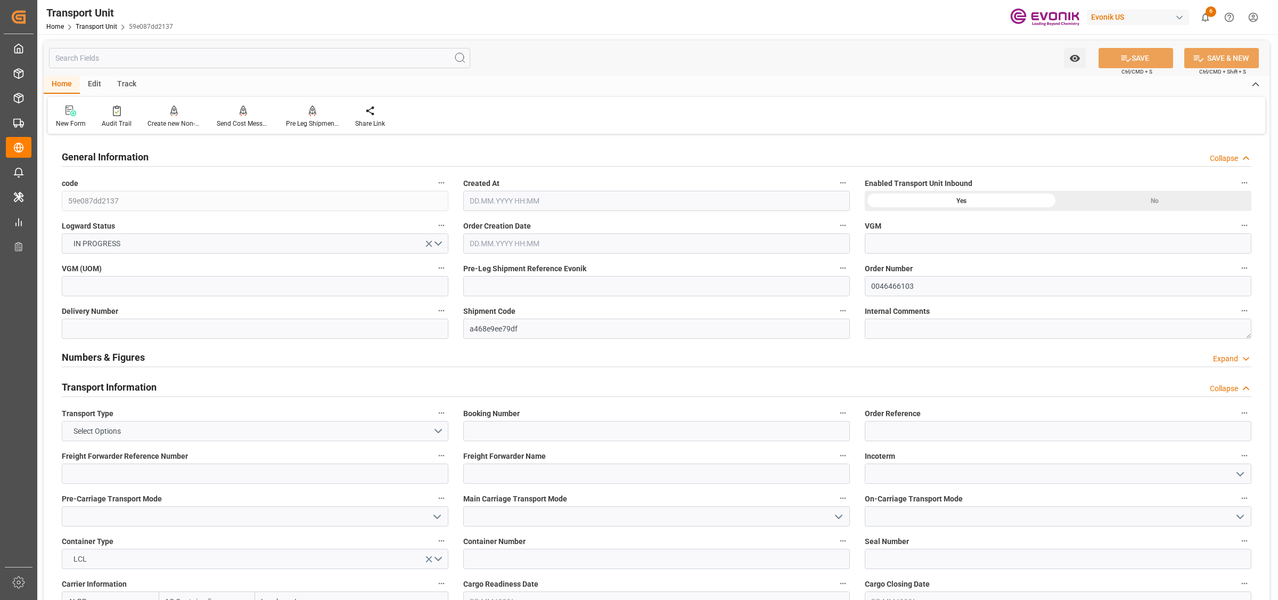
type input "[DATE] 19:36"
type input "[DATE]"
type input "[DATE] 00:00"
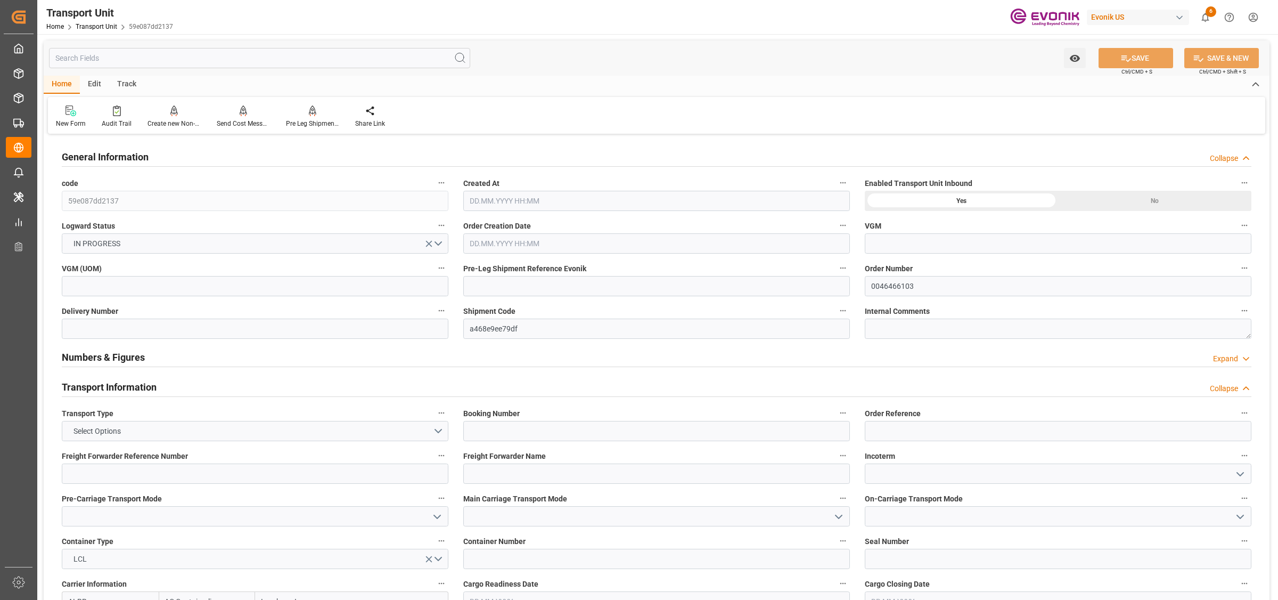
type input "[DATE] 00:00"
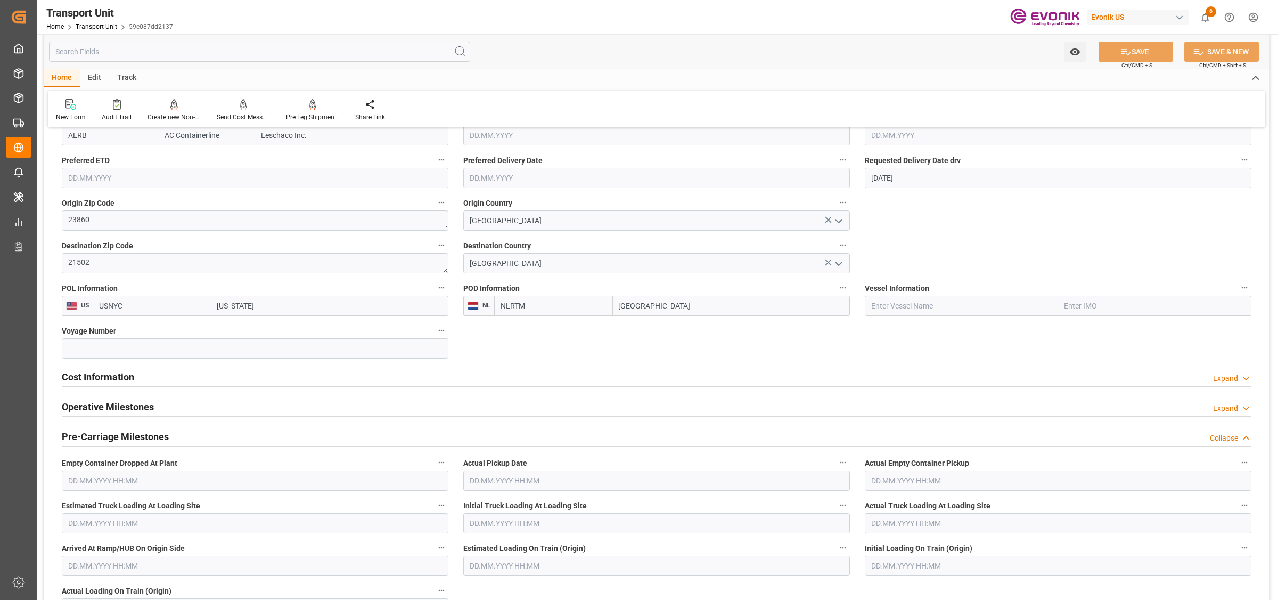
scroll to position [533, 0]
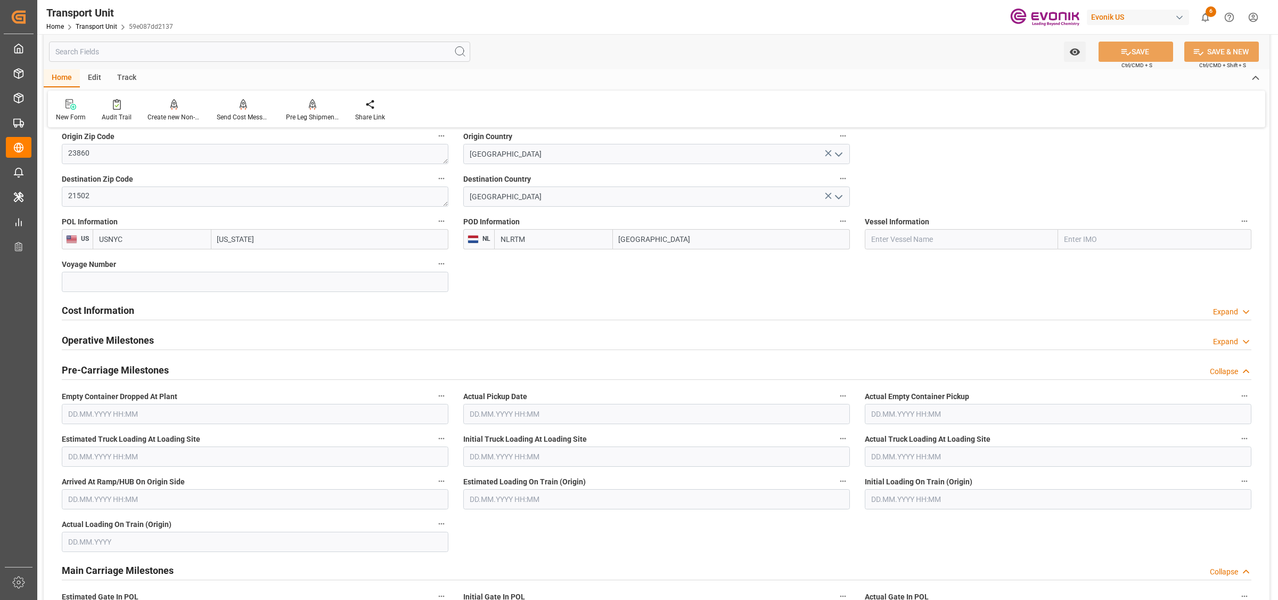
click at [124, 312] on h2 "Cost Information" at bounding box center [98, 310] width 72 height 14
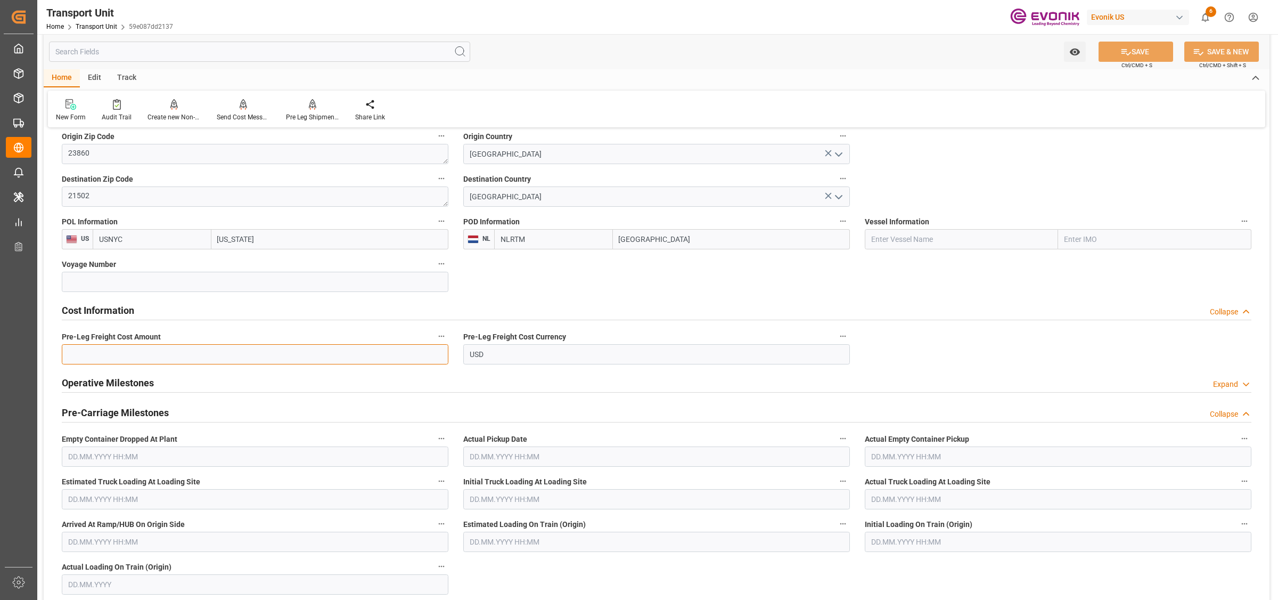
click at [140, 350] on input "text" at bounding box center [255, 354] width 387 height 20
type input "230"
click at [1111, 52] on button "SAVE" at bounding box center [1136, 52] width 75 height 20
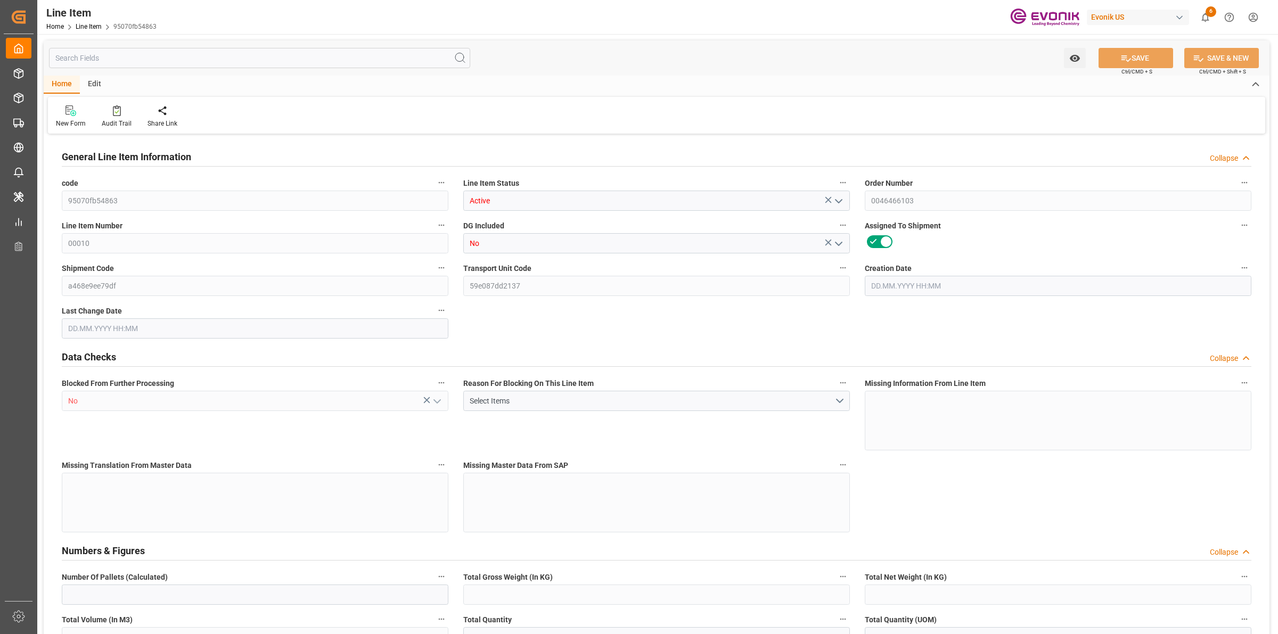
type input "1"
type input "1059"
type input "1000"
type input "1.368"
type input "1"
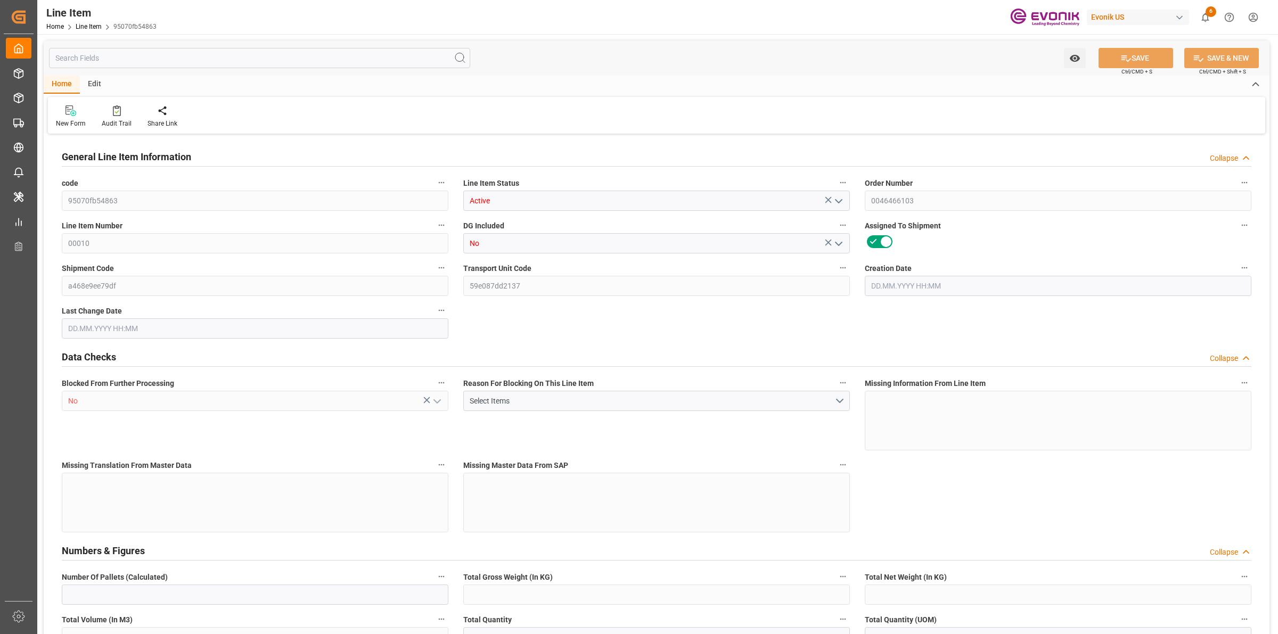
type input "12520"
type input "1"
type input "1000"
type input "1059"
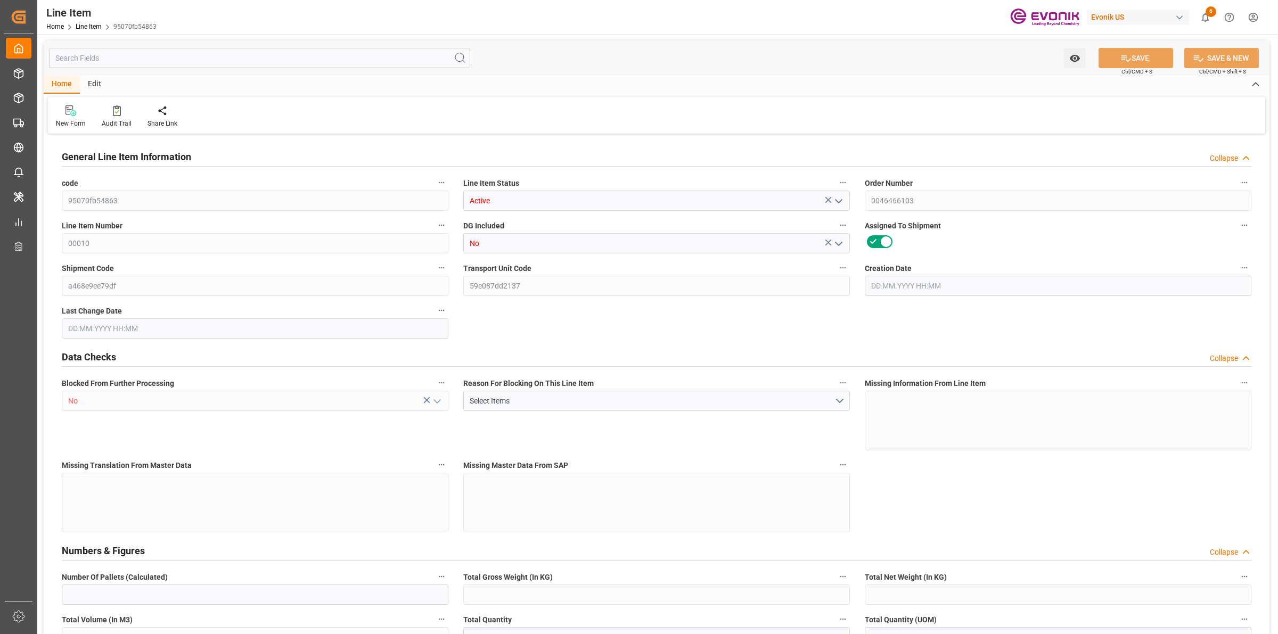
type input "1059"
type input "1000"
type input "1.368"
type input "1368"
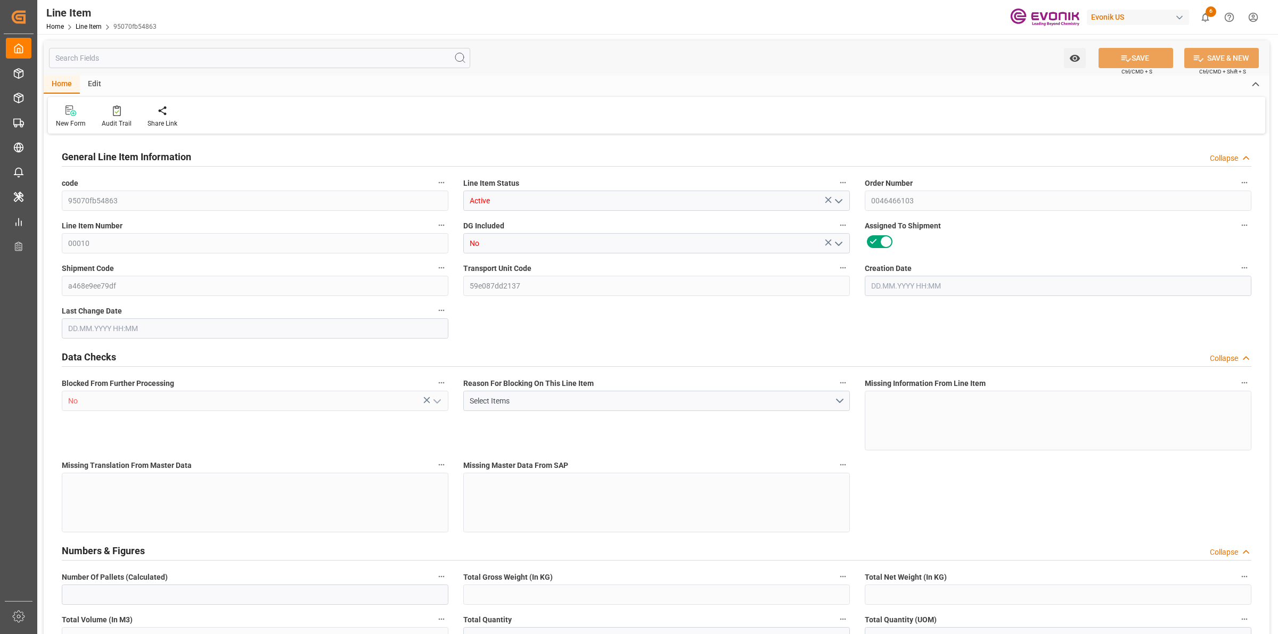
type input "0"
type input "20.08.2025 19:32"
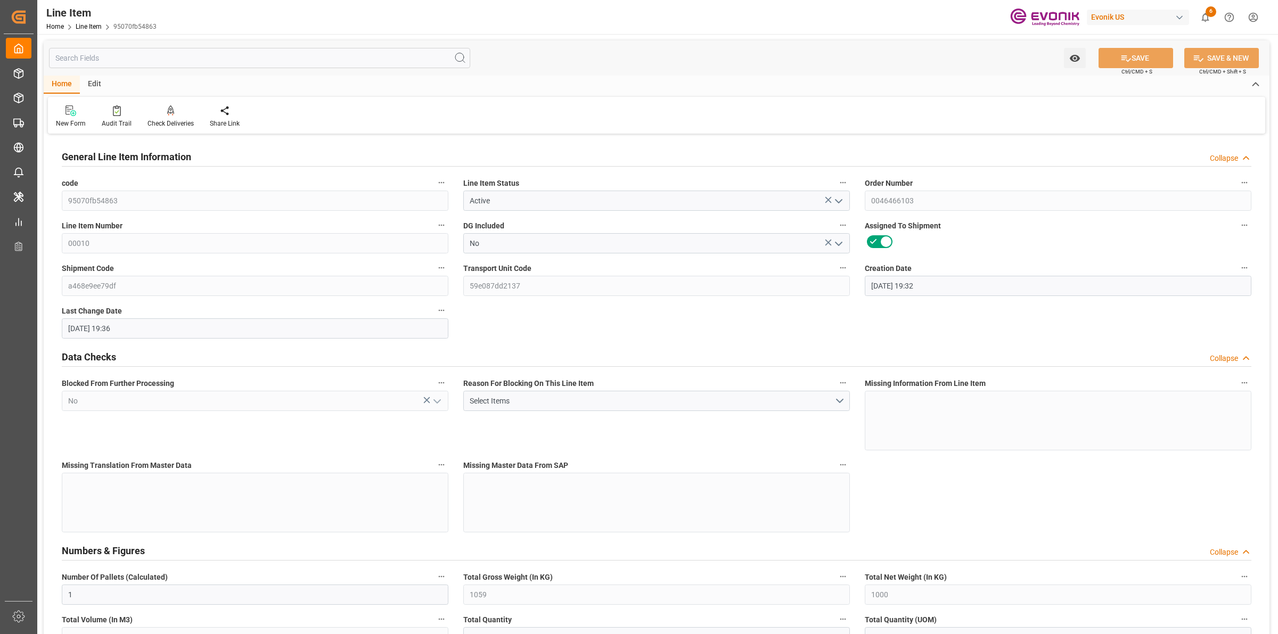
type input "[DATE] 19:36"
type input "[DATE]"
type input "27.08.2025"
type input "20.08.2025"
click at [227, 56] on input "text" at bounding box center [259, 58] width 421 height 20
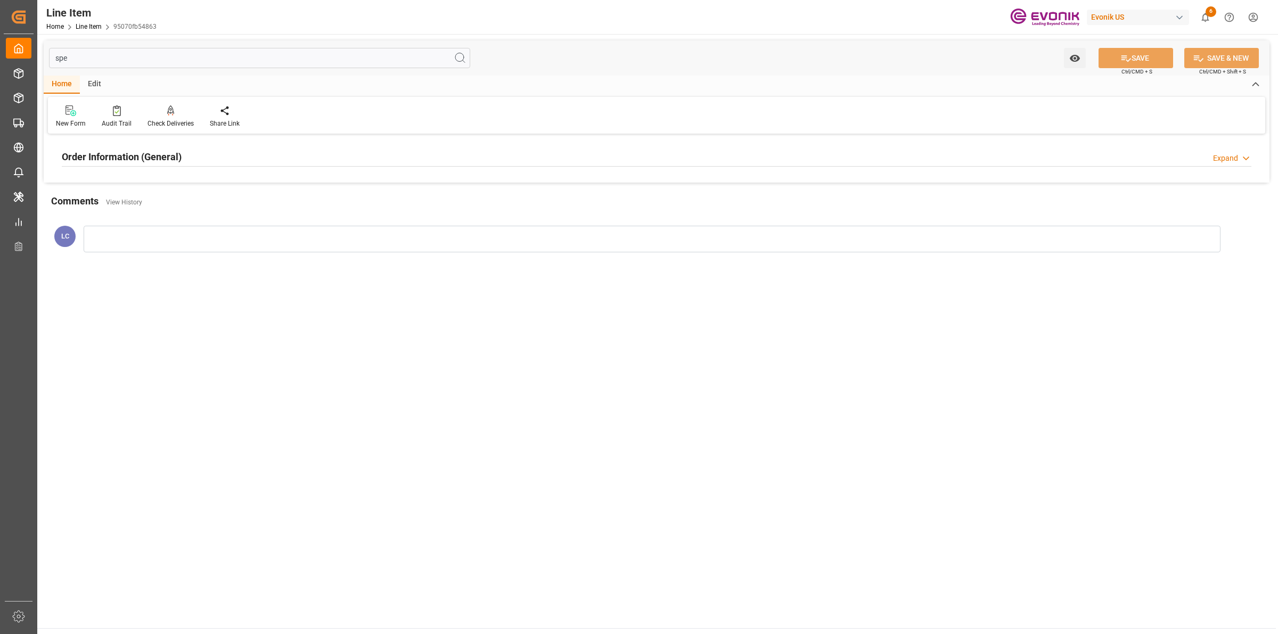
type input "spe"
click at [188, 156] on div "Order Information (General) Expand" at bounding box center [657, 156] width 1190 height 20
click at [172, 216] on div at bounding box center [255, 221] width 387 height 60
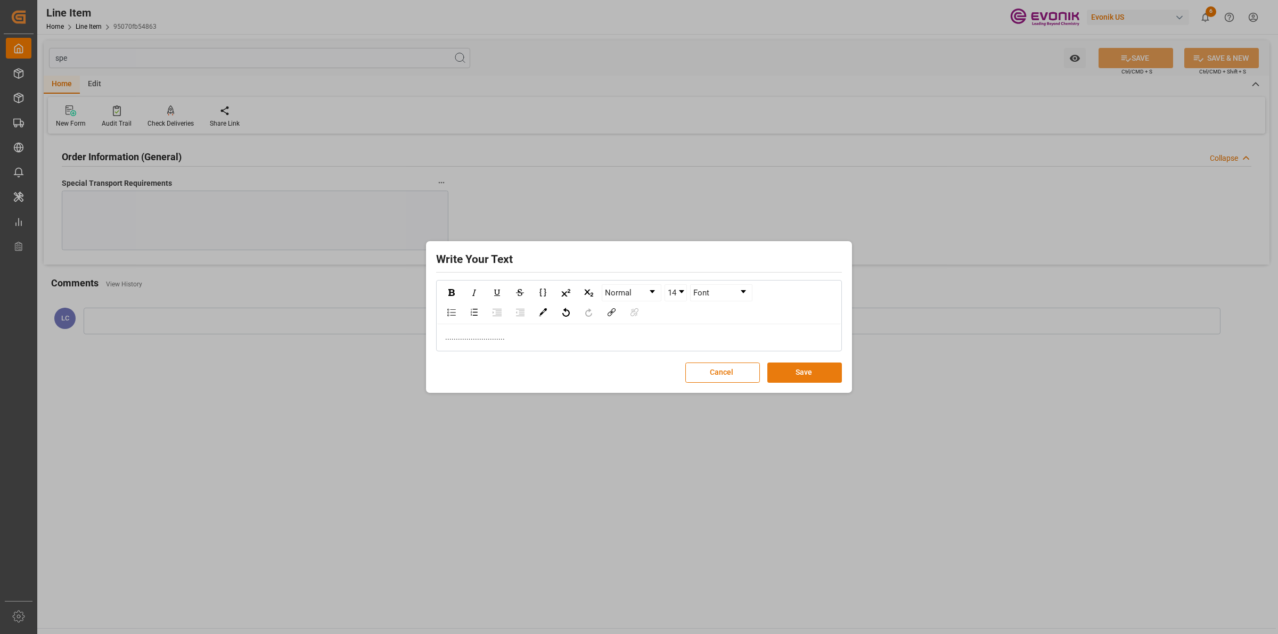
click at [794, 369] on button "Save" at bounding box center [805, 373] width 75 height 20
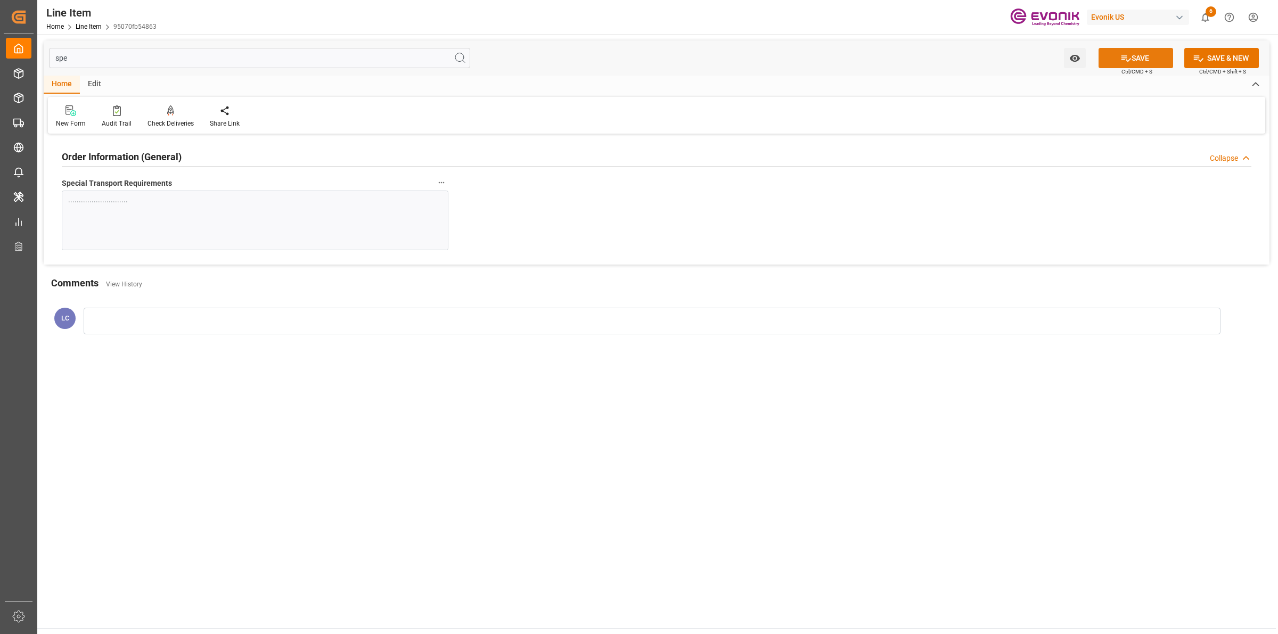
click at [1128, 58] on icon at bounding box center [1126, 58] width 11 height 11
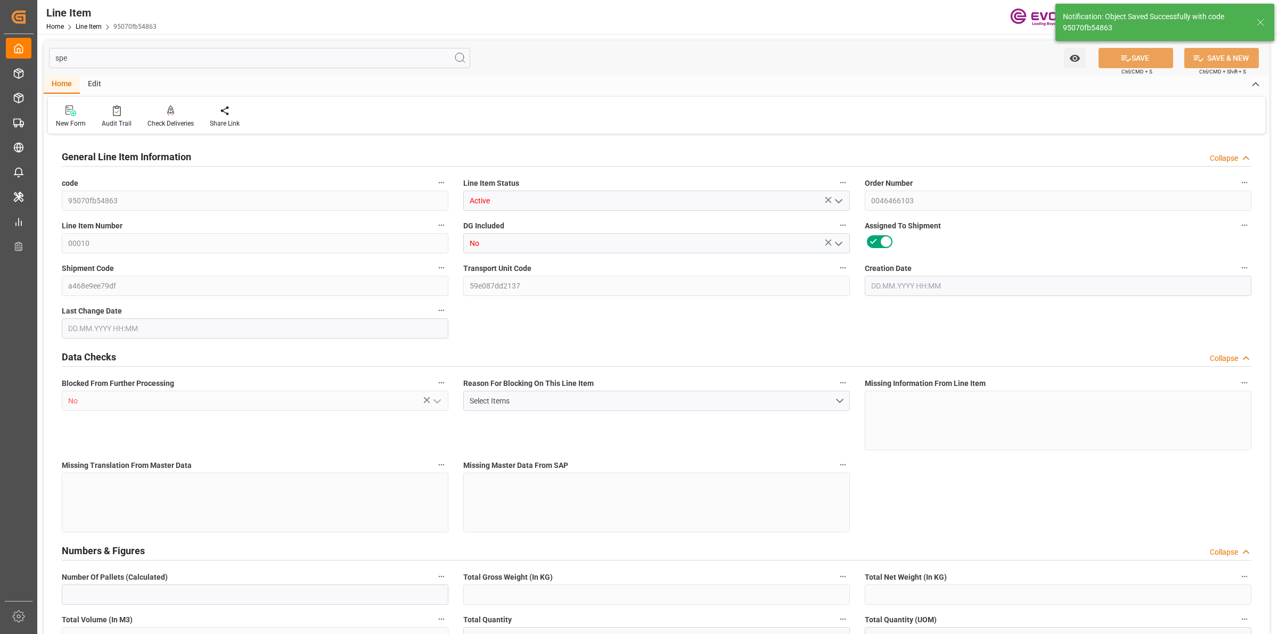
type input "95070fb54863"
type input "Active"
type input "0046466103"
type input "00010"
type input "No"
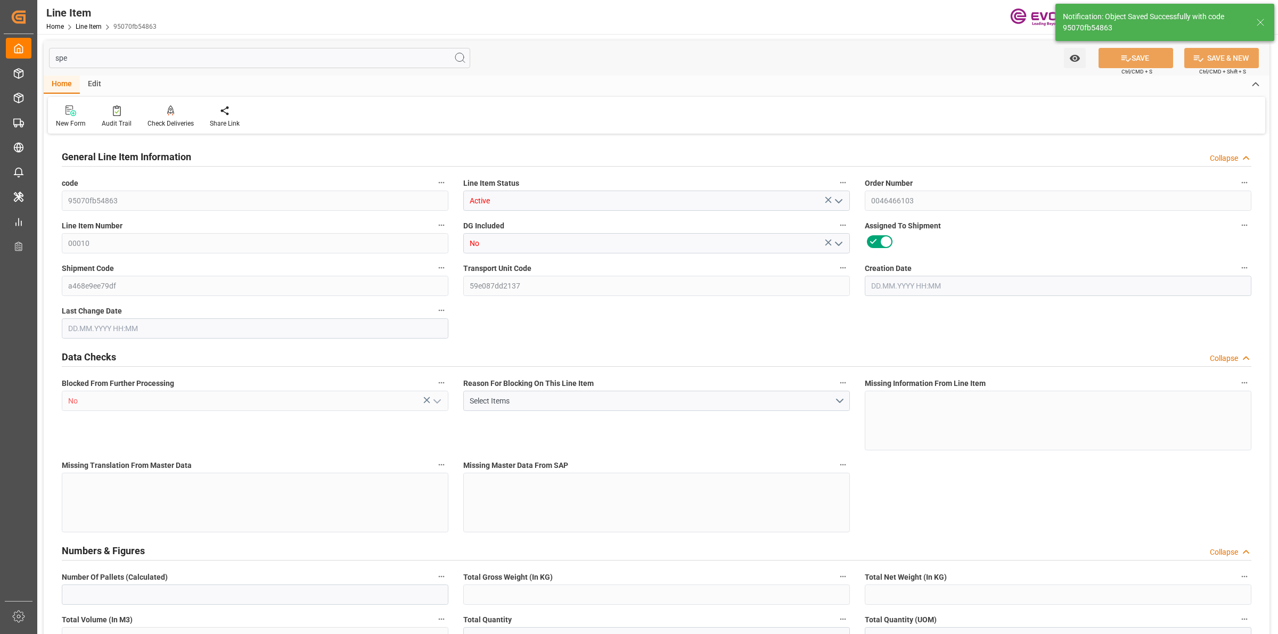
type input "a468e9ee79df"
type input "59e087dd2137"
type input "No"
type input "IBC"
type input "Yes"
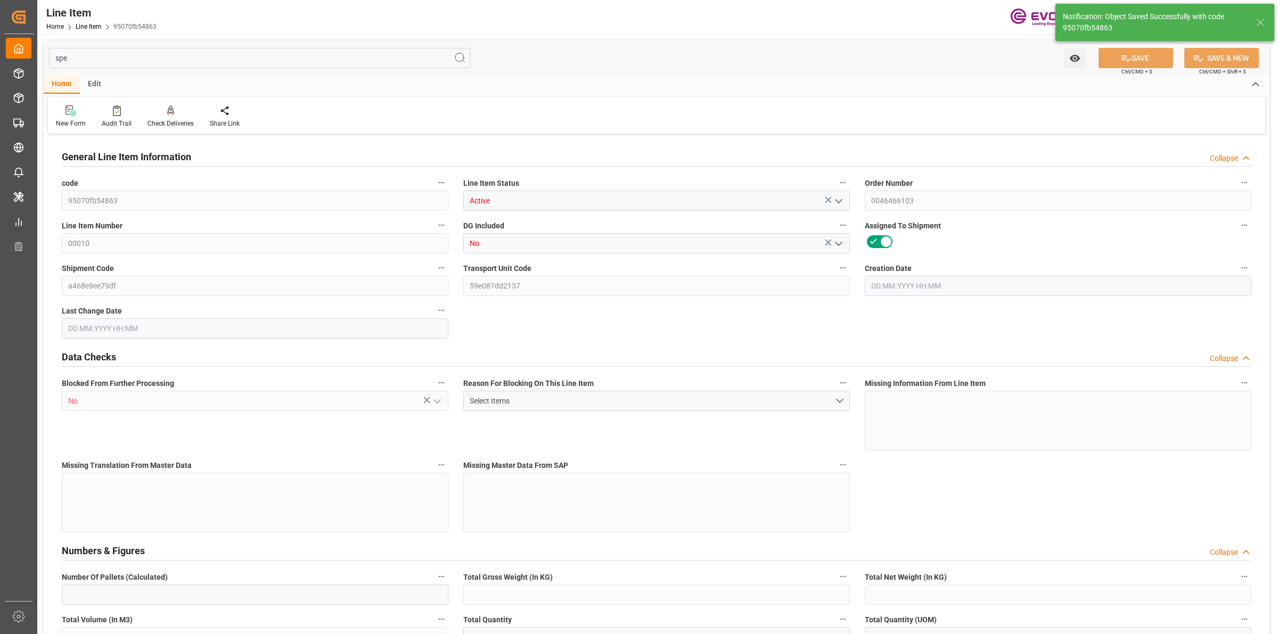
type input "99173847"
type textarea "SB 6705:1093:1000:OI:P"
type input "USD"
type input "PACK"
type input "39100000"
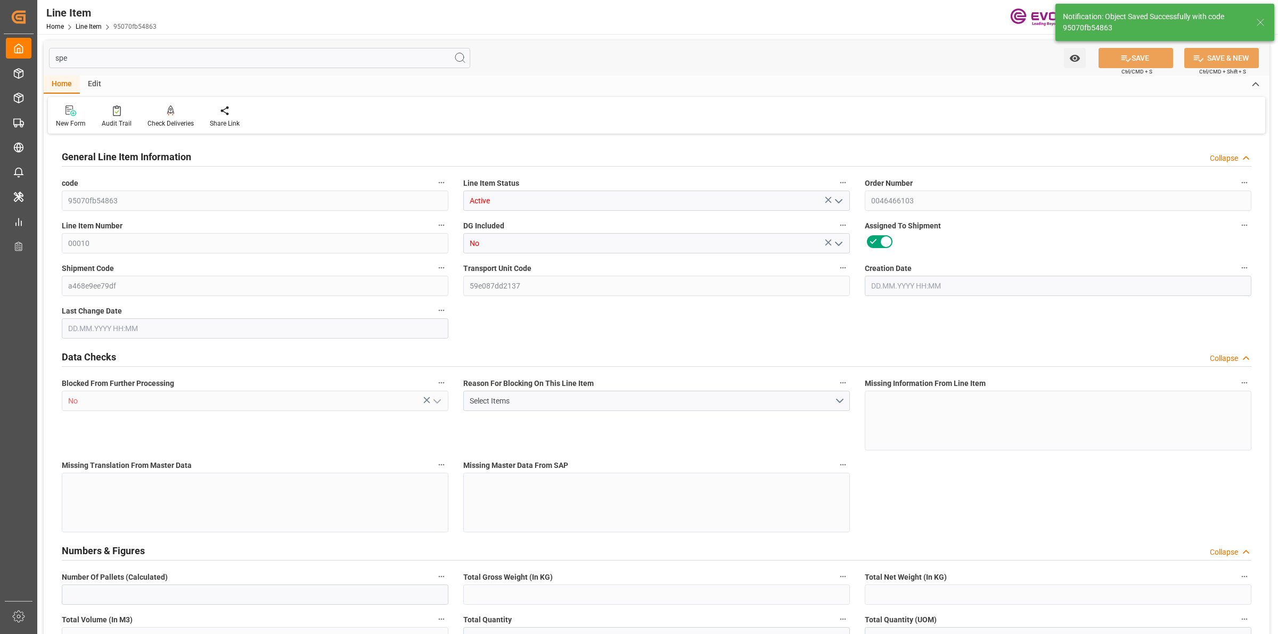
type input "EAR99"
type input "US"
type input "IBC"
type input "KGM"
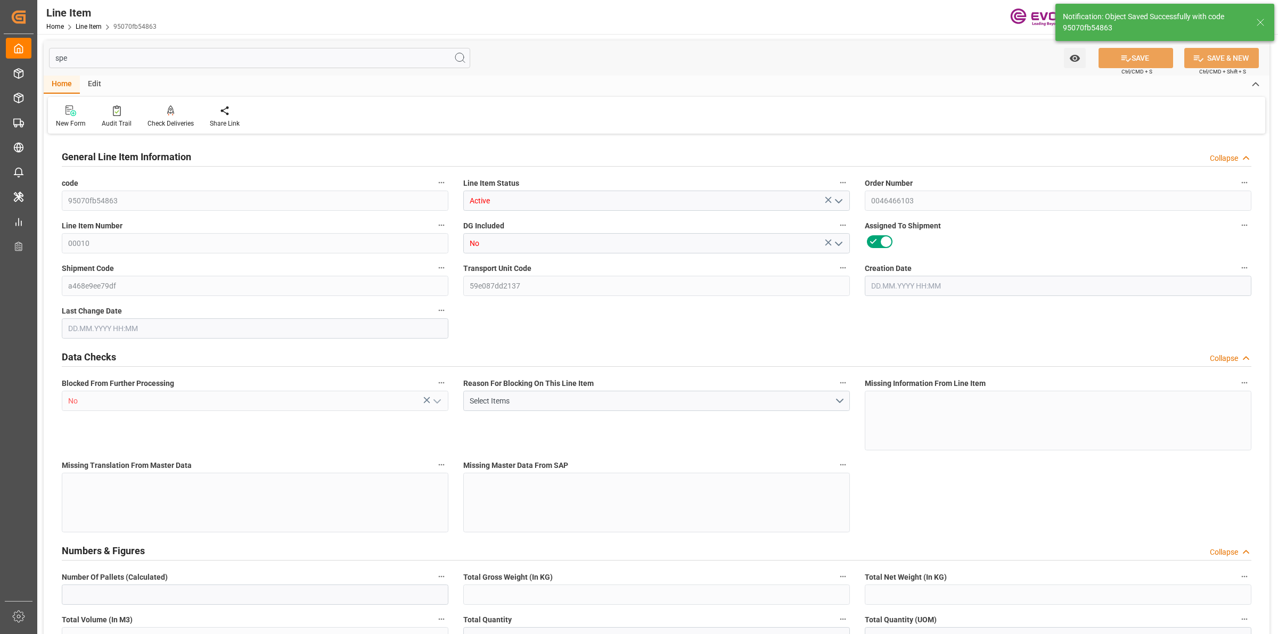
type textarea "KGM"
type input "KGM"
type textarea "KGM"
type input "M3"
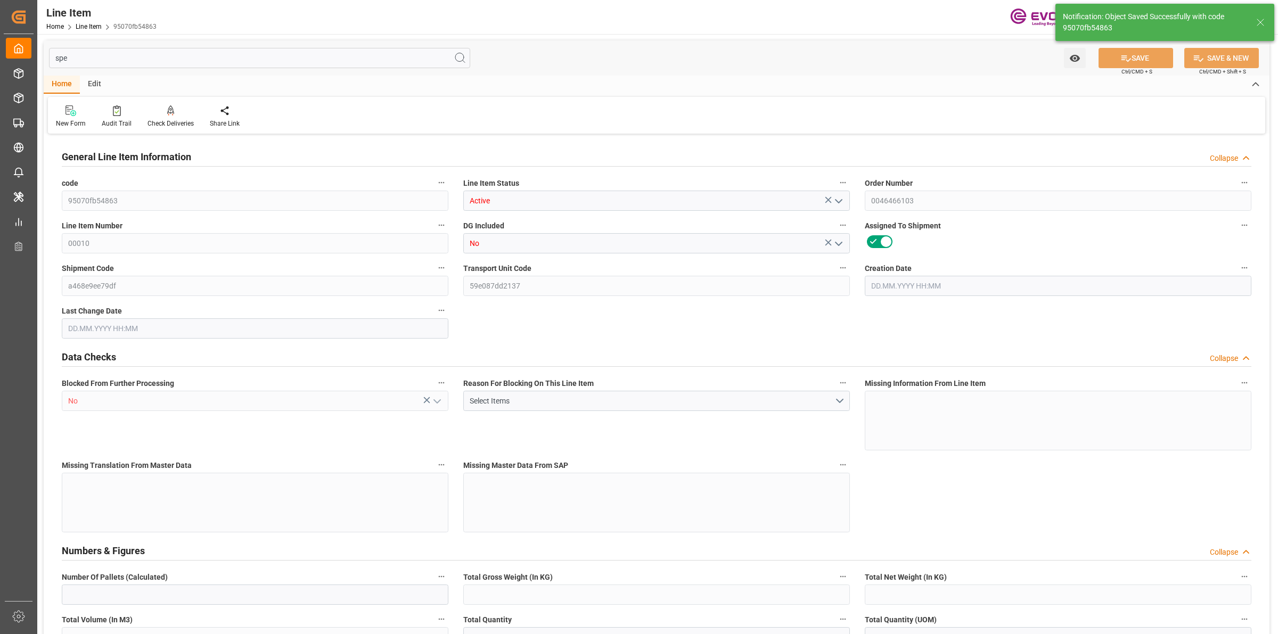
type textarea "DMQ"
type input "M3"
type input "1"
type input "1059"
type input "1000"
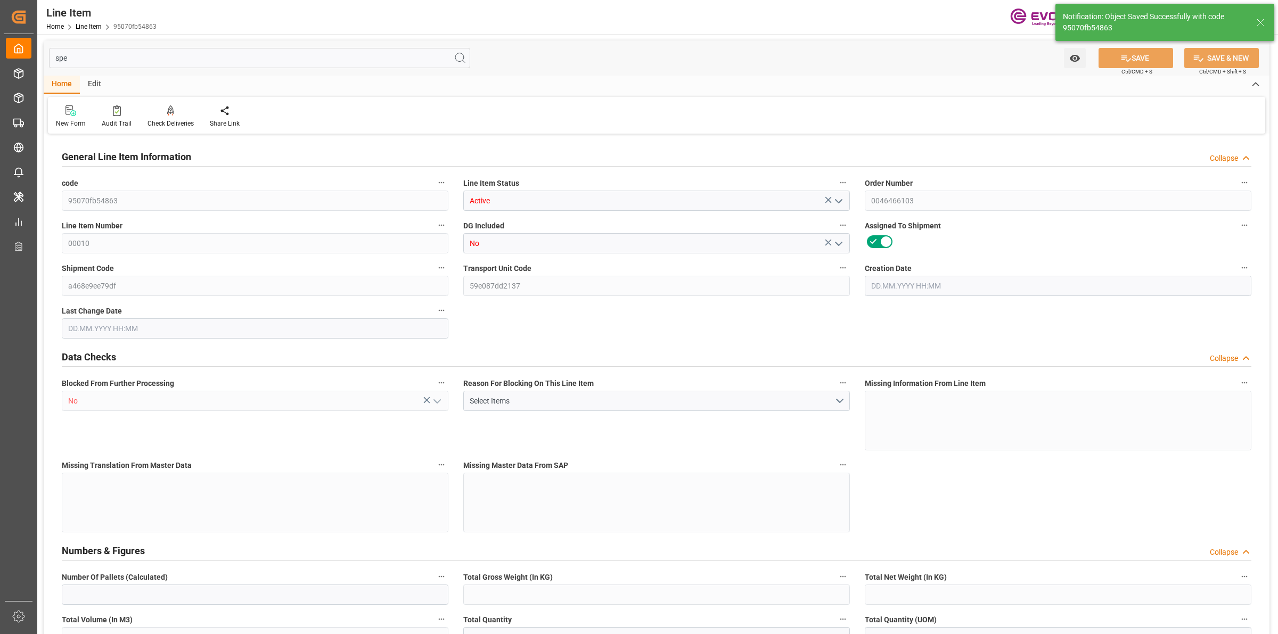
type input "1.368"
type input "1"
type input "12520"
type input "1"
type input "1000"
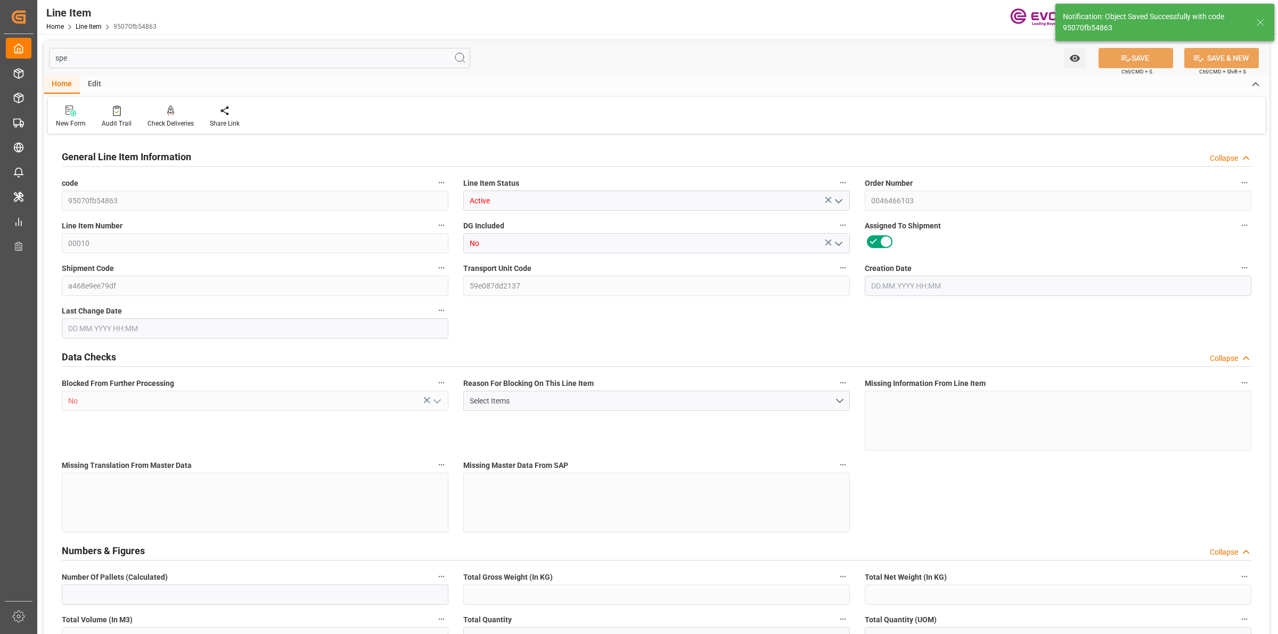
type input "1059"
type input "1000"
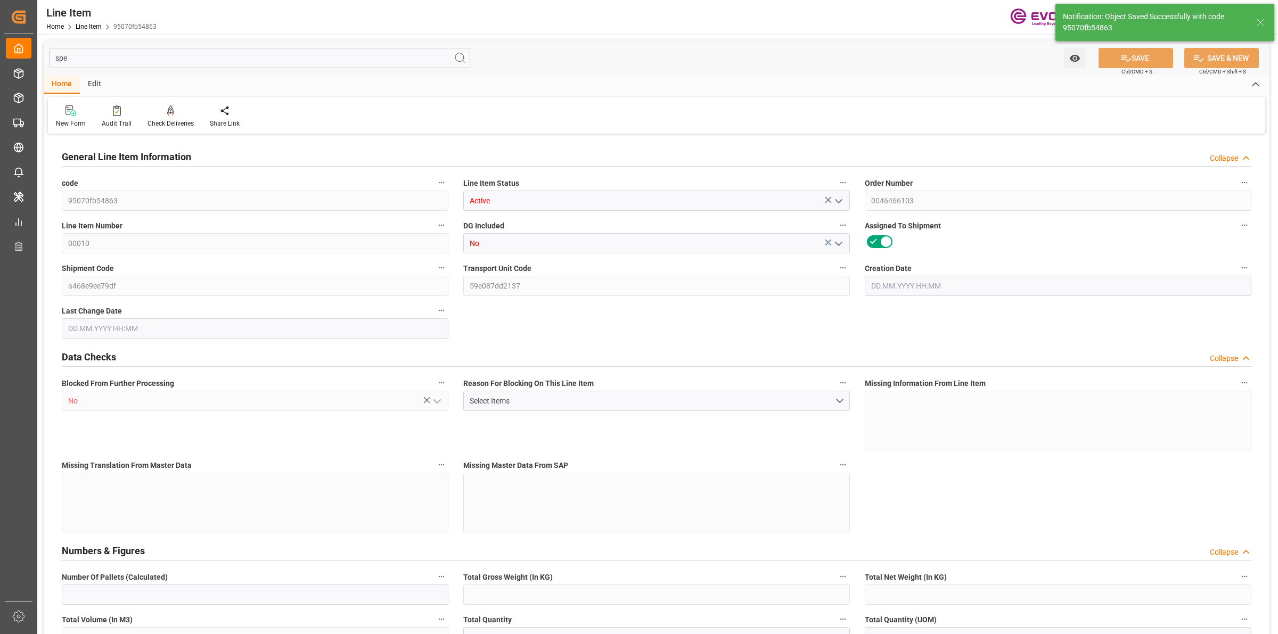
type input "1.368"
type input "1368"
type input "0"
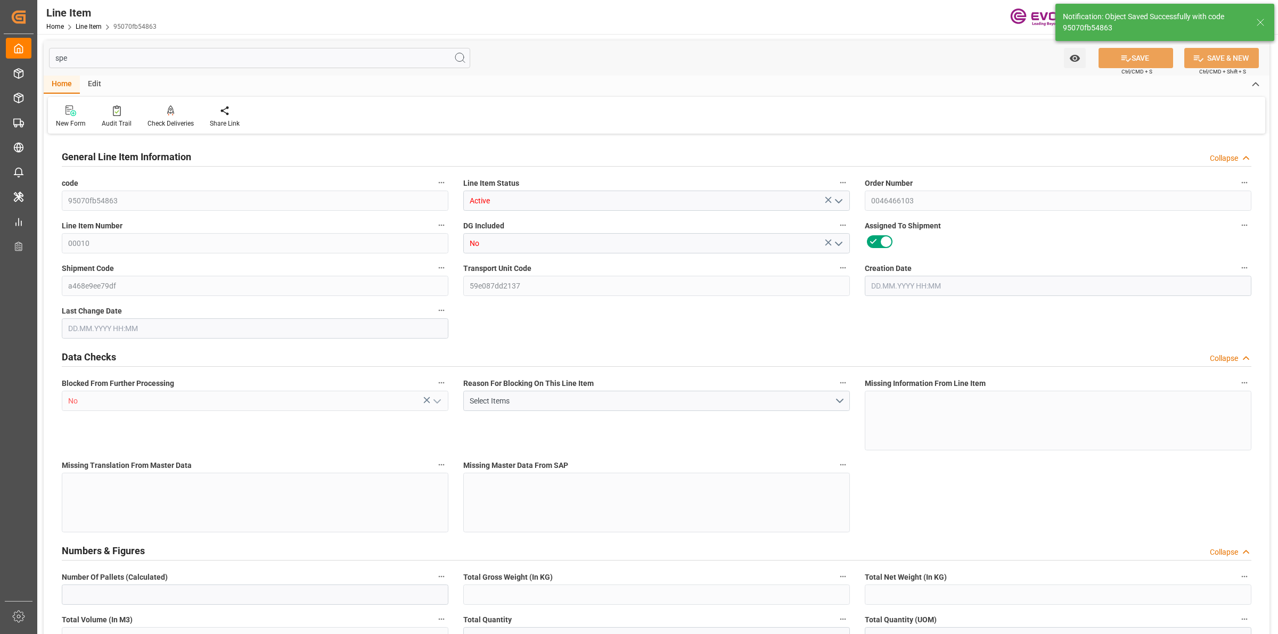
type input "0"
type input "20.08.2025 19:32"
type input "[DATE] 19:51"
type input "[DATE]"
type input "27.08.2025"
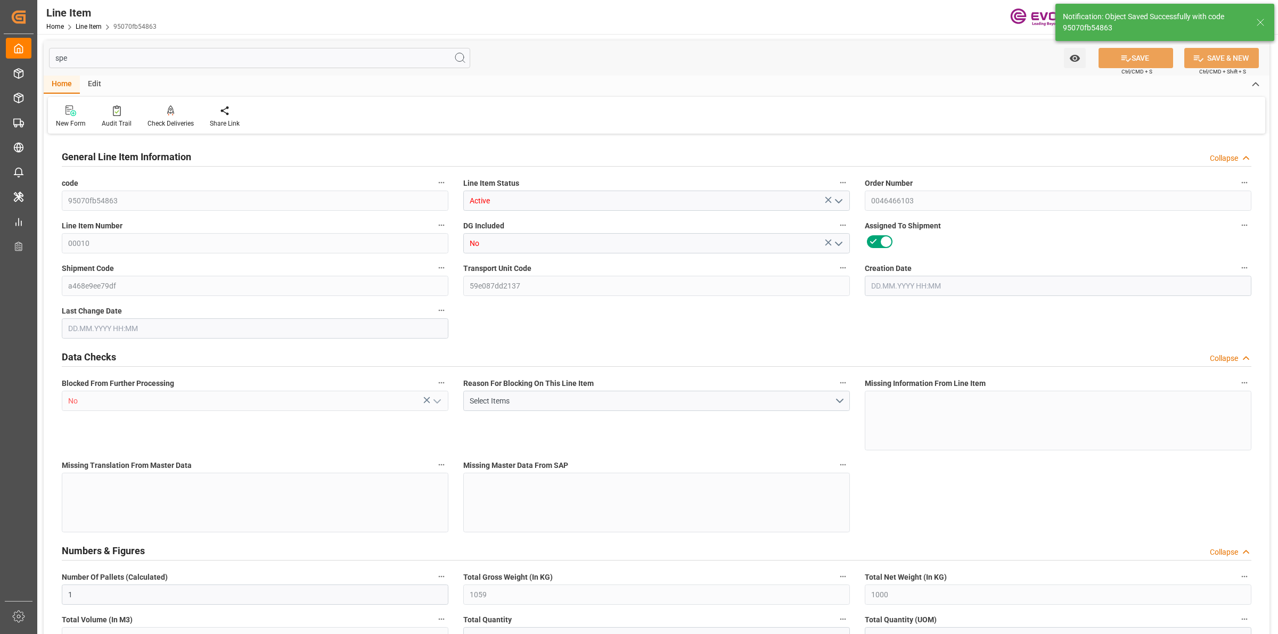
type input "20.08.2025"
